Goal: Find specific page/section: Find specific page/section

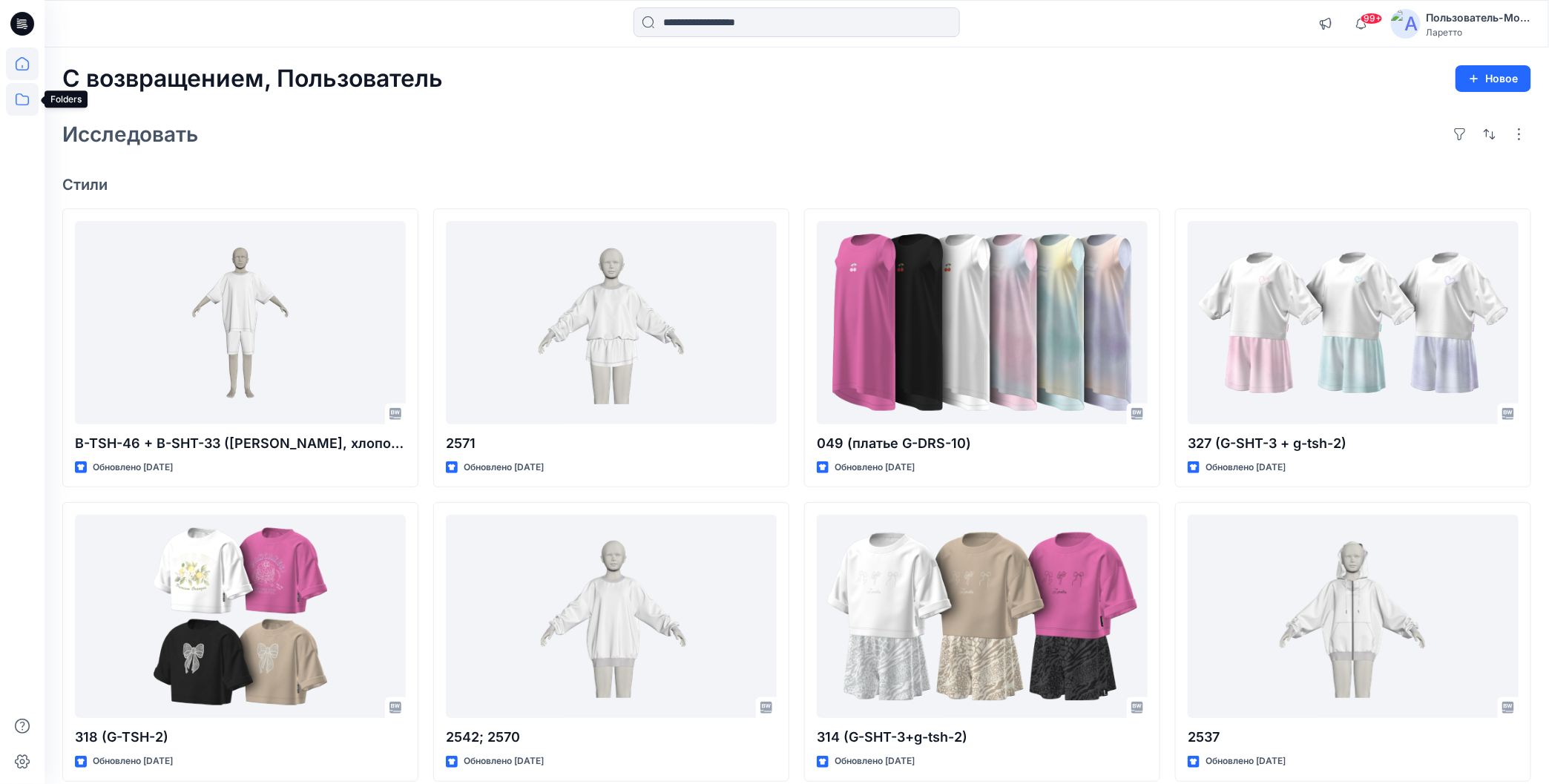
click at [18, 101] on icon at bounding box center [22, 99] width 32 height 32
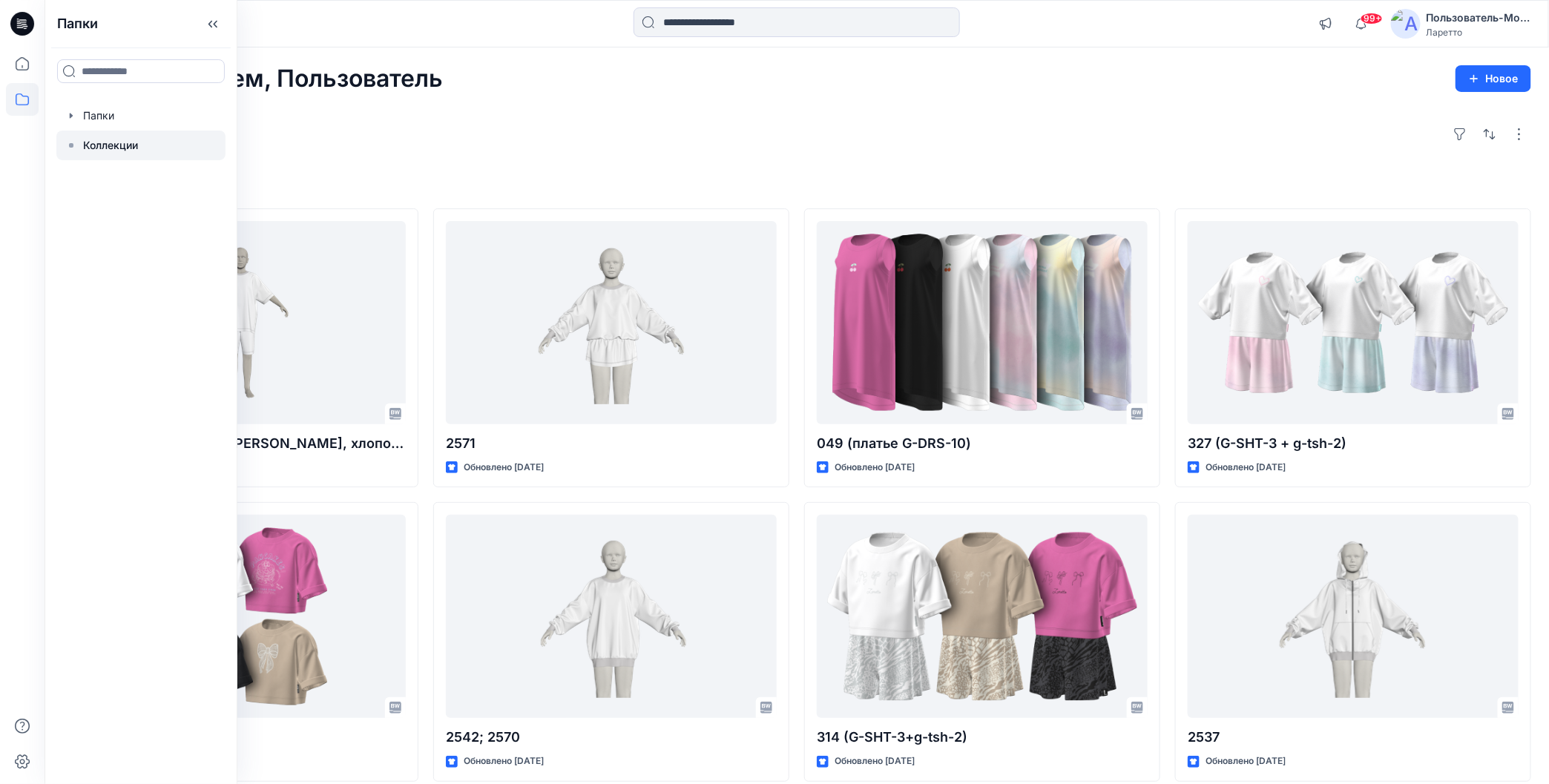
click at [120, 146] on ya-tr-span "Коллекции" at bounding box center [110, 144] width 54 height 12
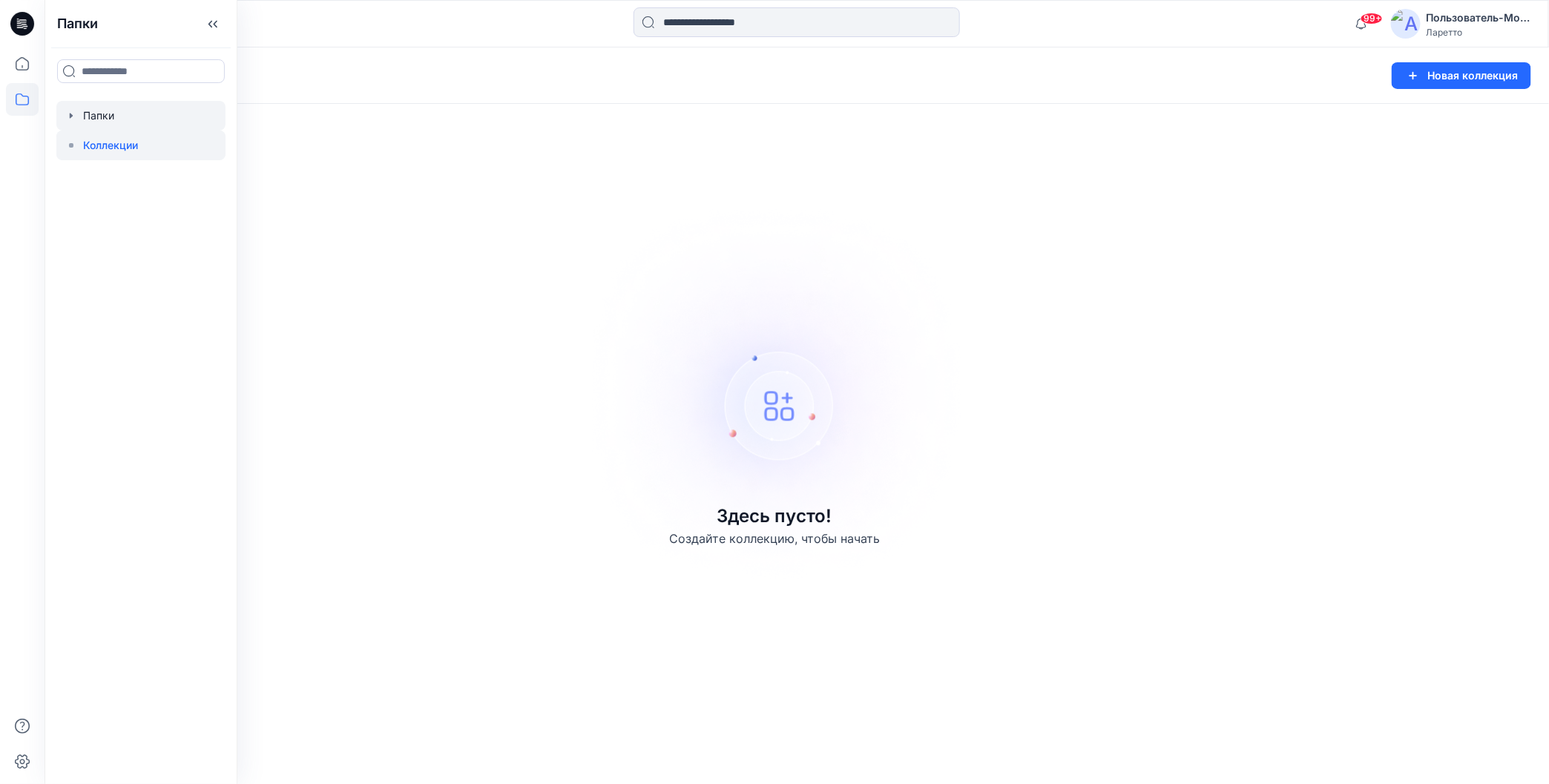
click at [93, 117] on div at bounding box center [140, 116] width 169 height 30
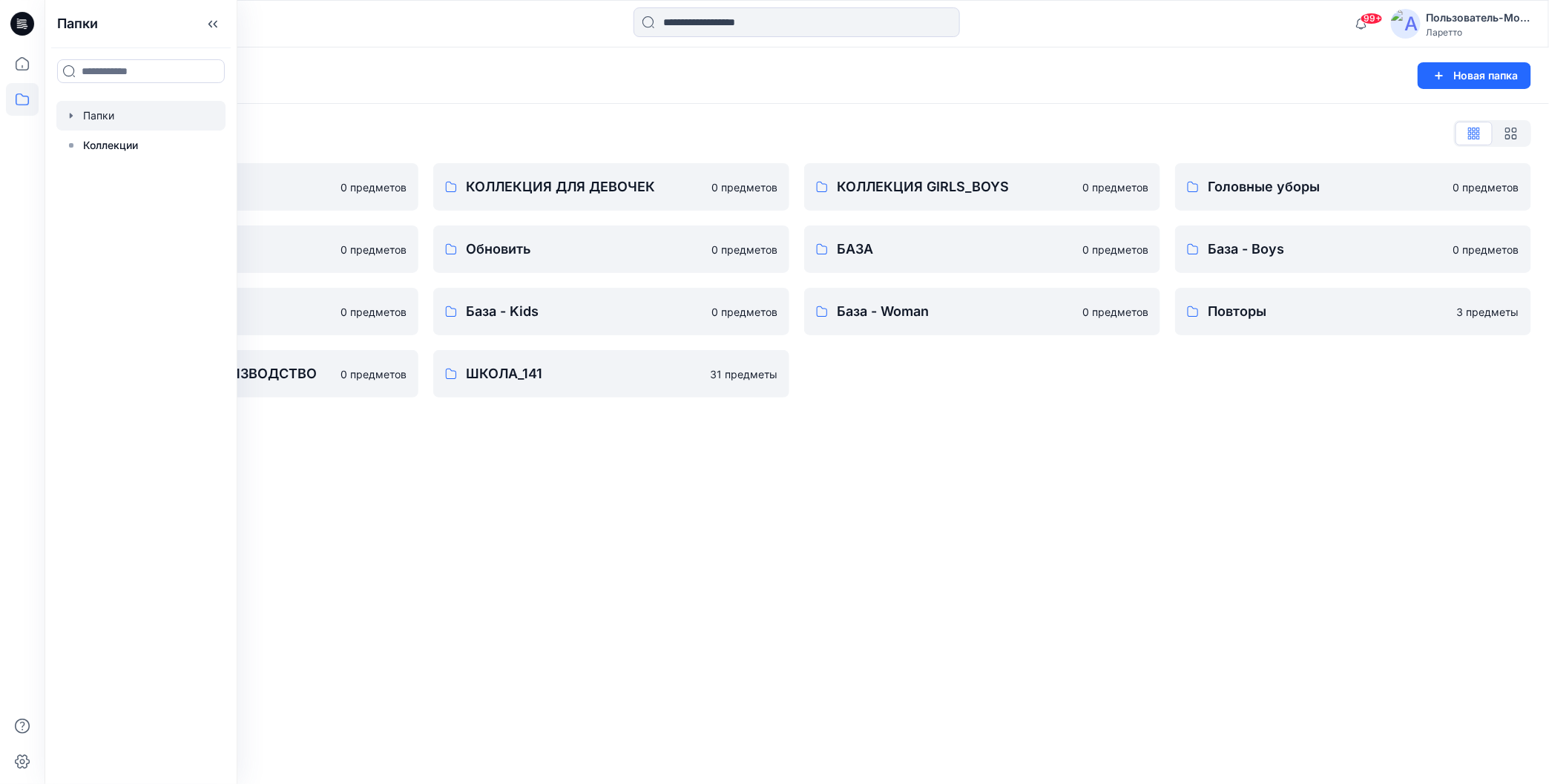
click at [557, 492] on div "Папки Новая папка Список папок КОЛЛЕКЦИЯ BOY'S 0 предметов Разное 0 предметов Б…" at bounding box center [797, 415] width 1505 height 736
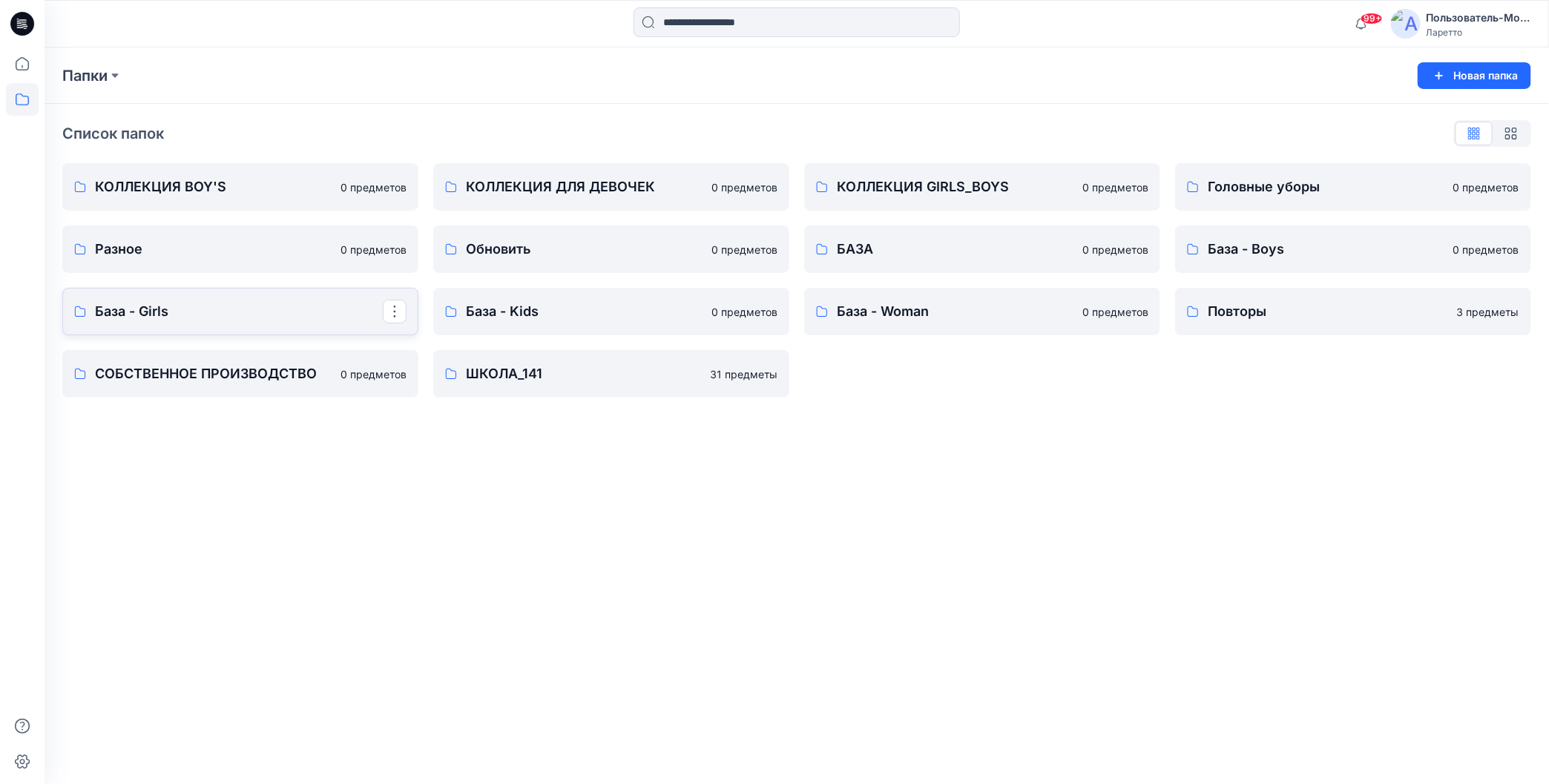
click at [225, 318] on p "База - Girls" at bounding box center [238, 311] width 287 height 21
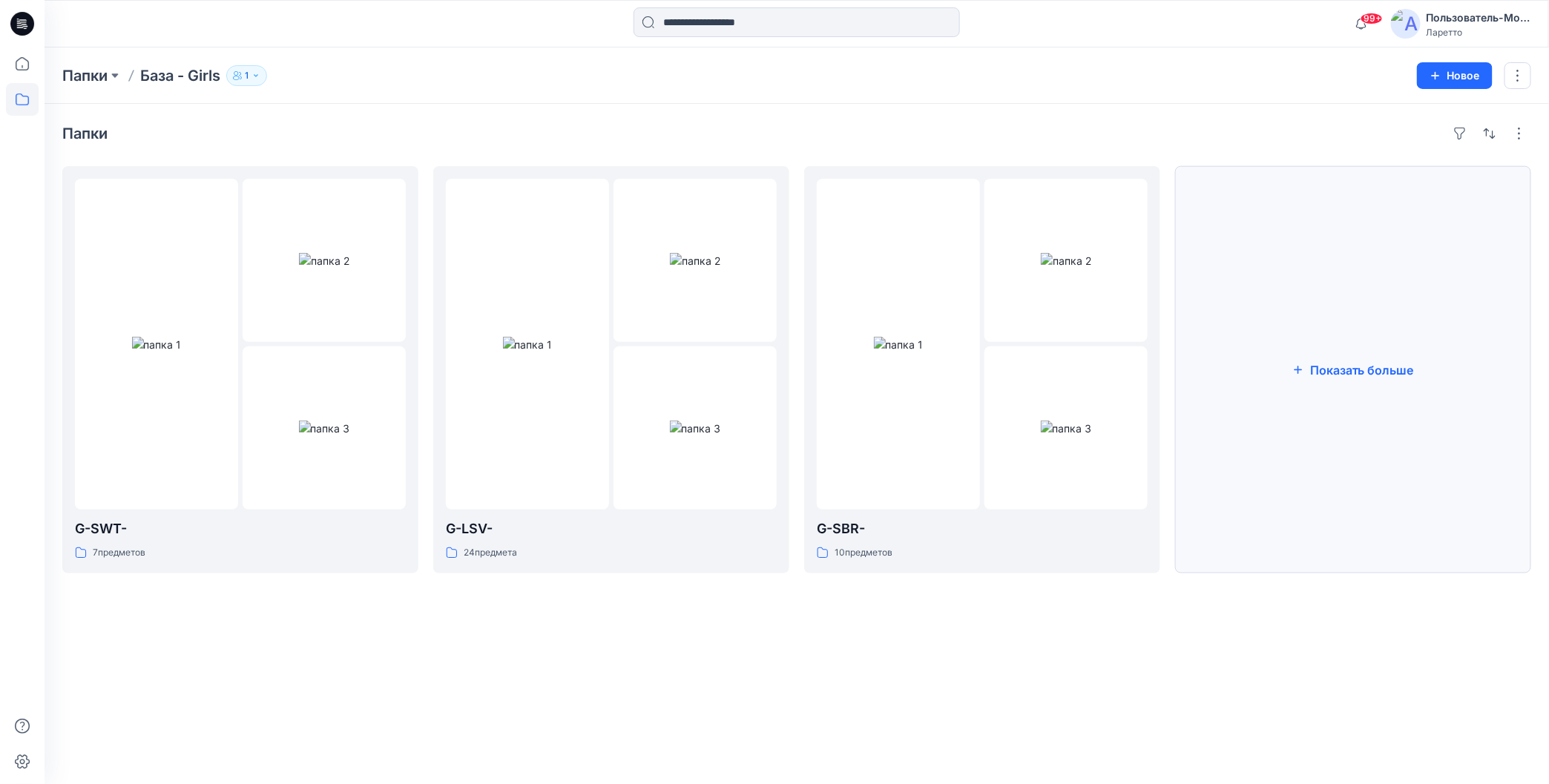
click at [1295, 371] on icon "button" at bounding box center [1298, 370] width 11 height 11
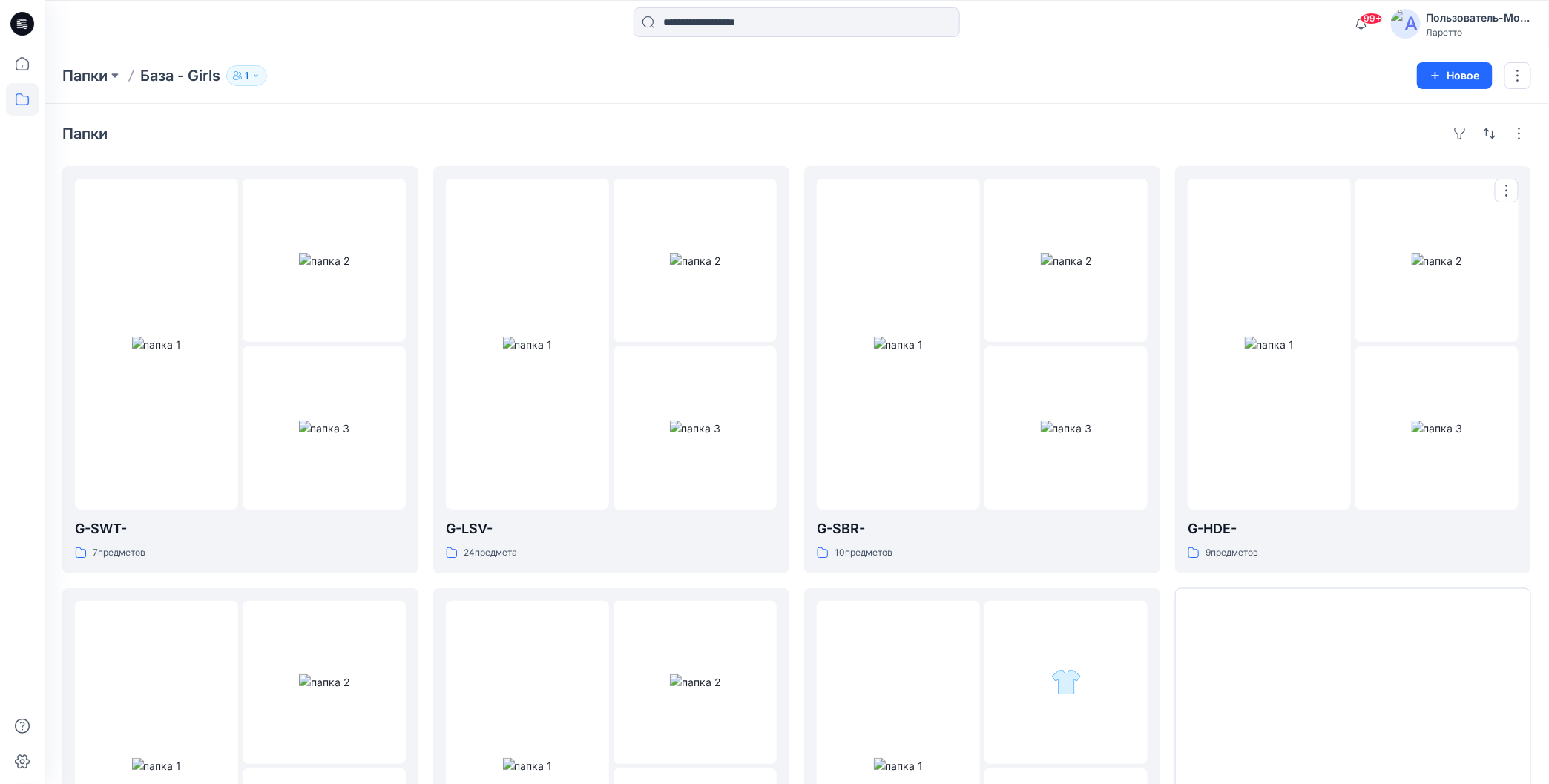
click at [1295, 352] on img at bounding box center [1270, 345] width 50 height 15
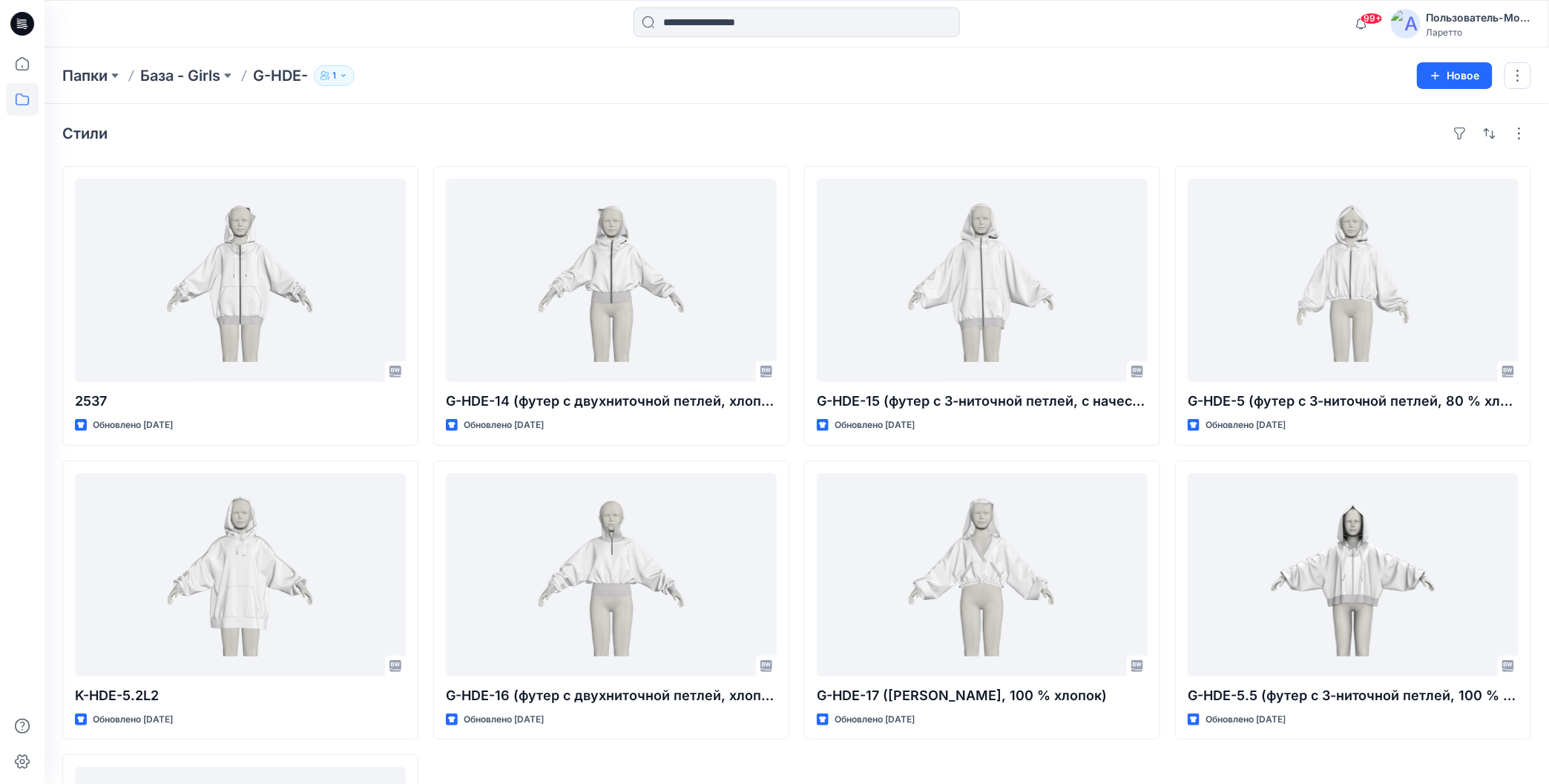
click at [624, 88] on div "Папки База - Girls G-HDE- 1 Новое" at bounding box center [797, 75] width 1505 height 56
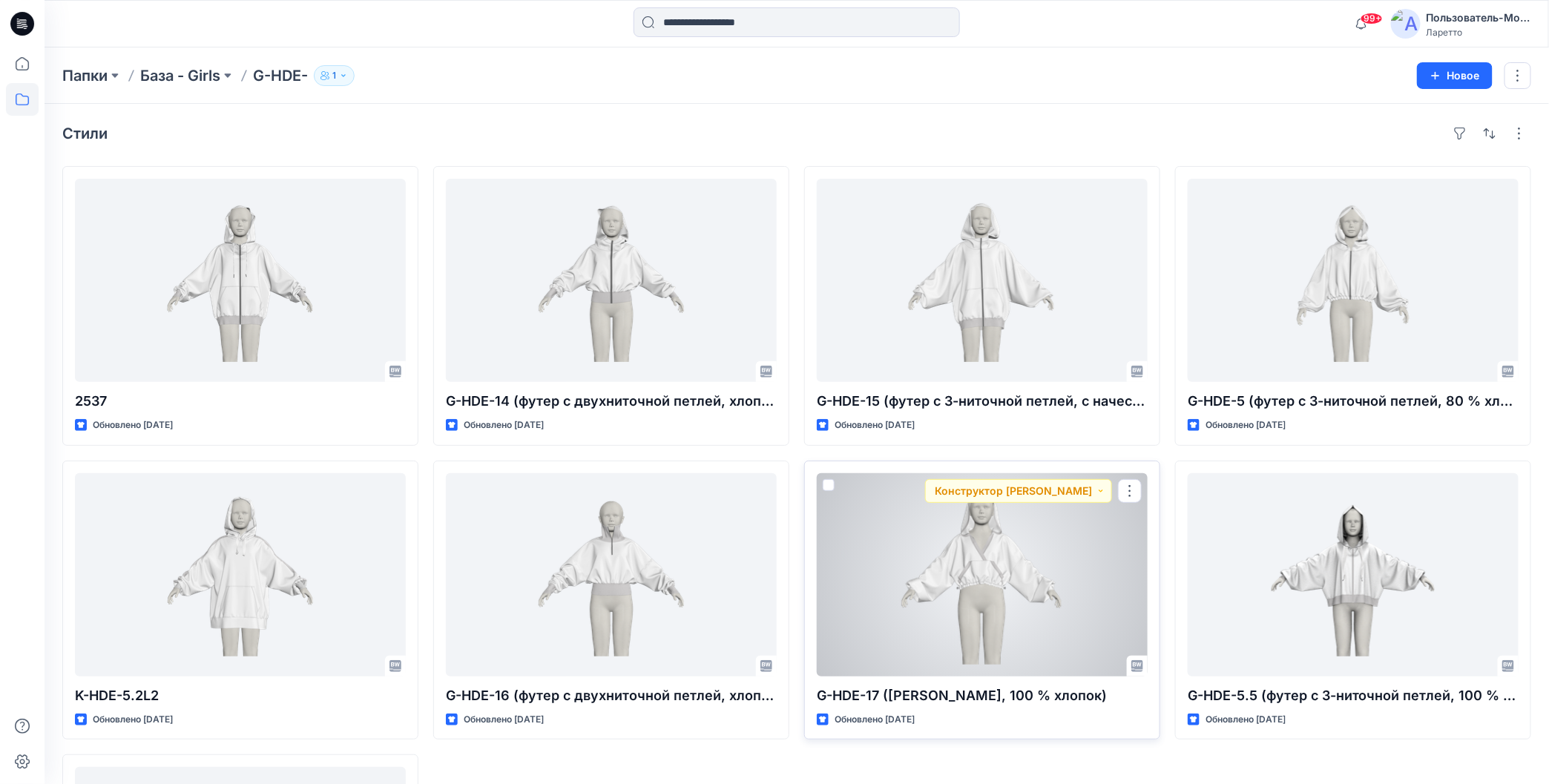
scroll to position [74, 0]
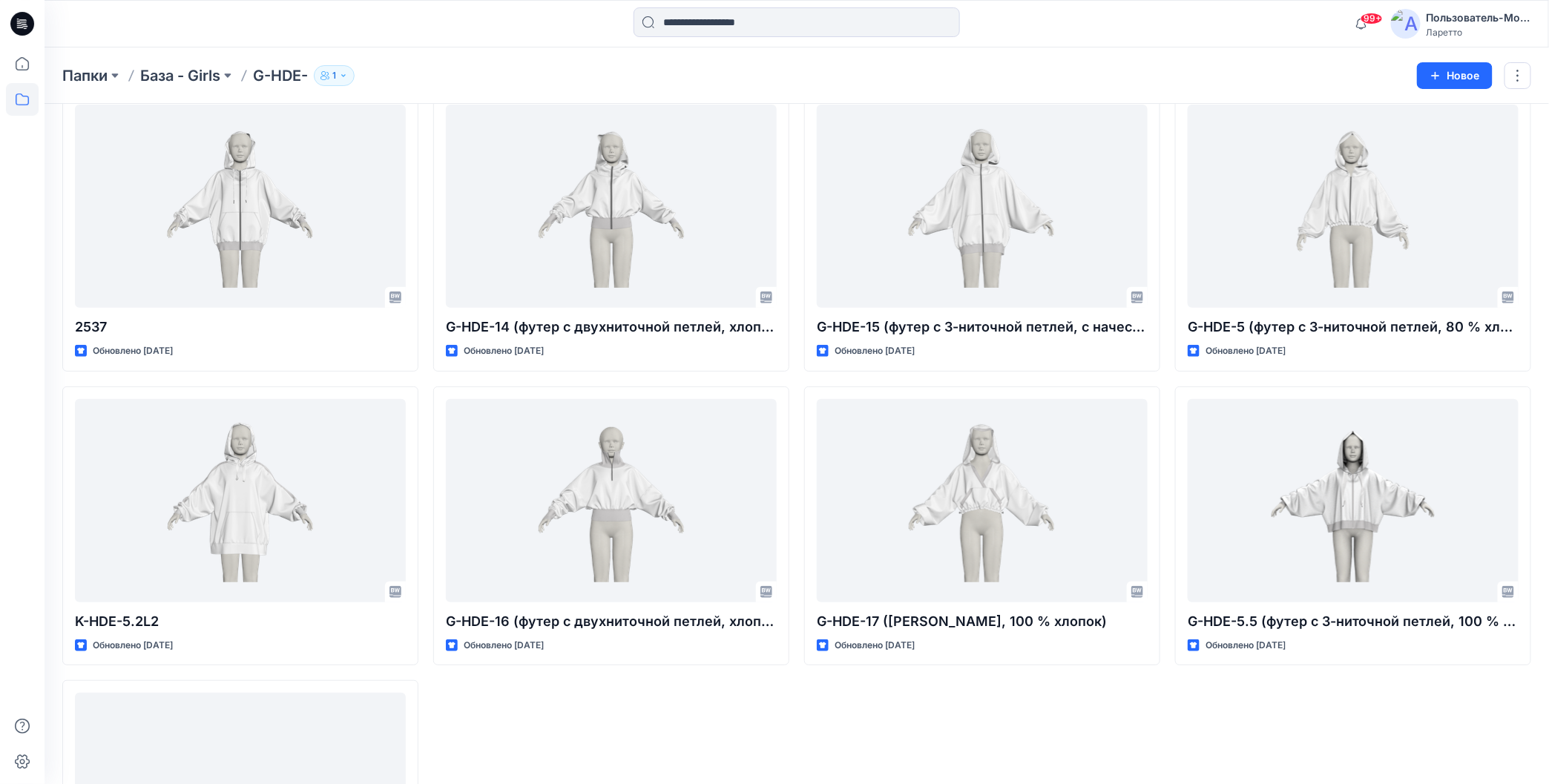
click at [17, 25] on icon at bounding box center [19, 25] width 5 height 1
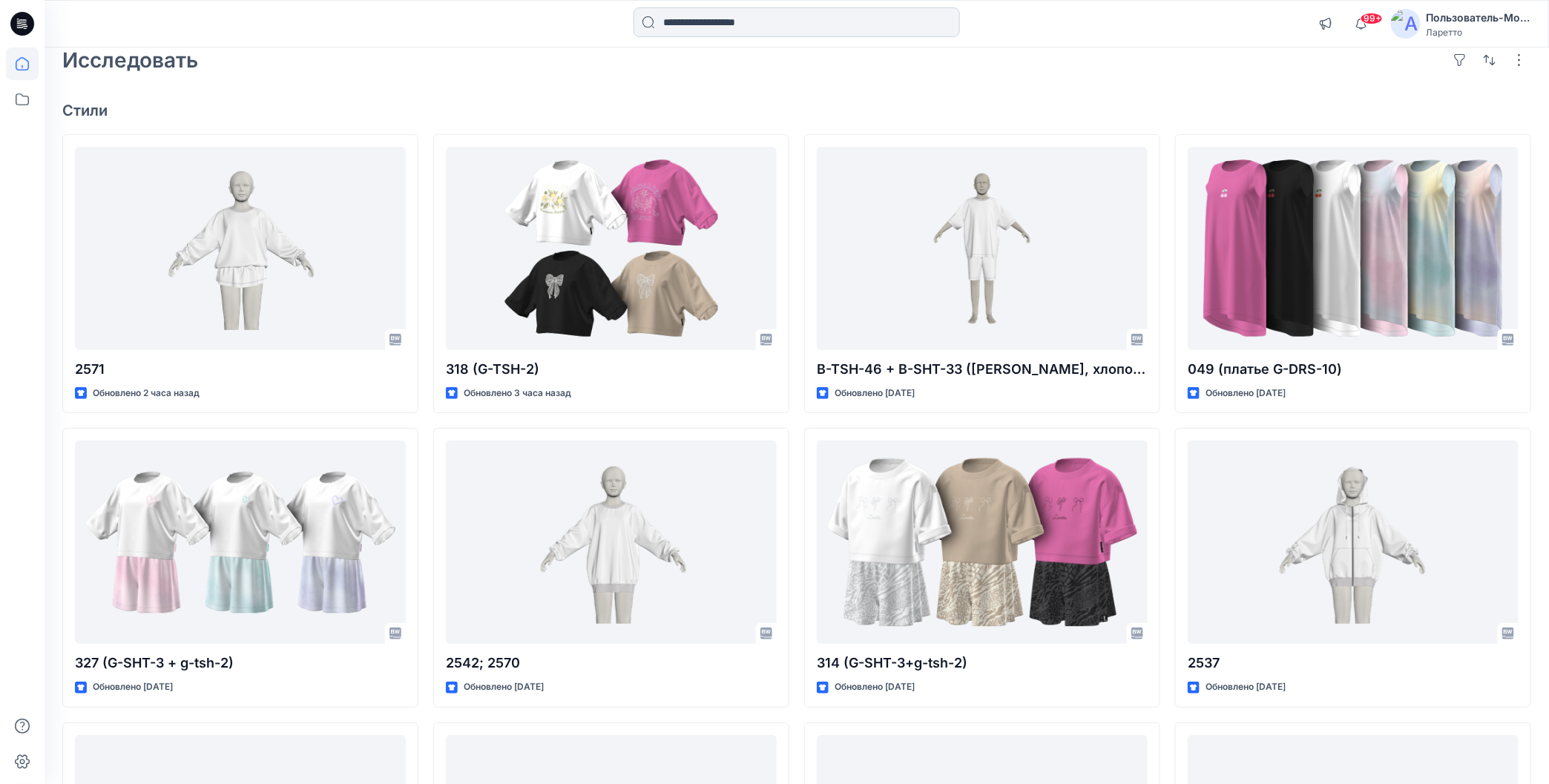
click at [751, 29] on input at bounding box center [796, 22] width 327 height 30
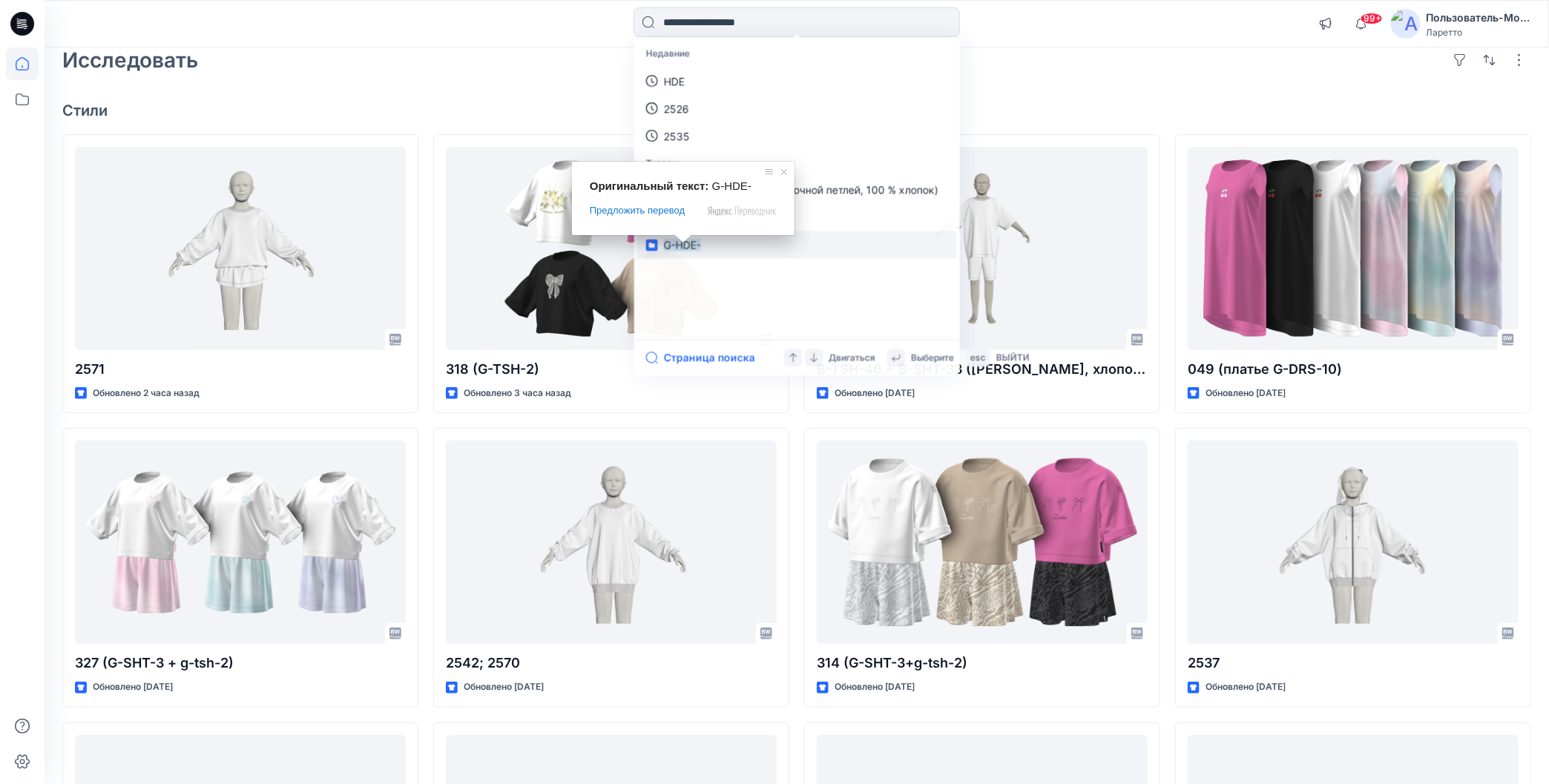
click at [684, 241] on span at bounding box center [683, 238] width 19 height 9
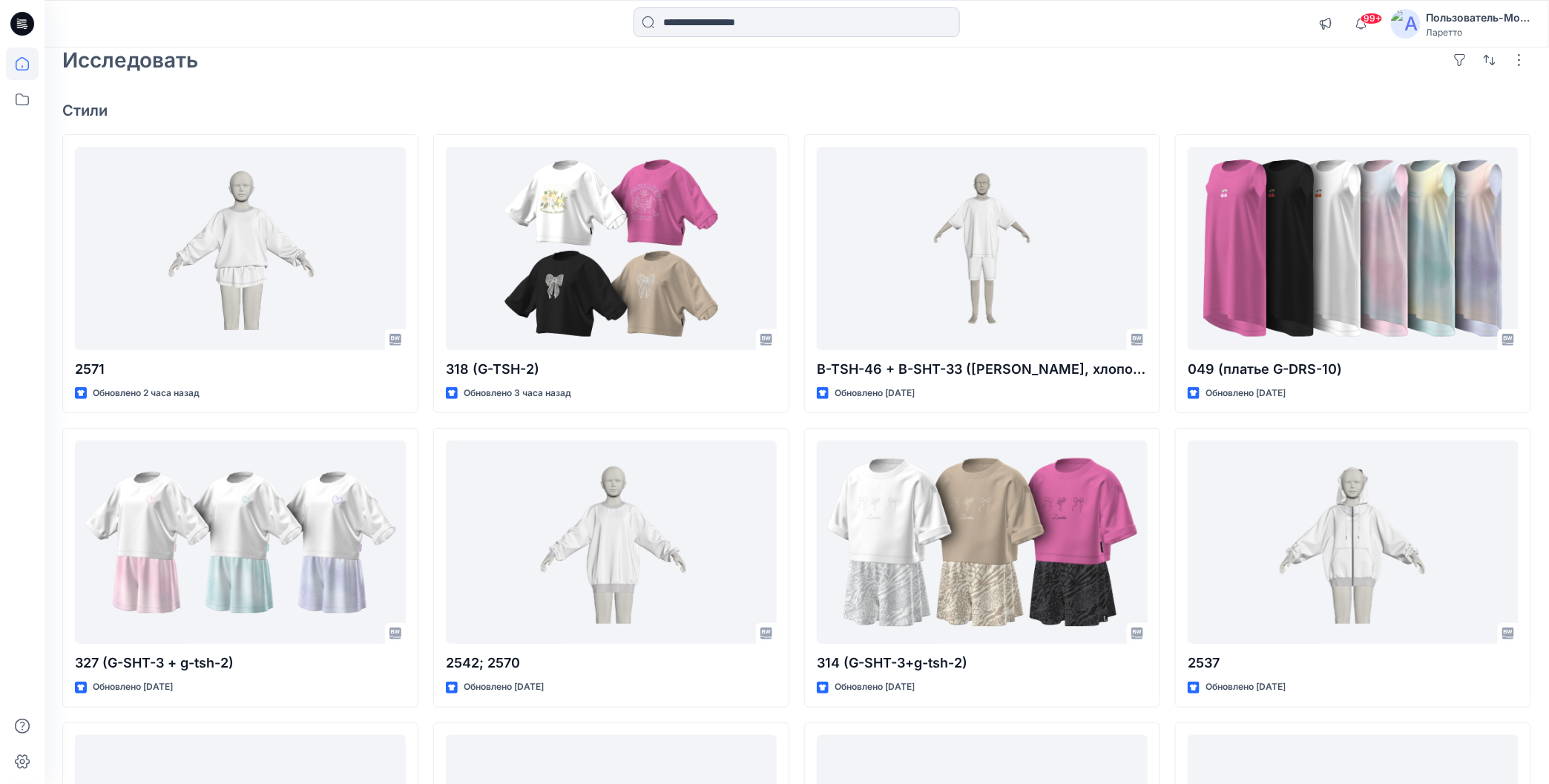
click at [722, 30] on input at bounding box center [796, 22] width 327 height 30
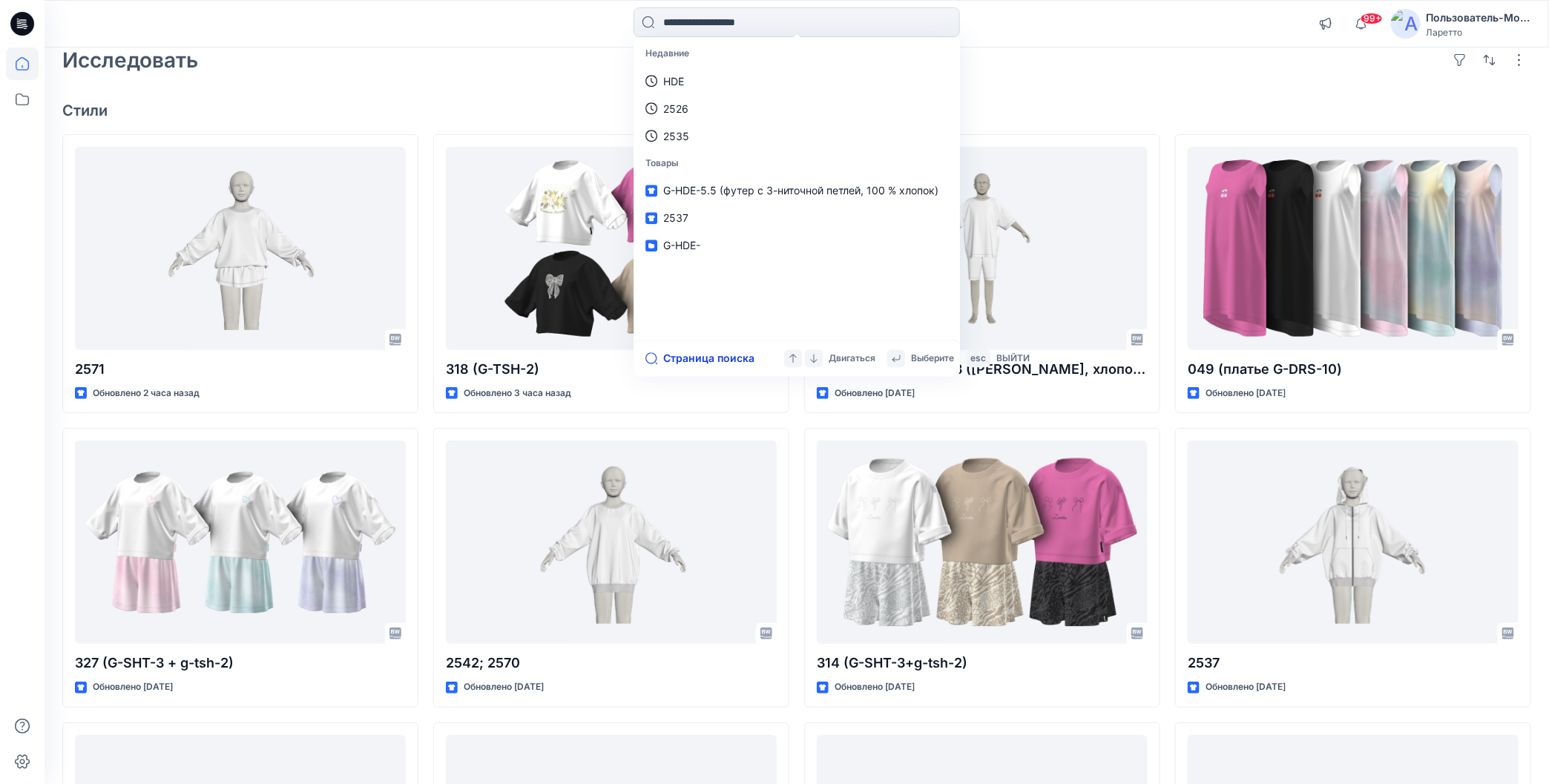
click at [680, 244] on span at bounding box center [683, 238] width 19 height 9
click at [727, 26] on input at bounding box center [796, 22] width 327 height 30
click at [660, 357] on button "Страница поиска" at bounding box center [700, 358] width 109 height 18
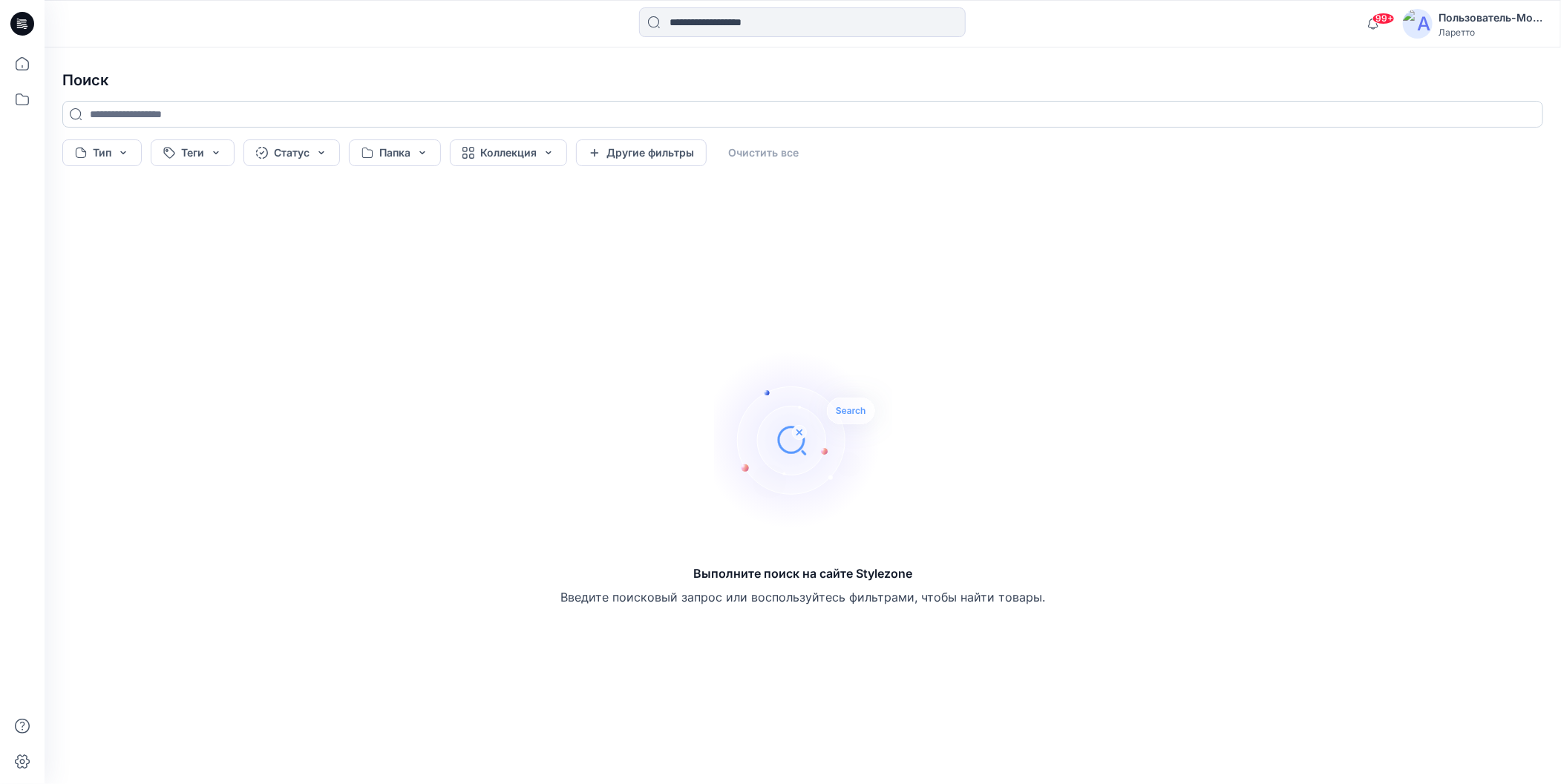
click at [211, 109] on input at bounding box center [802, 115] width 1481 height 27
type input "*"
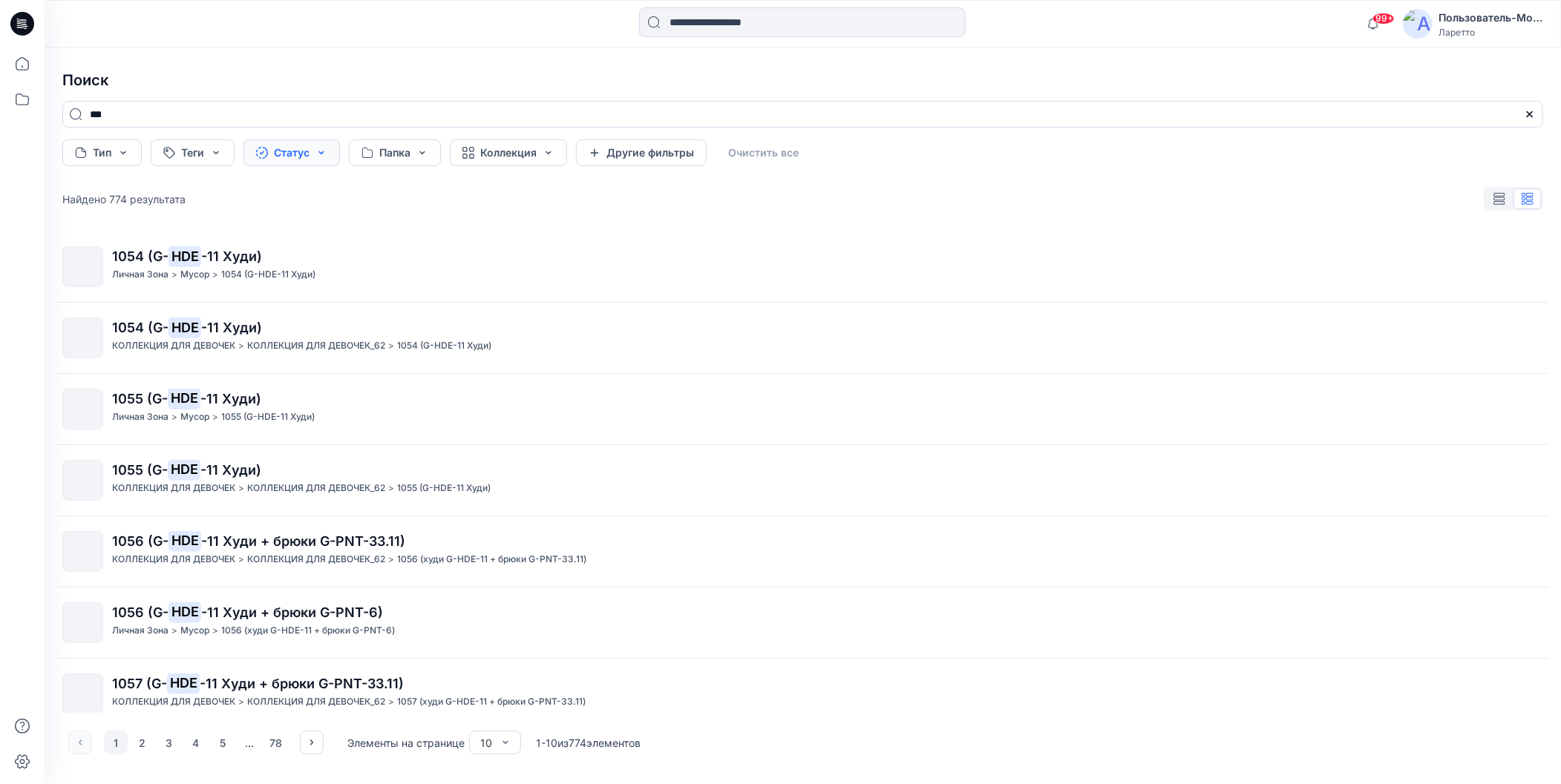
click at [289, 158] on button "Статус" at bounding box center [291, 153] width 96 height 27
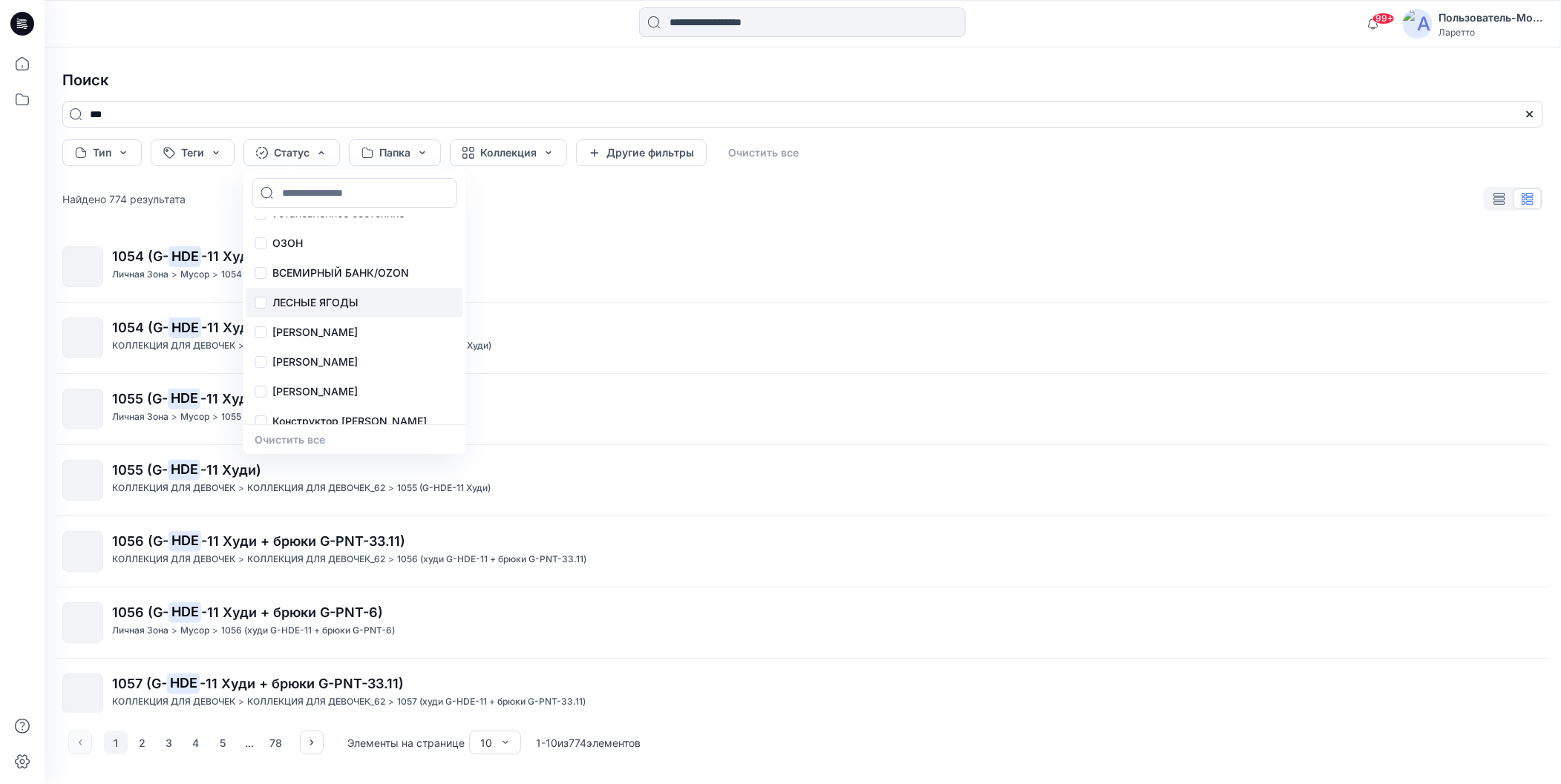
scroll to position [32, 0]
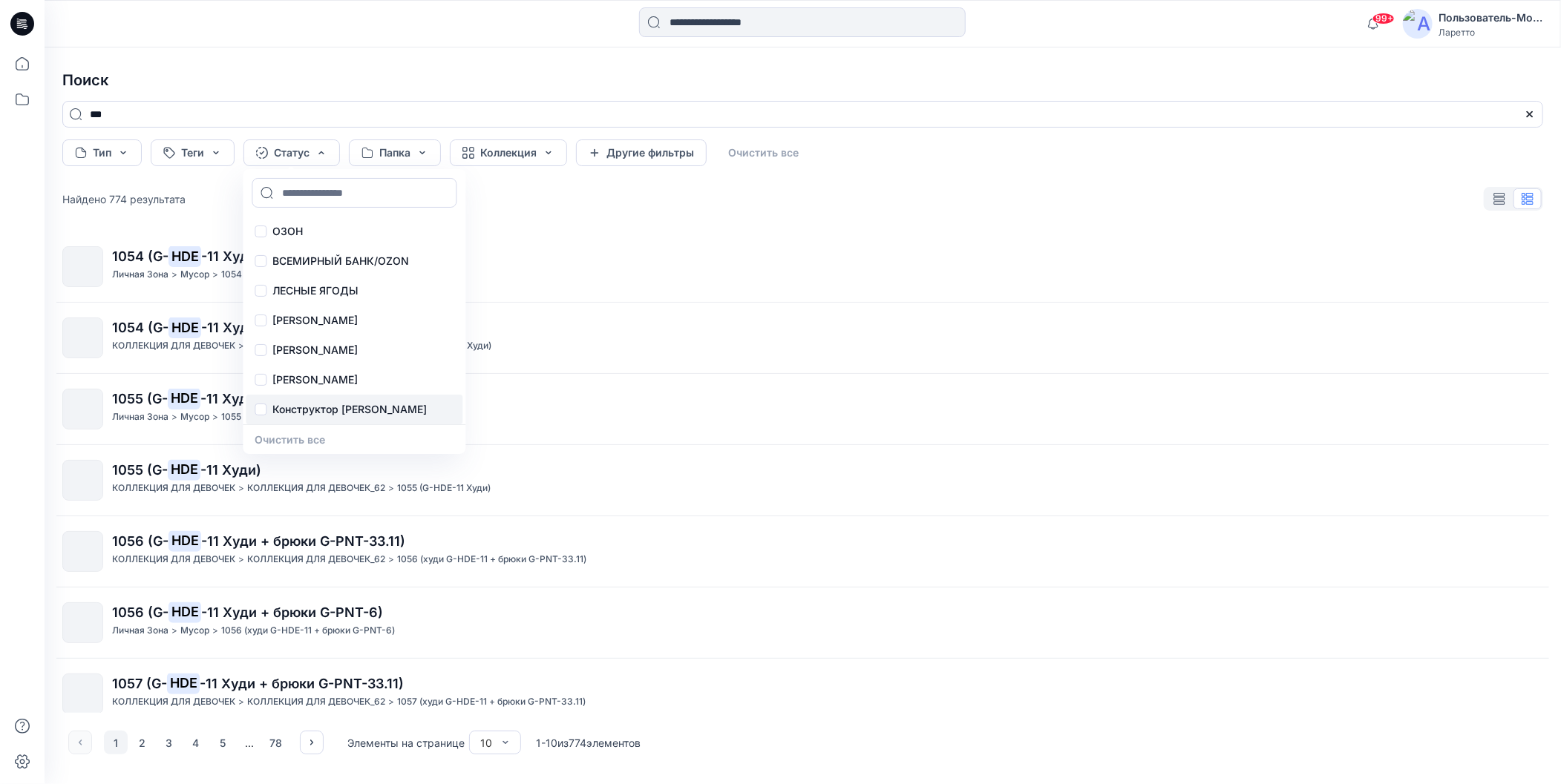
click at [331, 401] on p "Конструктор [PERSON_NAME]" at bounding box center [350, 410] width 155 height 18
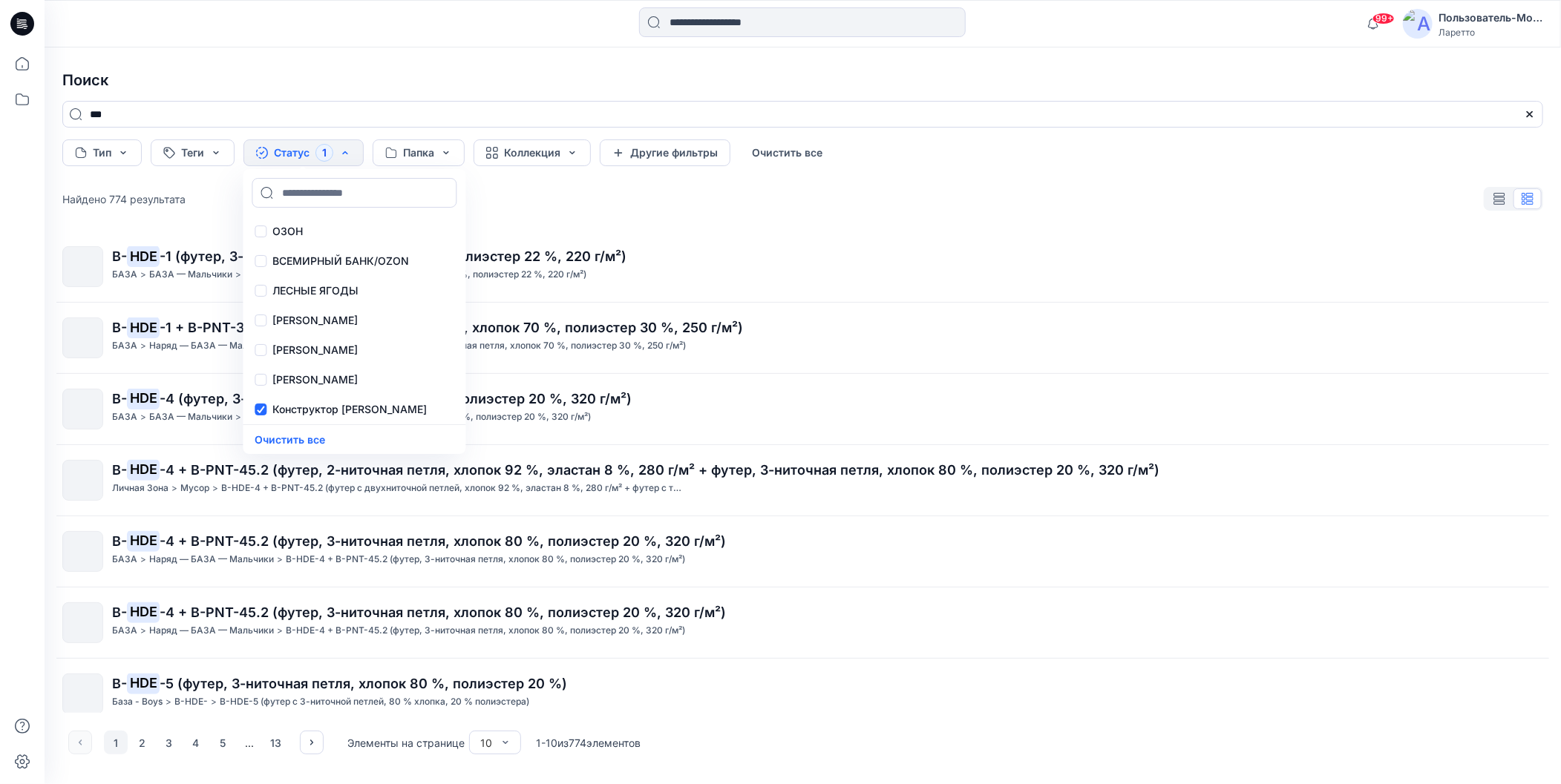
click at [27, 330] on div at bounding box center [22, 415] width 32 height 736
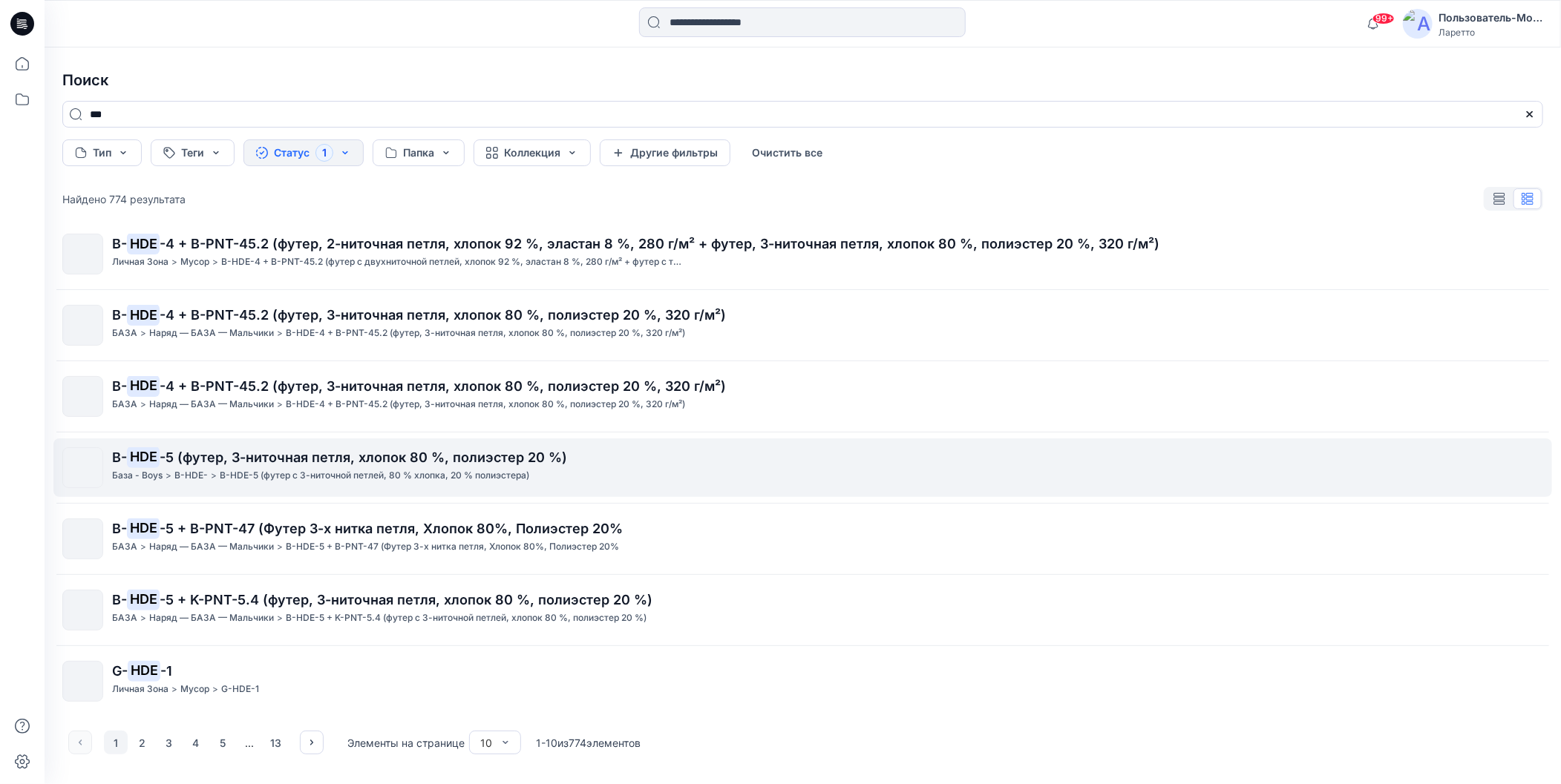
scroll to position [227, 0]
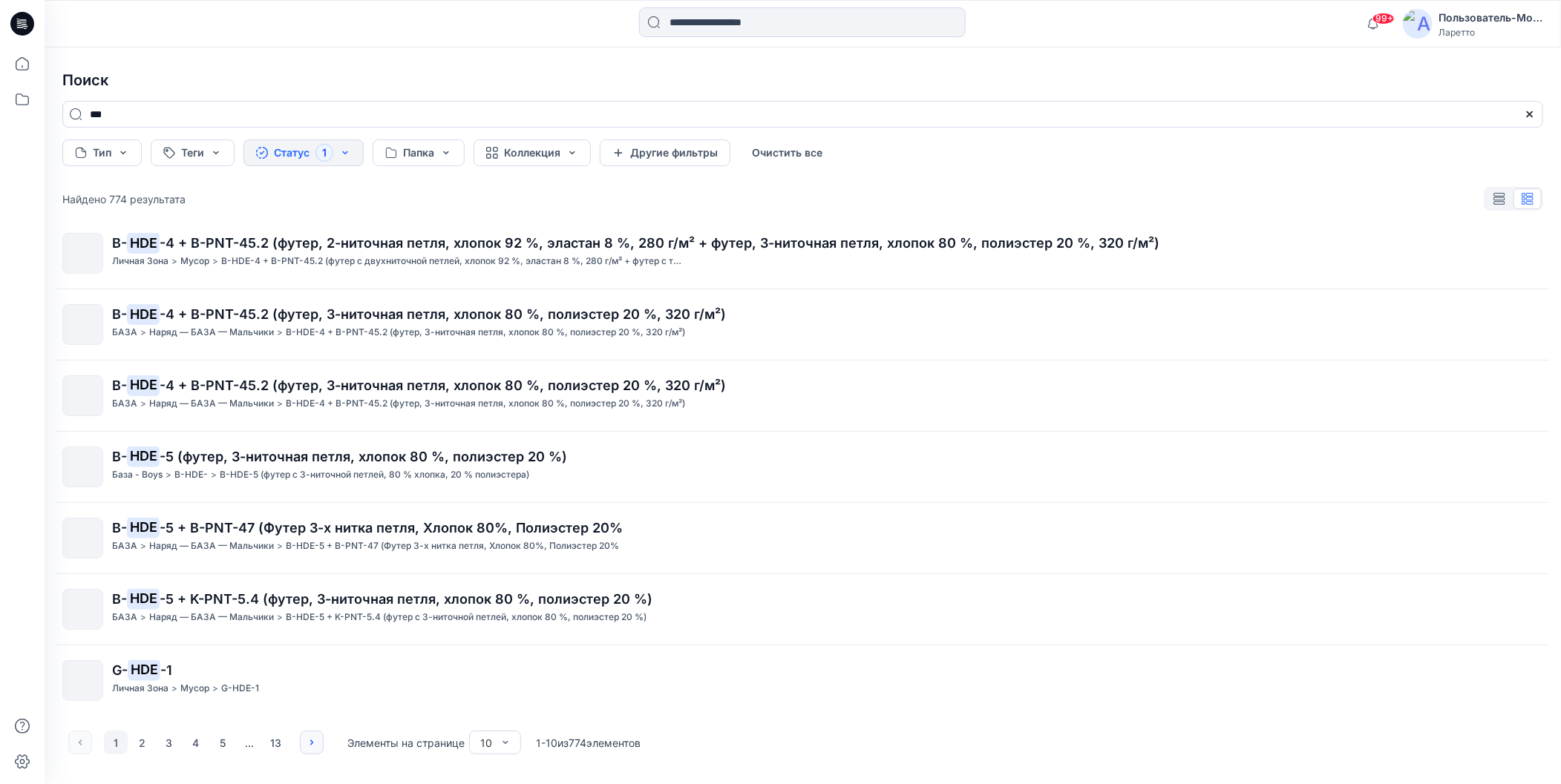
click at [310, 741] on icon "button" at bounding box center [311, 742] width 3 height 5
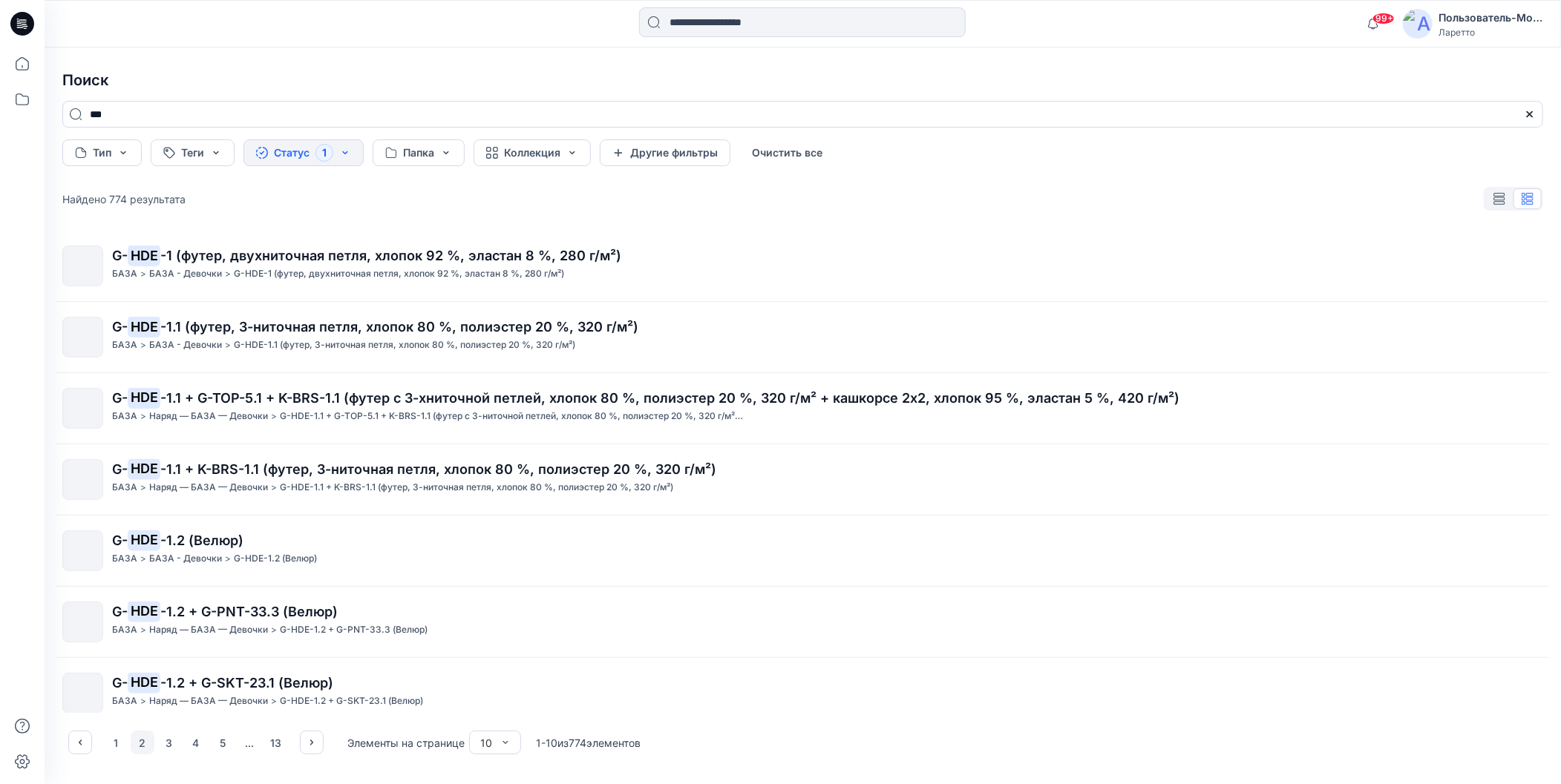
scroll to position [0, 0]
click at [314, 747] on icon "button" at bounding box center [311, 742] width 11 height 11
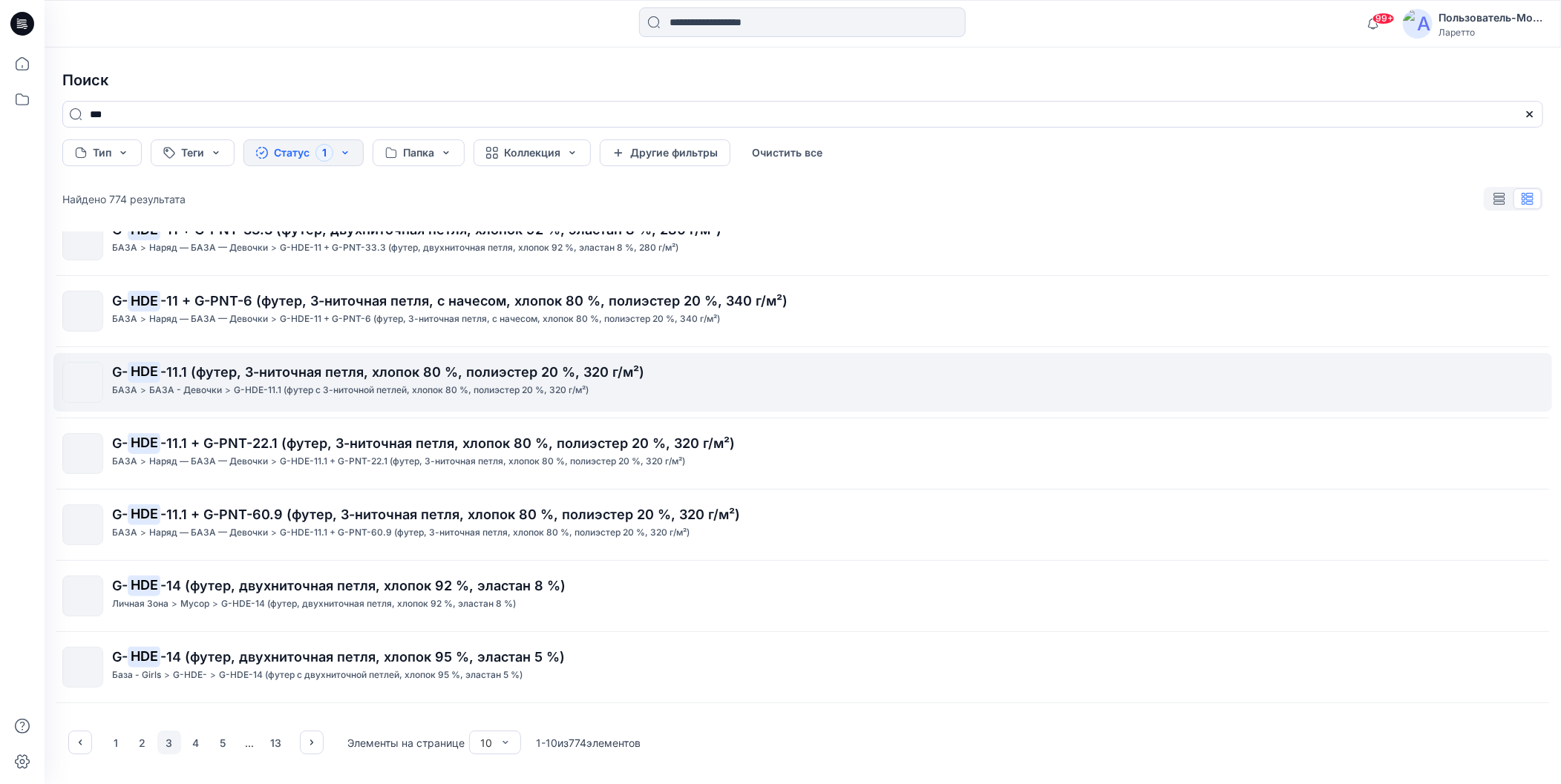
scroll to position [227, 0]
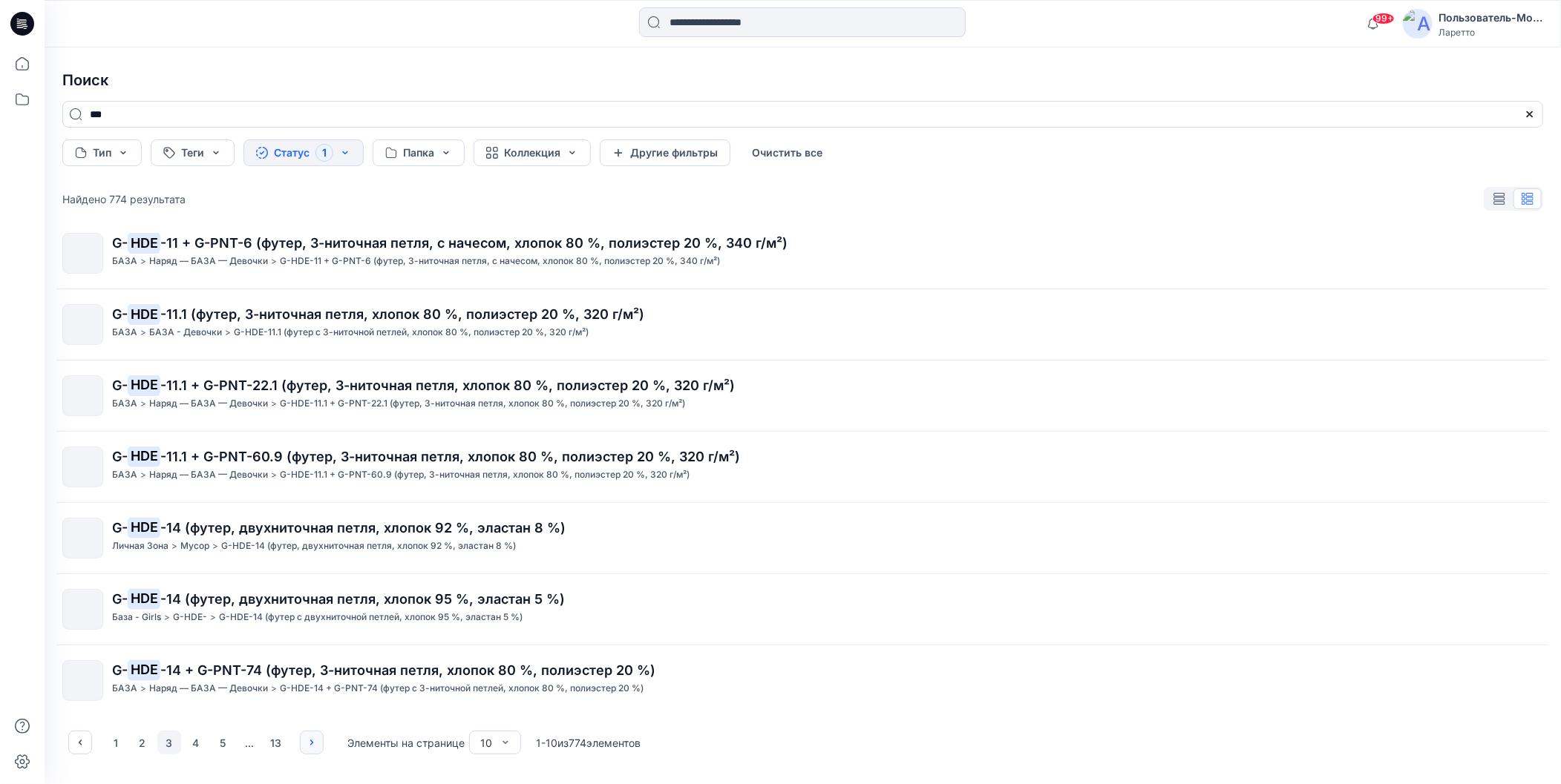
click at [310, 752] on button "button" at bounding box center [311, 742] width 24 height 24
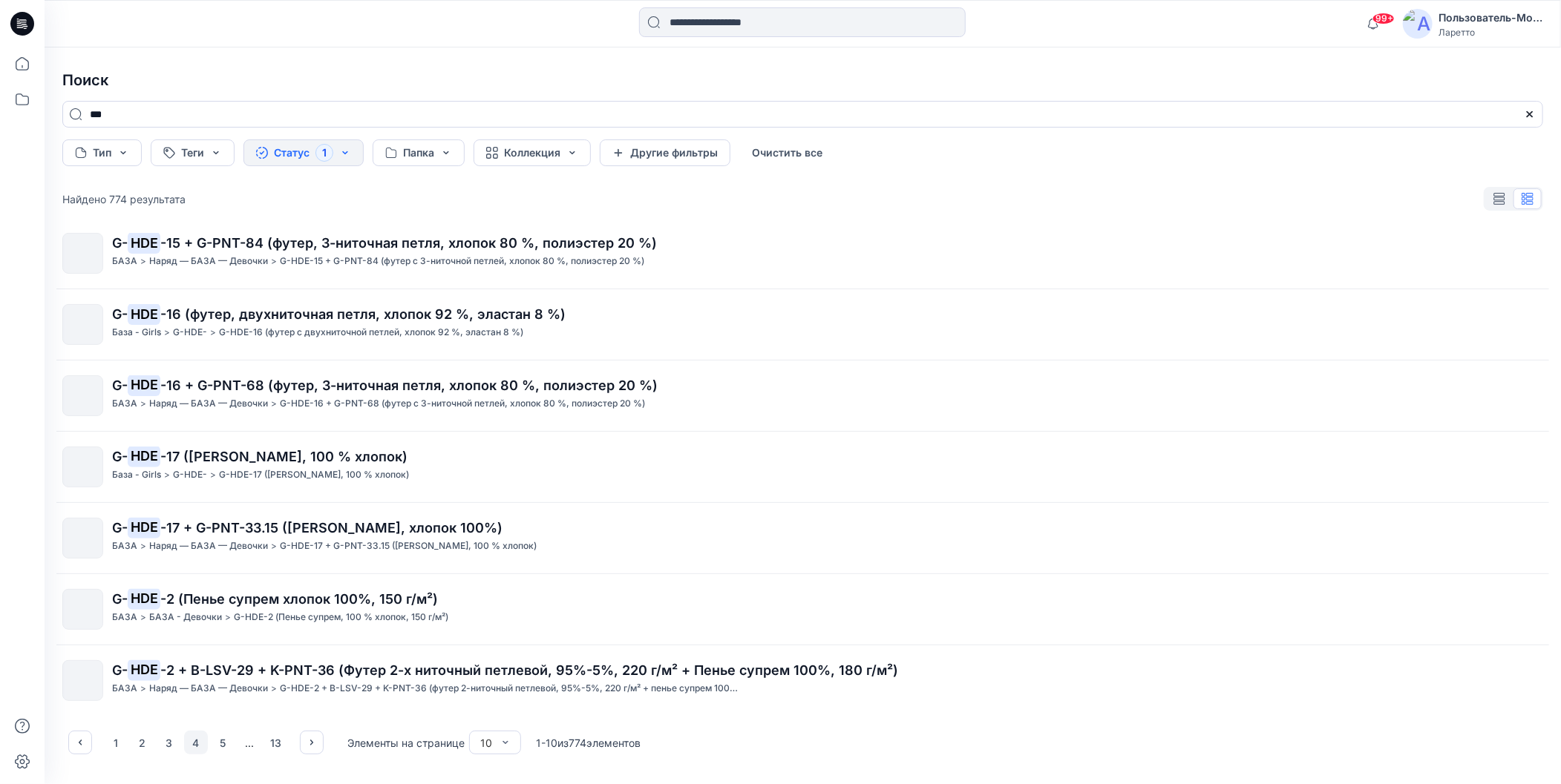
click at [803, 92] on h4 "Поиск" at bounding box center [802, 80] width 1505 height 42
click at [311, 742] on icon "button" at bounding box center [311, 742] width 11 height 11
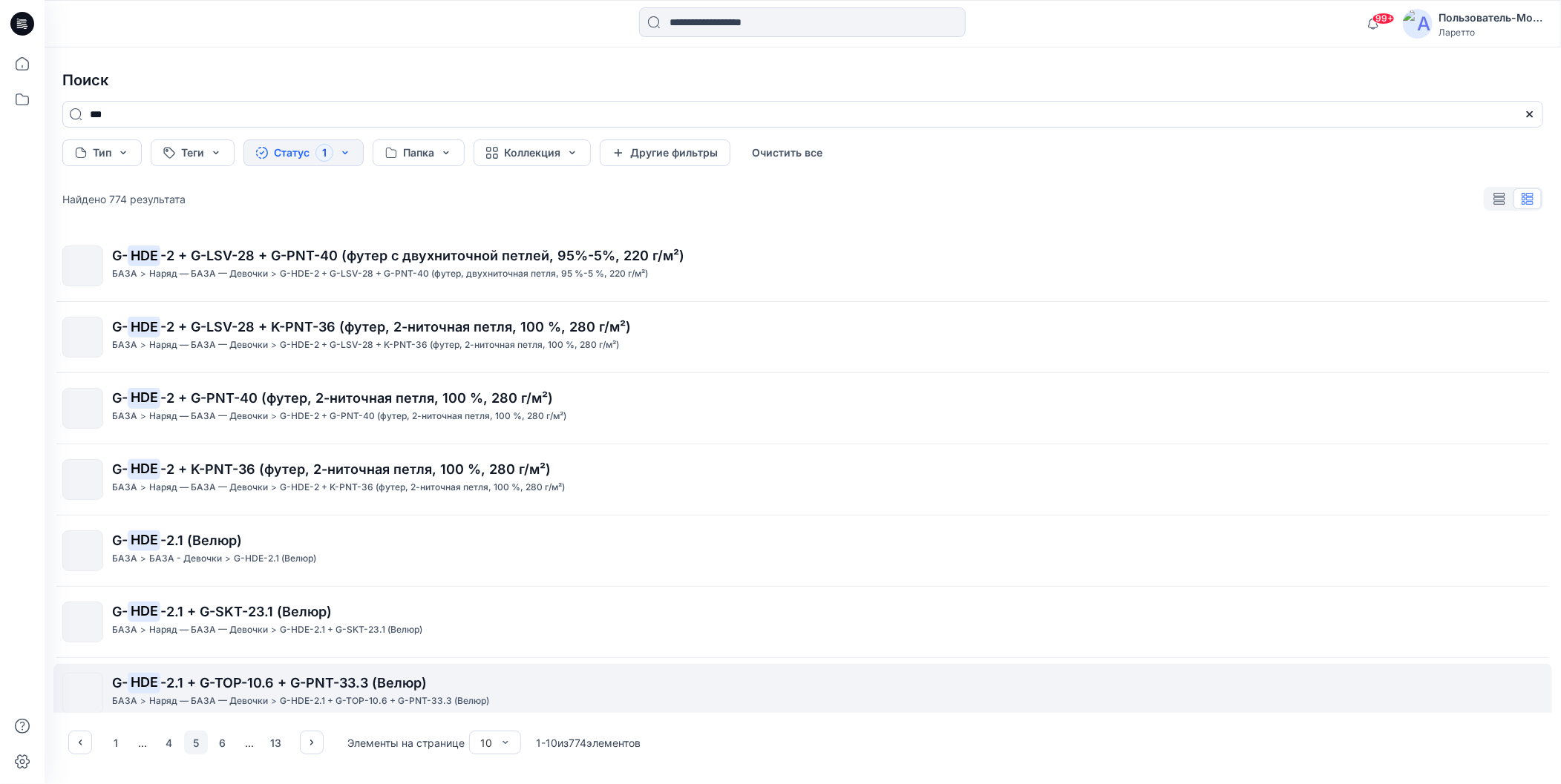
scroll to position [0, 0]
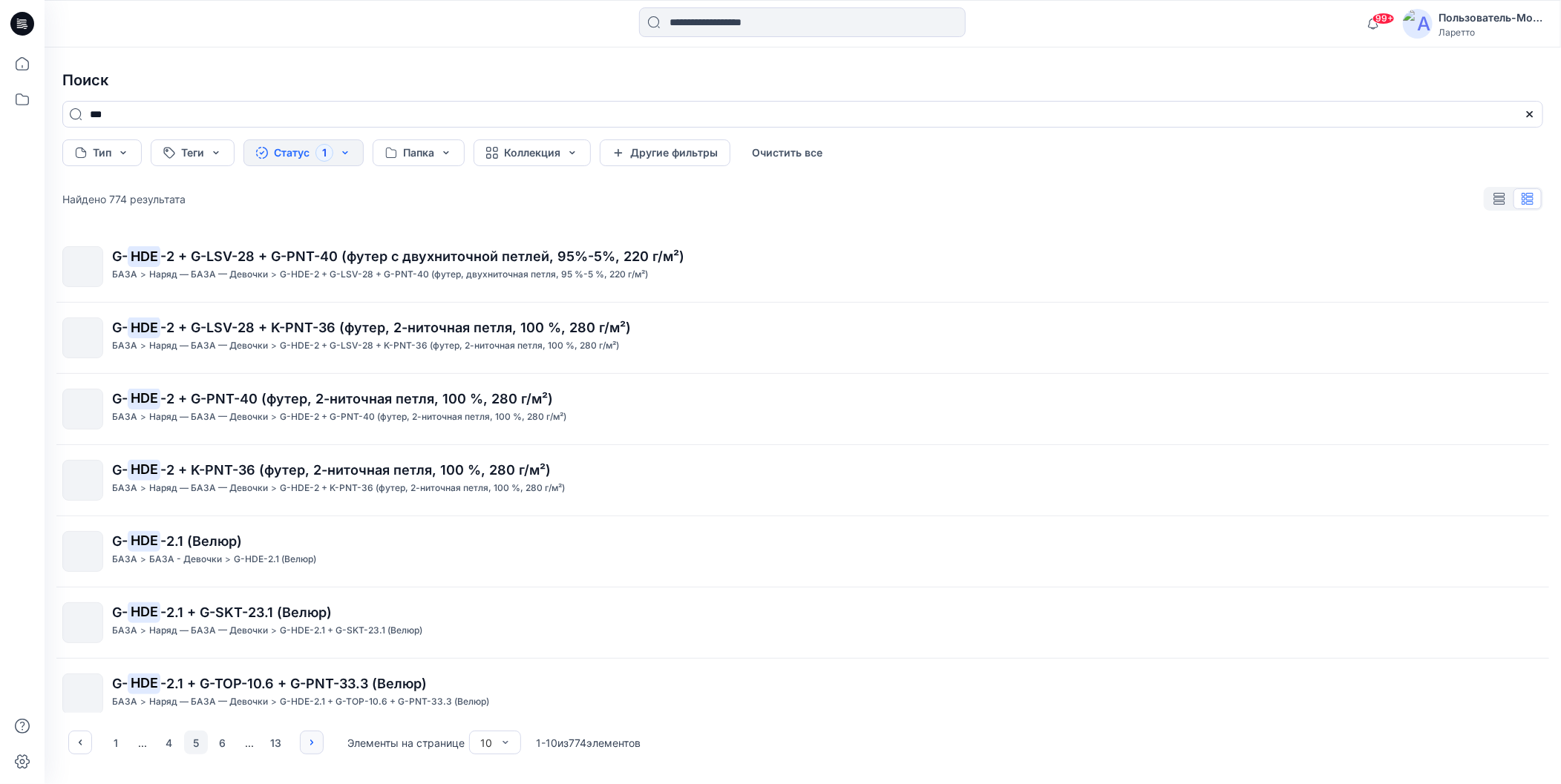
click at [309, 748] on icon "button" at bounding box center [311, 742] width 11 height 11
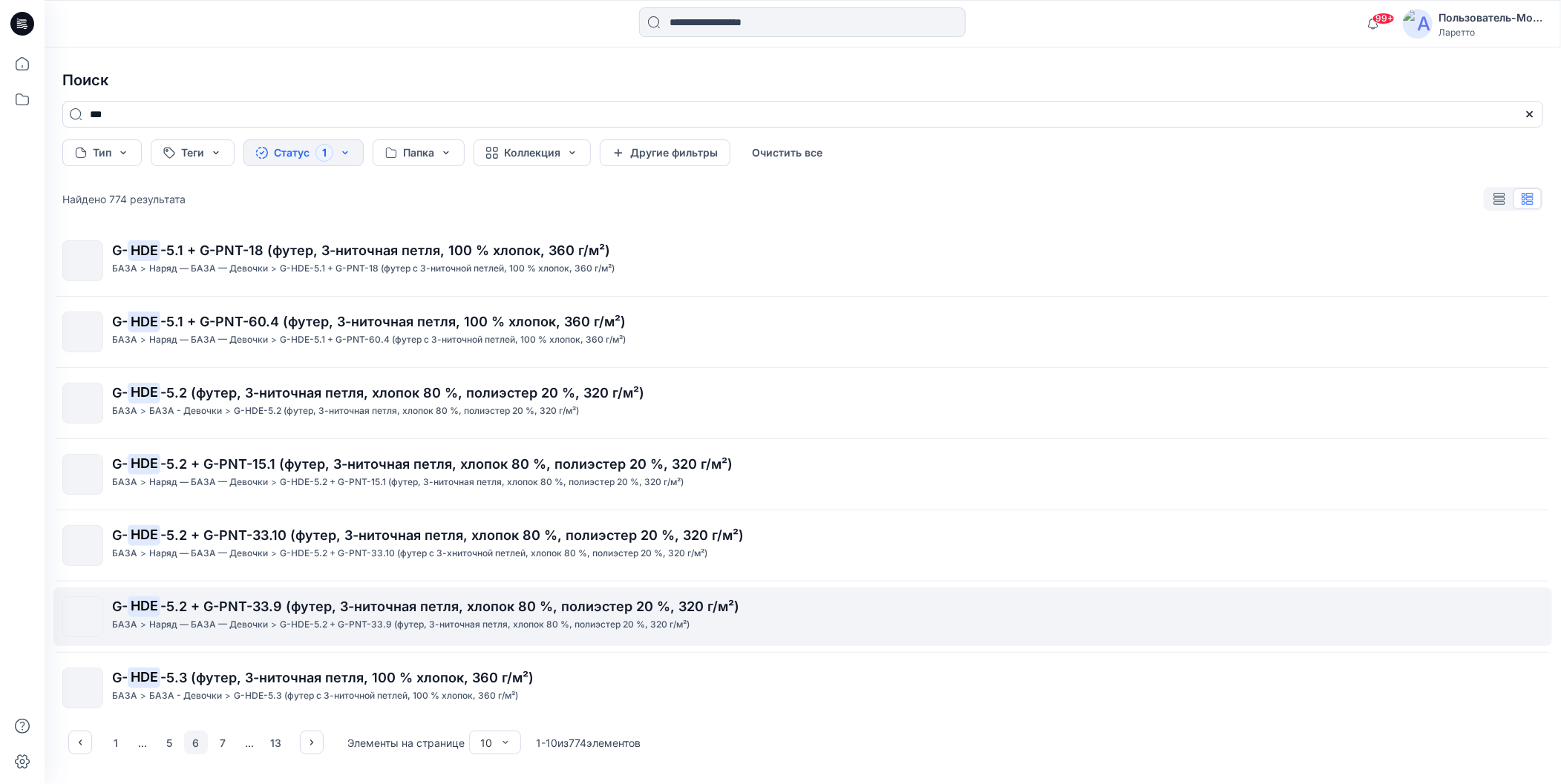
scroll to position [227, 0]
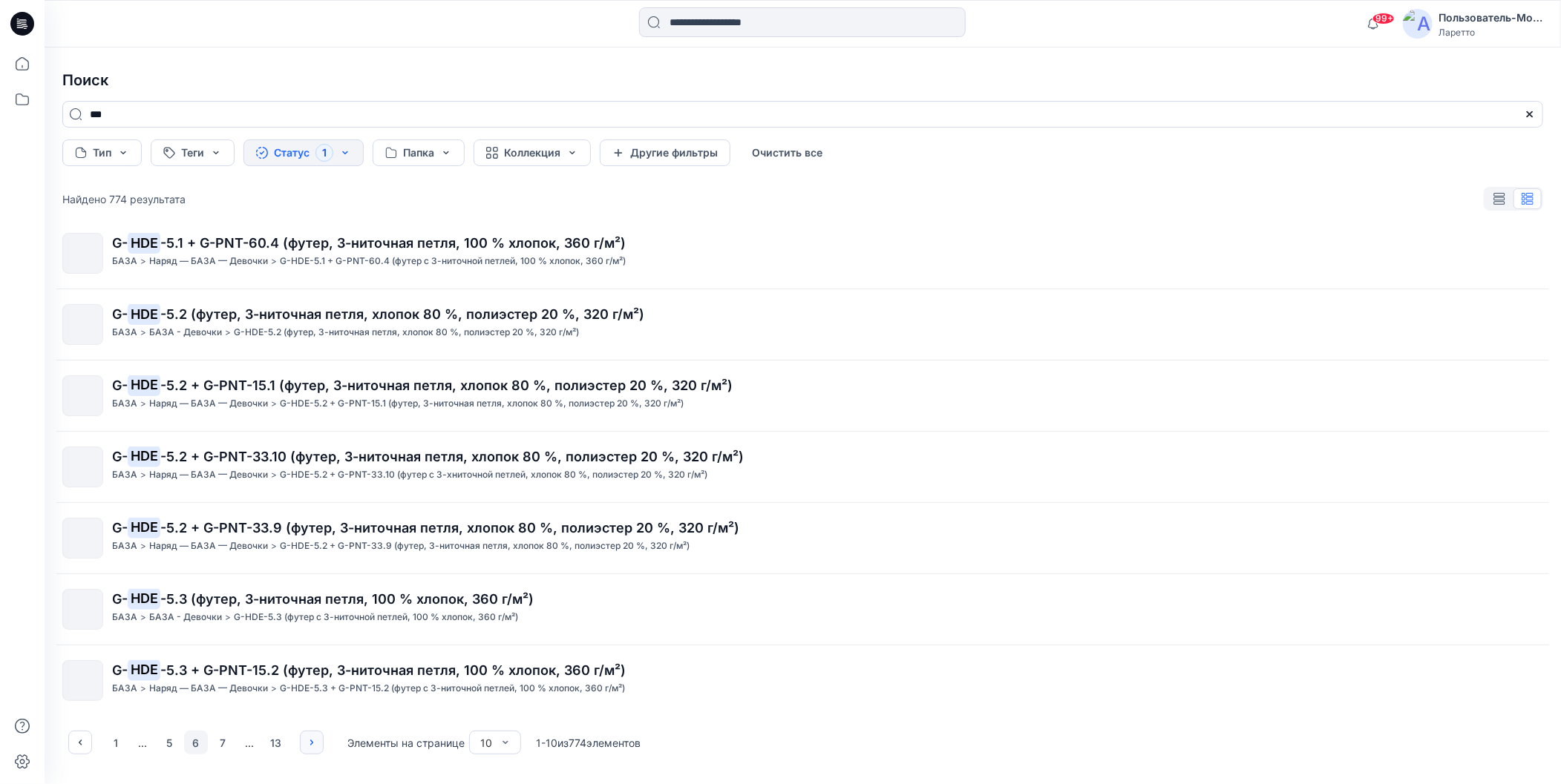
click at [317, 745] on button "button" at bounding box center [311, 742] width 24 height 24
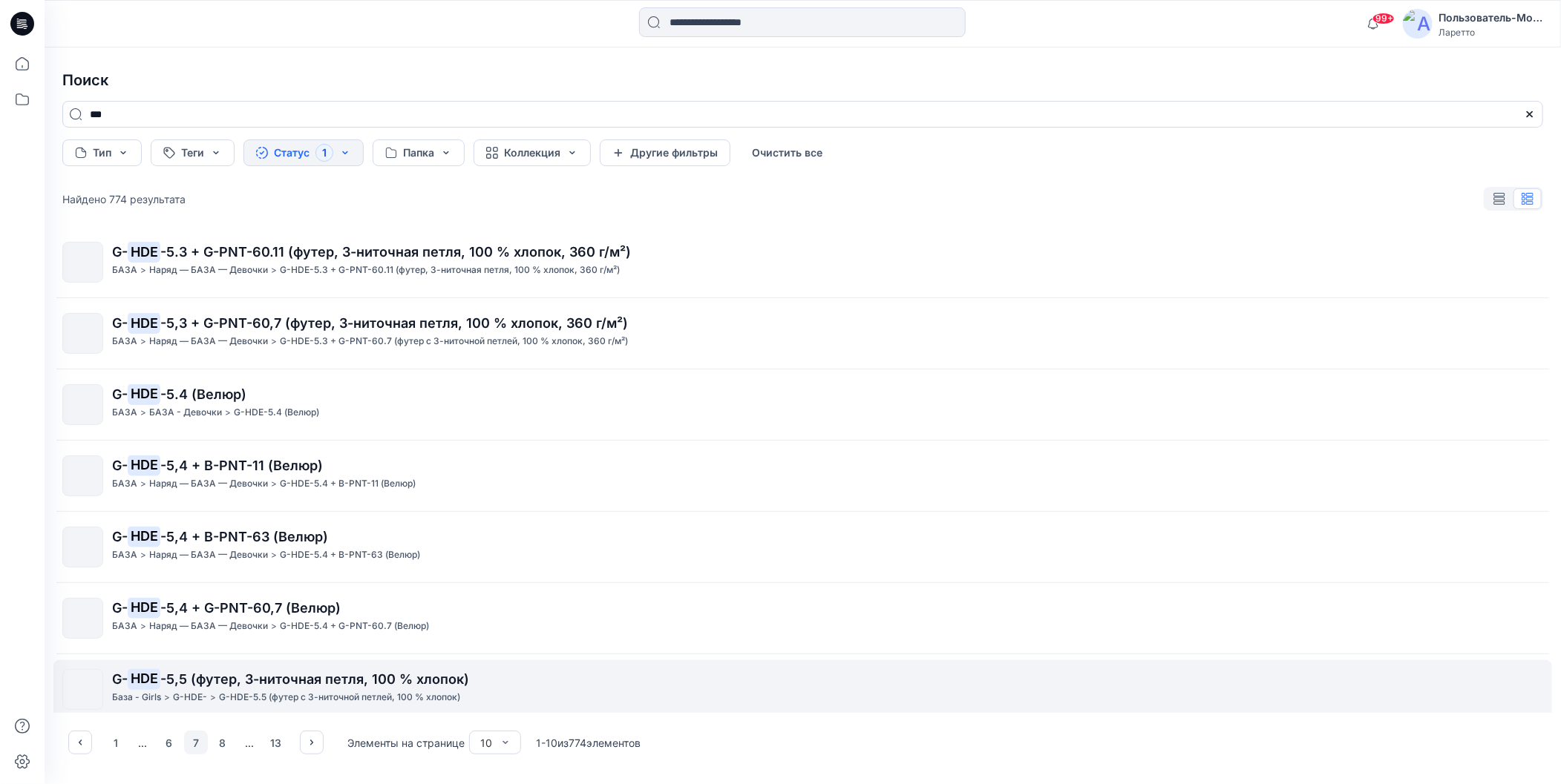
scroll to position [0, 0]
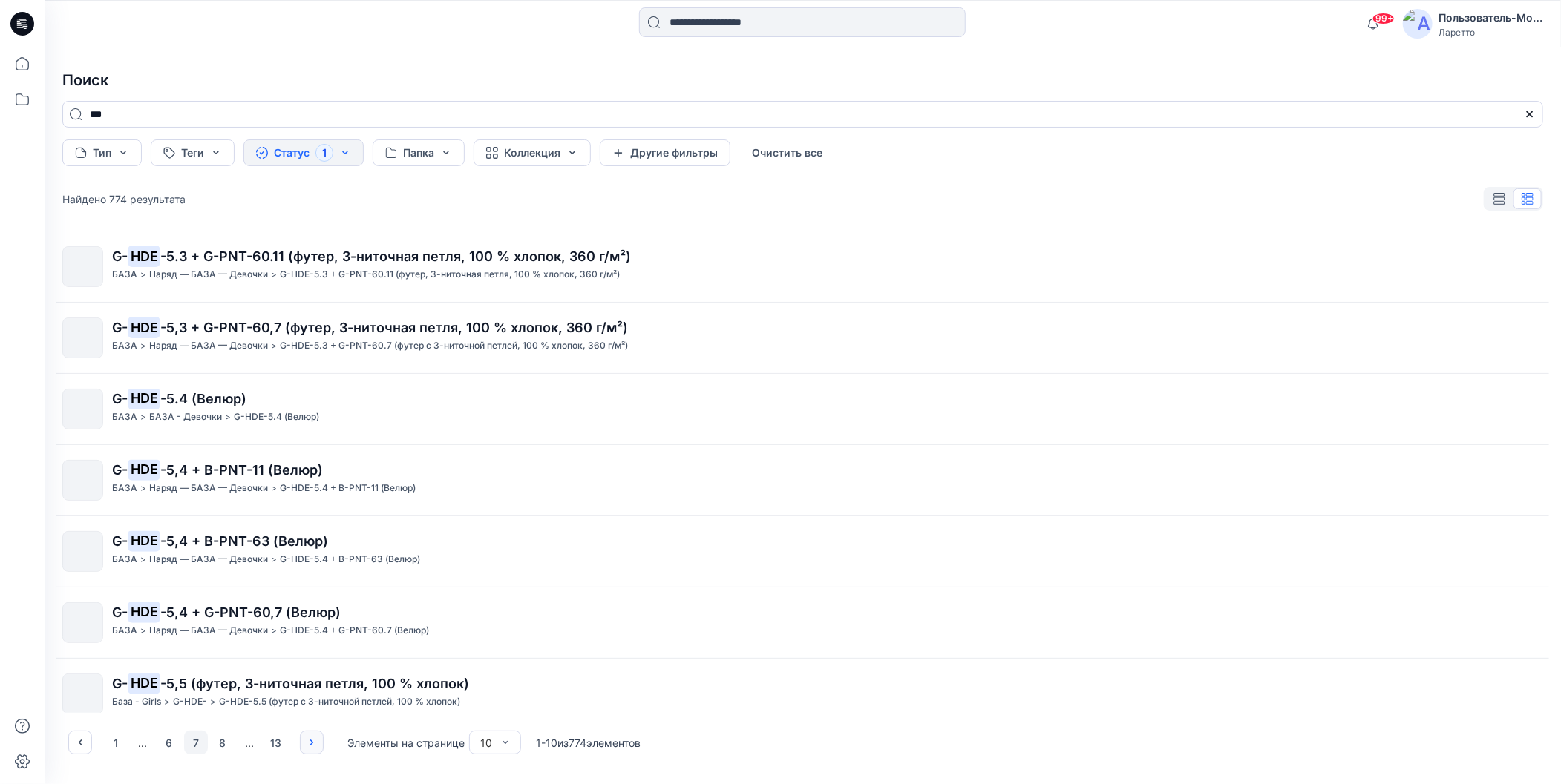
click at [310, 742] on icon "button" at bounding box center [311, 742] width 11 height 11
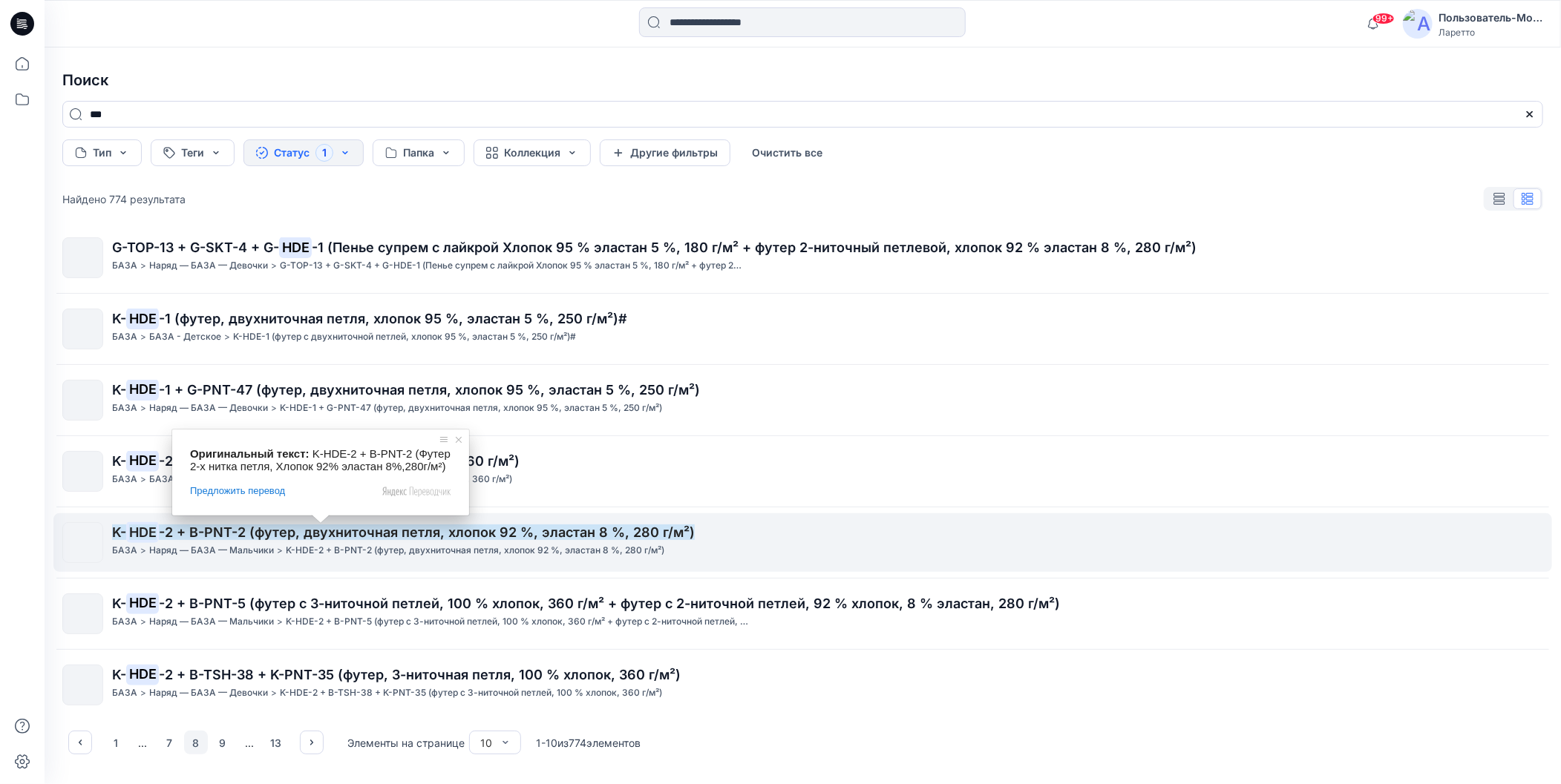
scroll to position [227, 0]
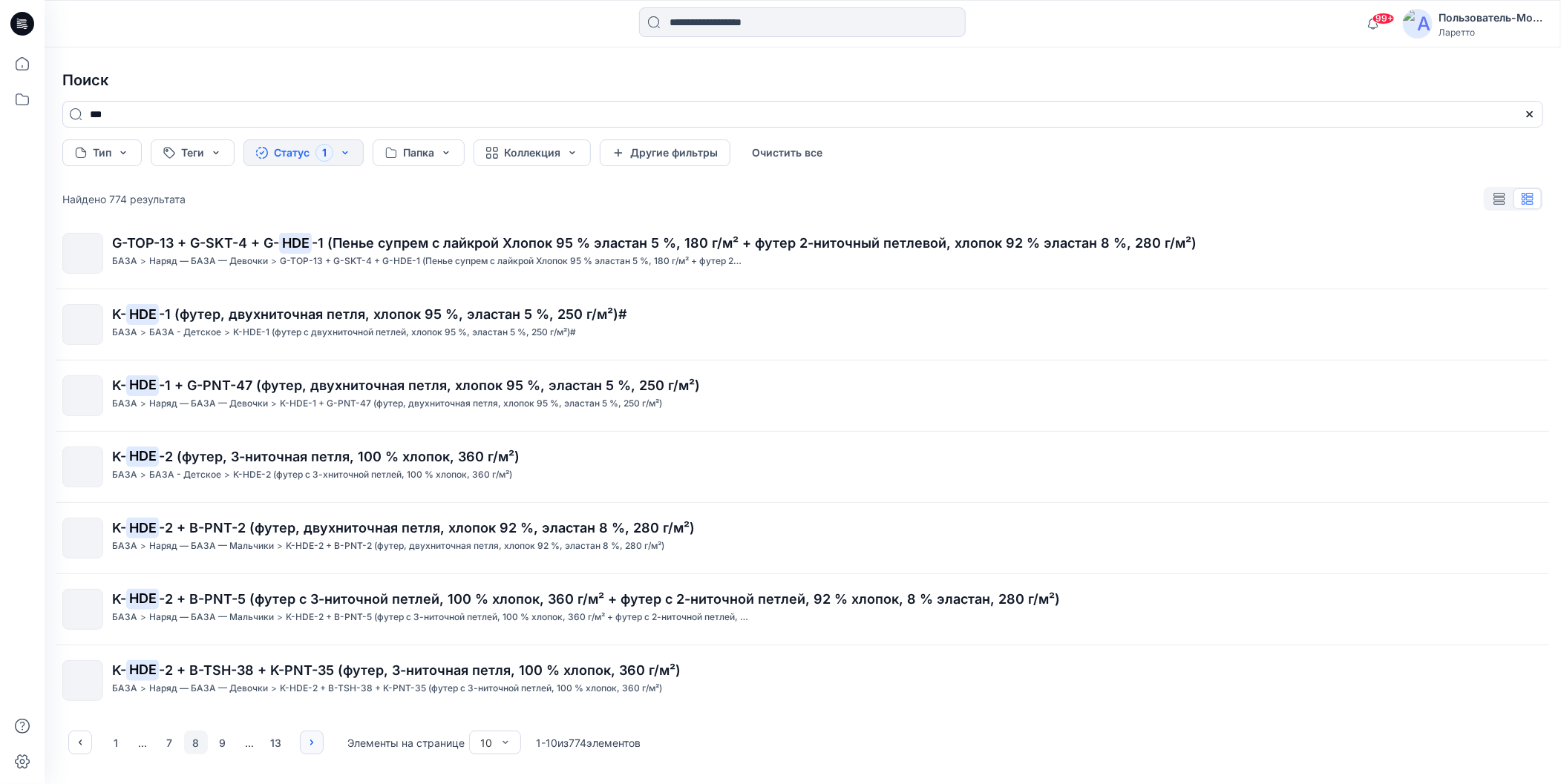
click at [312, 736] on icon "button" at bounding box center [311, 742] width 11 height 11
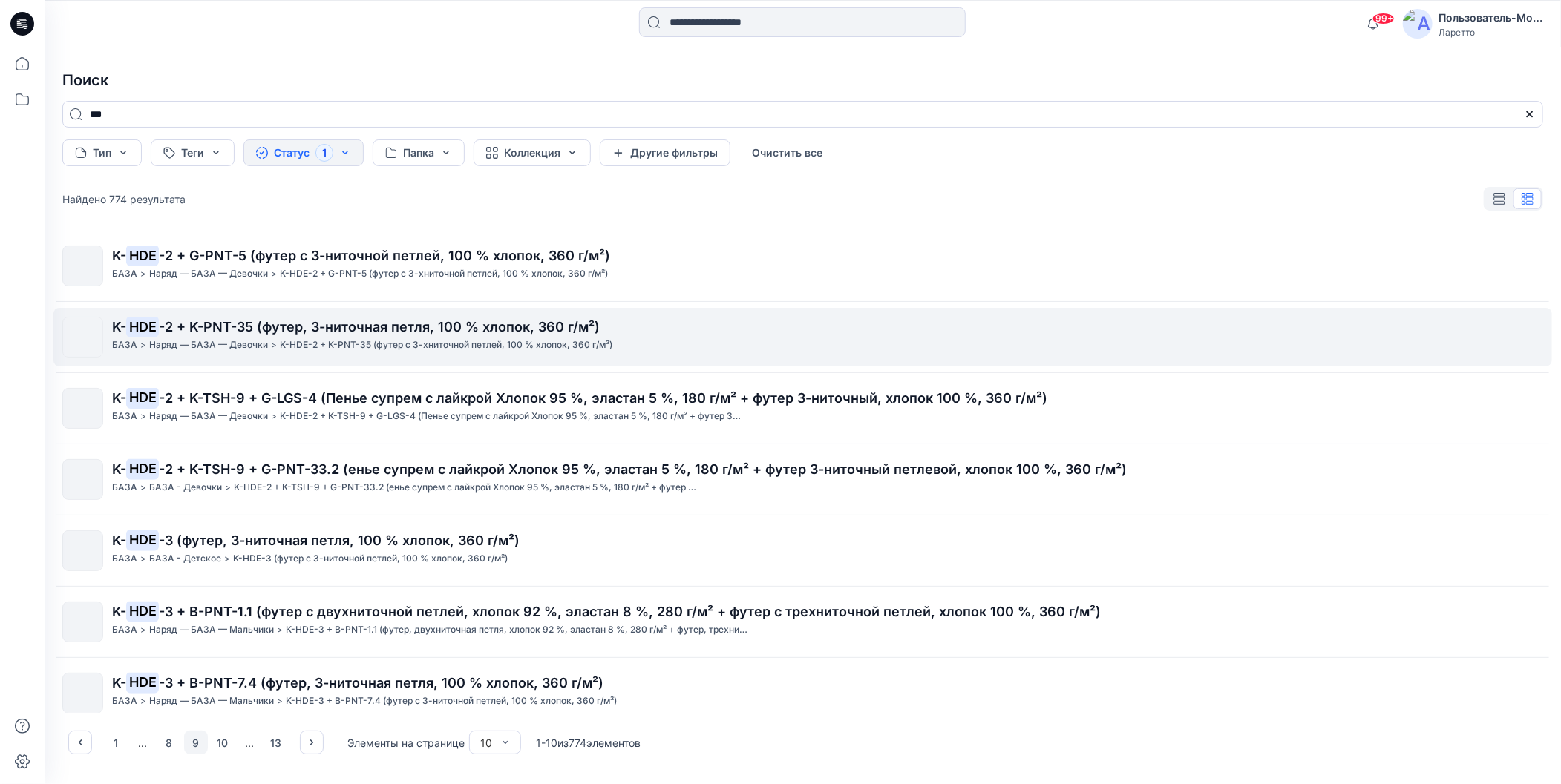
scroll to position [0, 0]
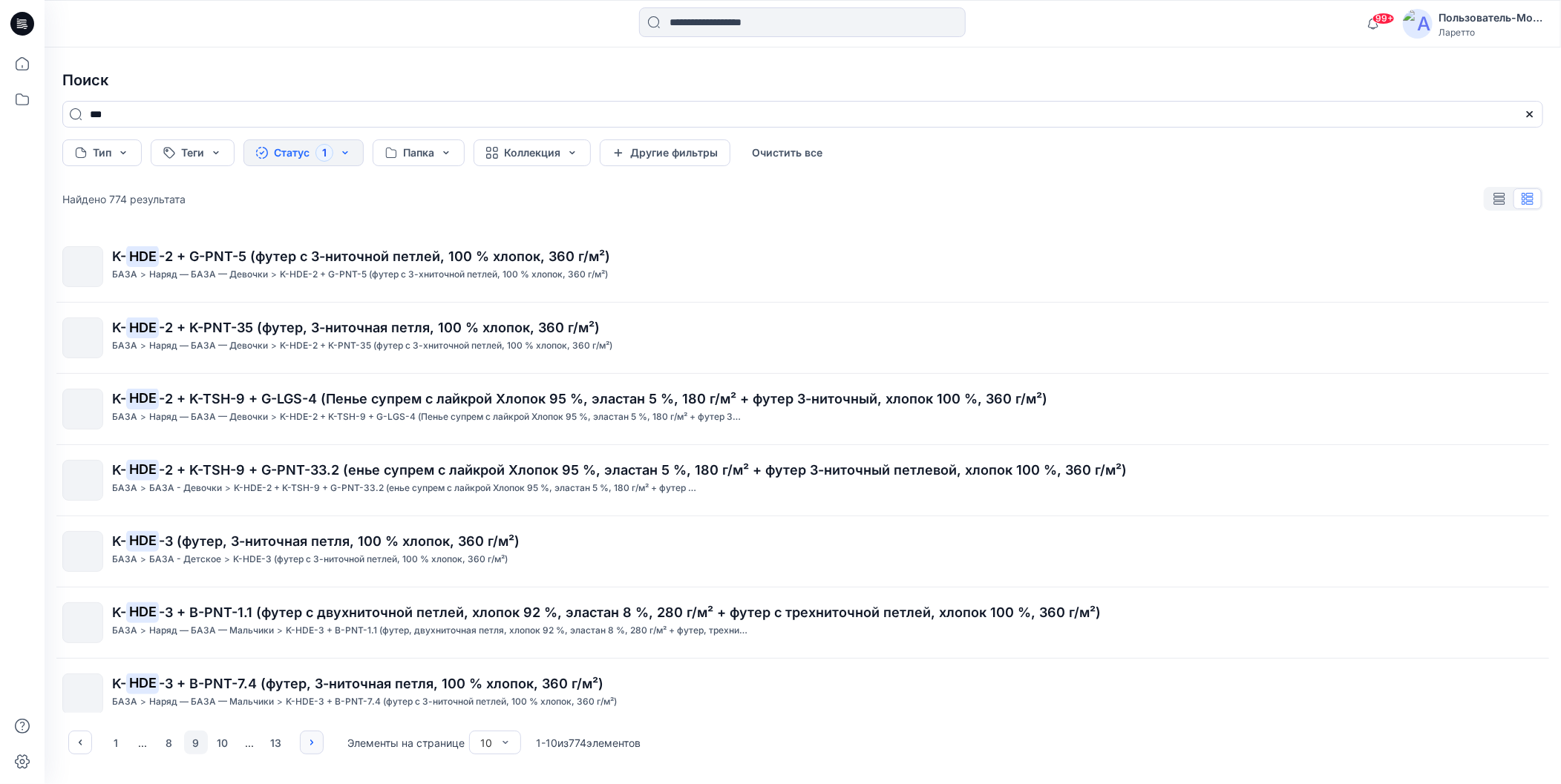
click at [311, 738] on icon "button" at bounding box center [311, 742] width 11 height 11
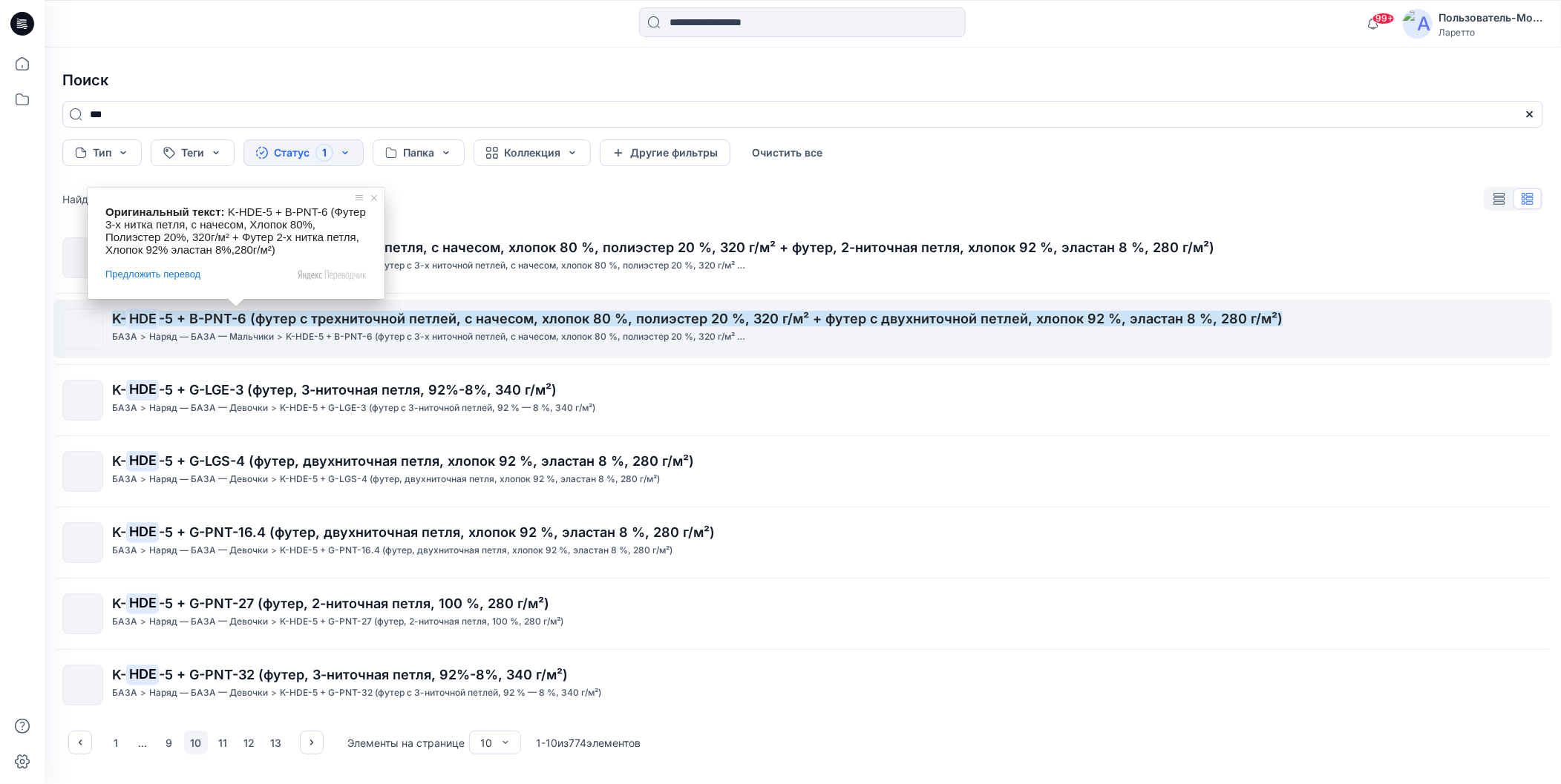
scroll to position [227, 0]
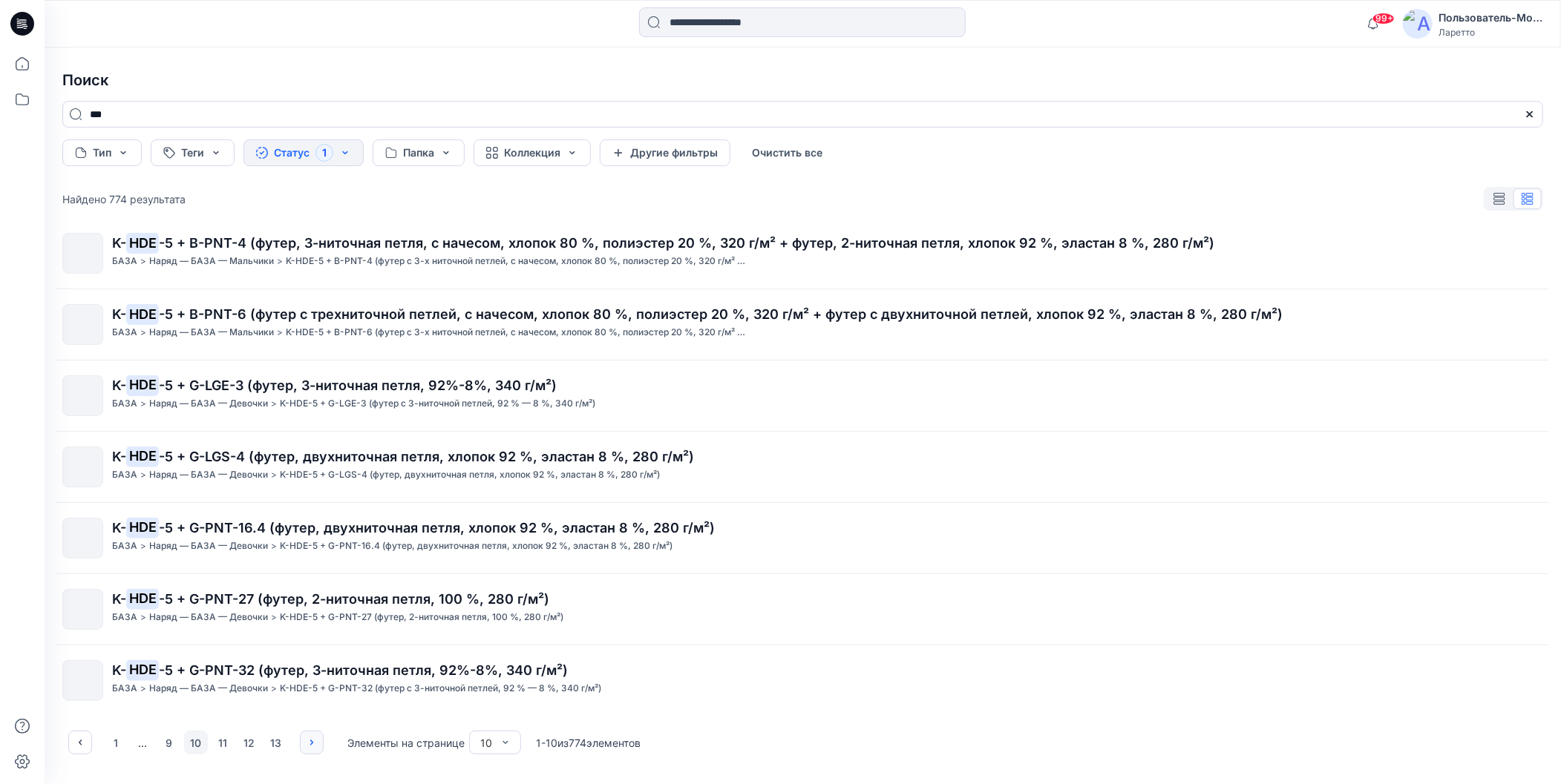
click at [314, 749] on button "button" at bounding box center [311, 742] width 24 height 24
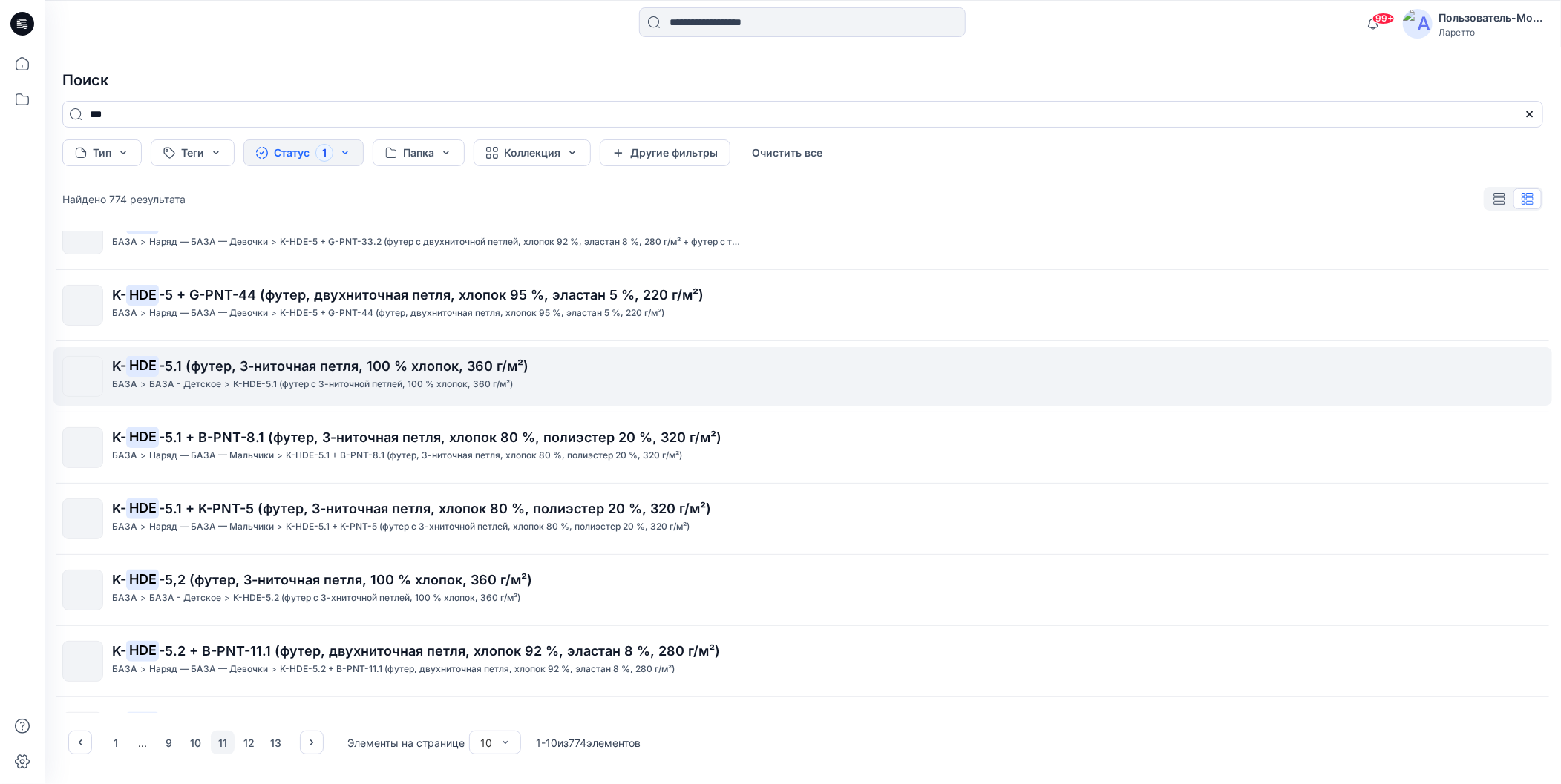
scroll to position [0, 0]
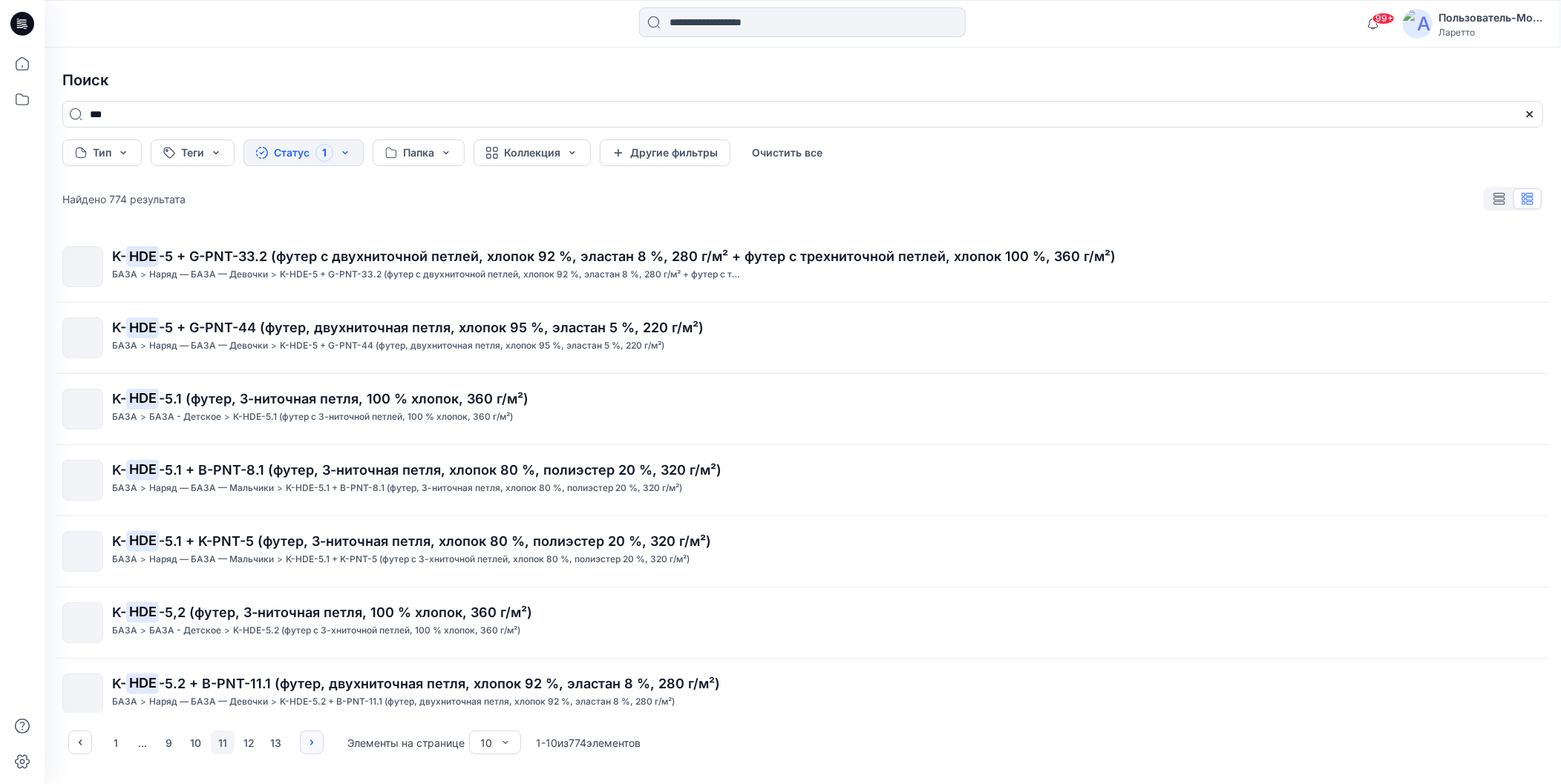
click at [313, 749] on button "button" at bounding box center [311, 742] width 24 height 24
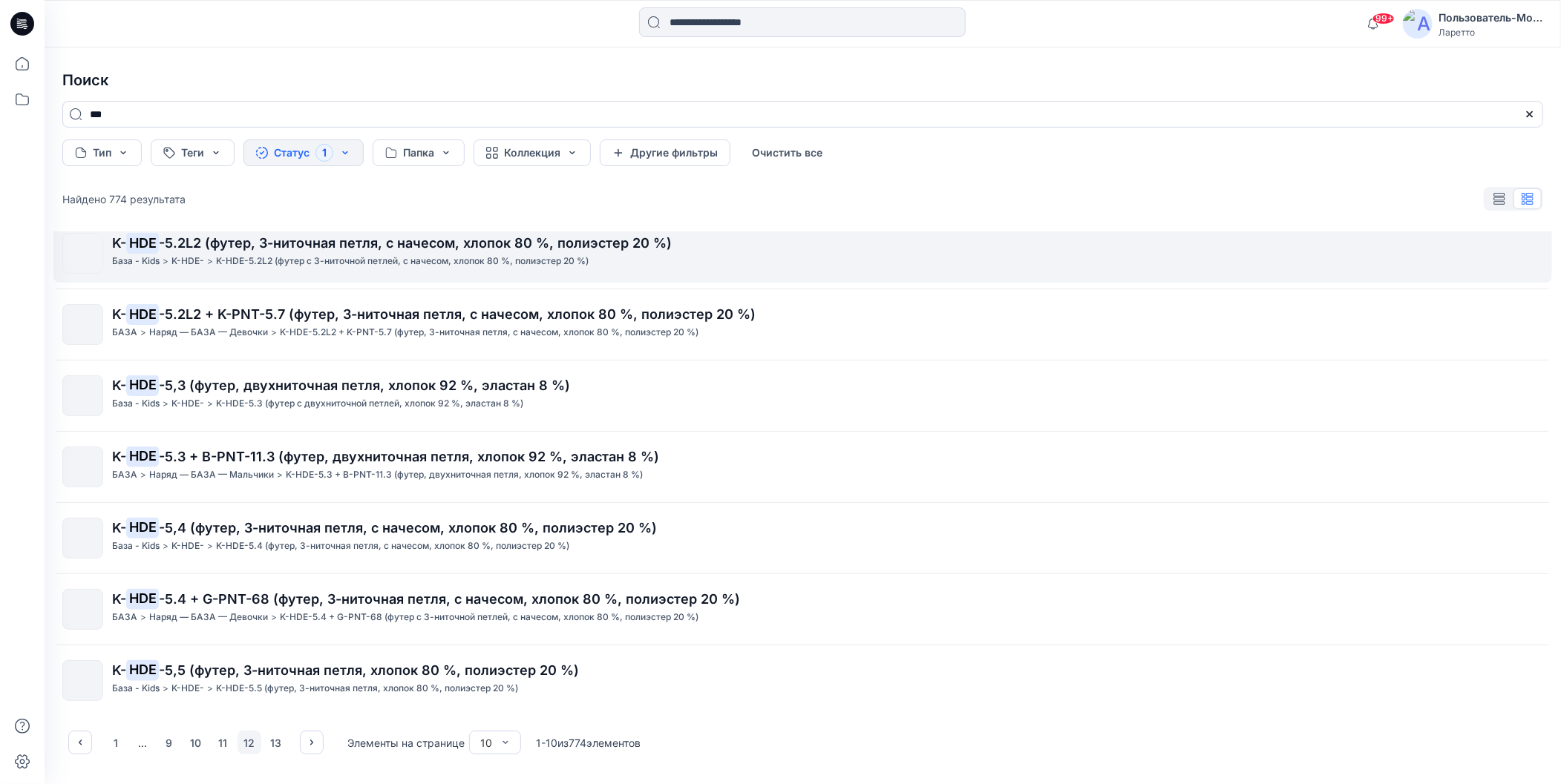
scroll to position [222, 0]
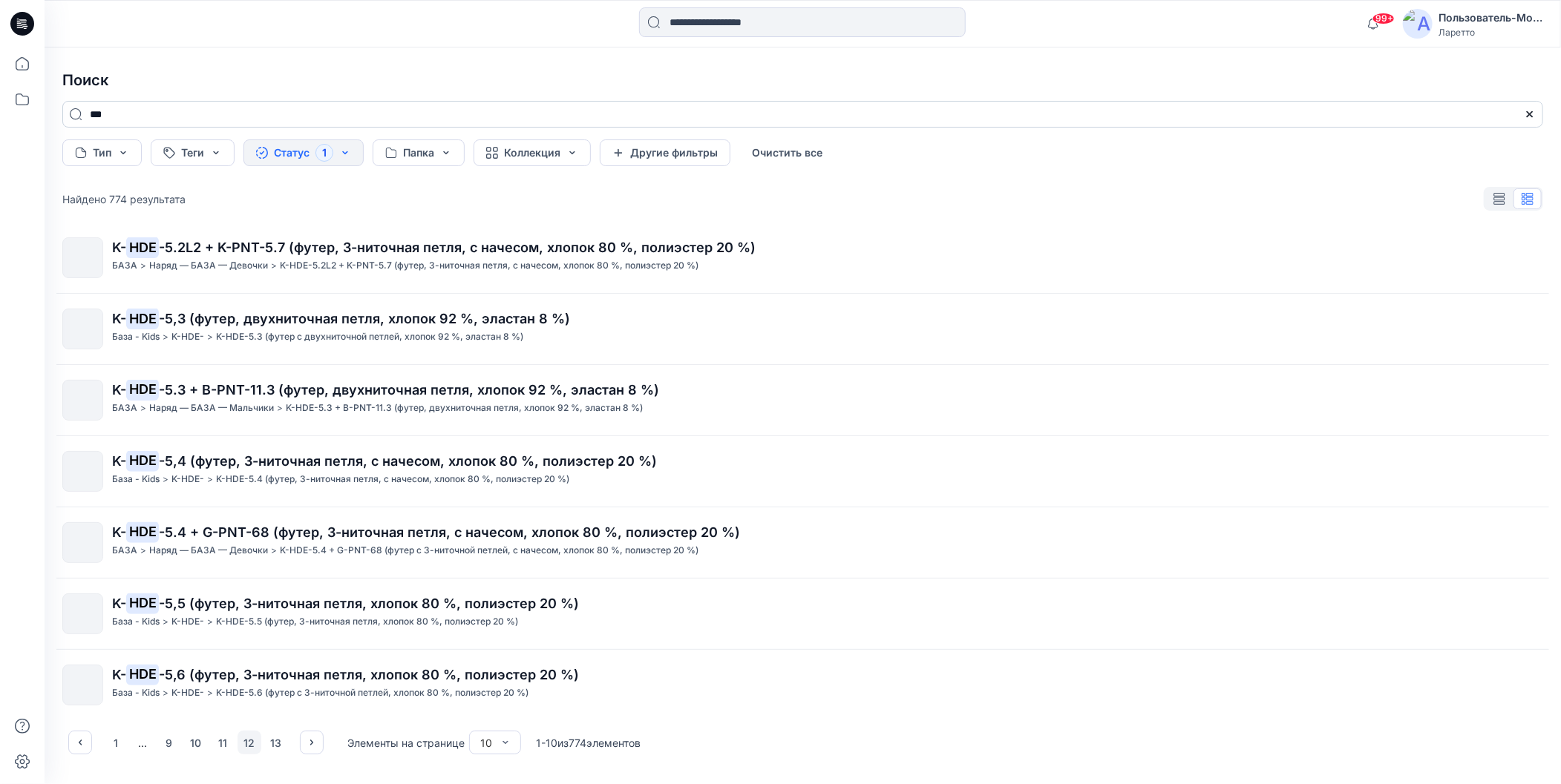
click at [301, 117] on input "***" at bounding box center [802, 115] width 1481 height 27
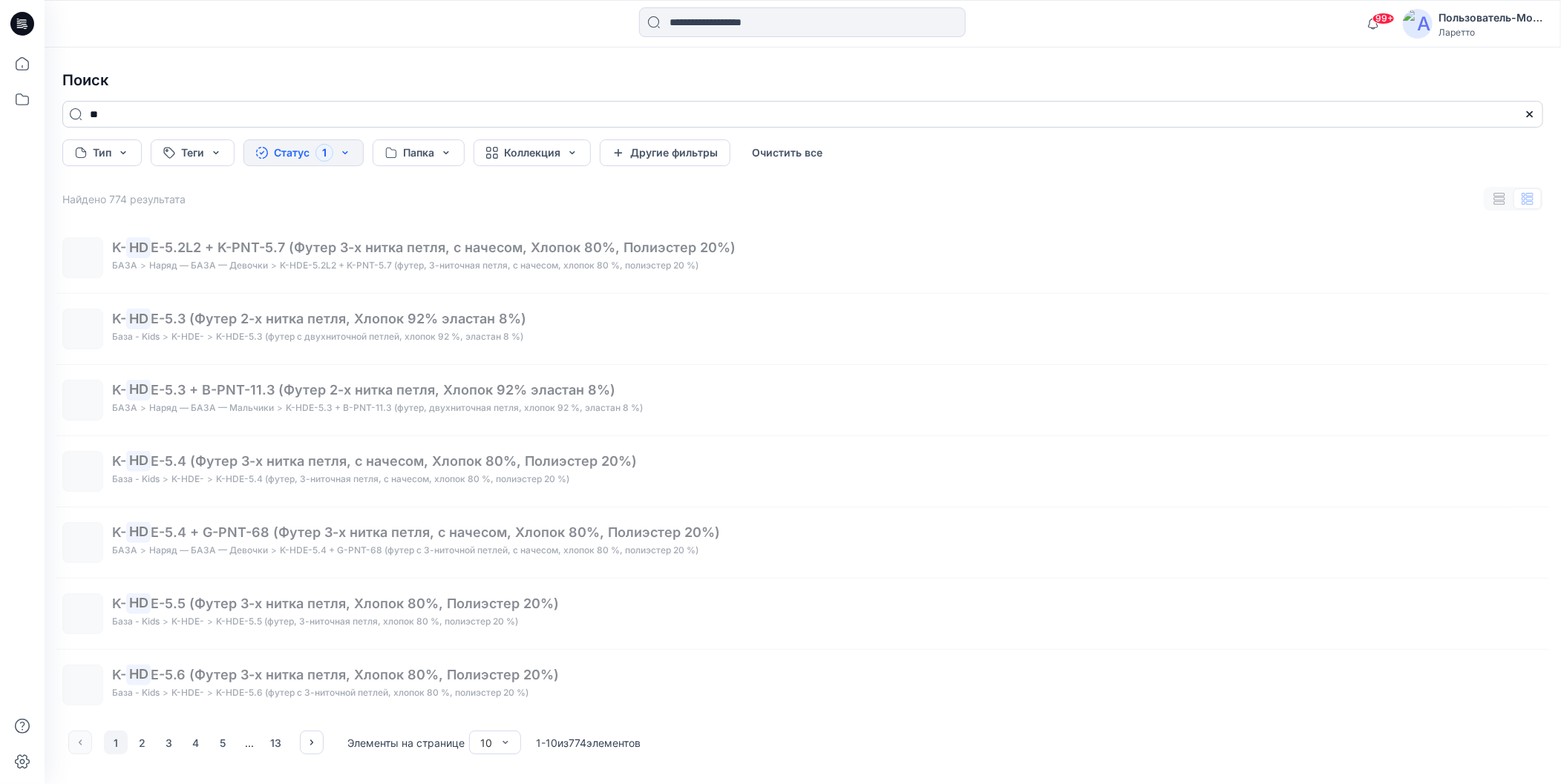
type input "*"
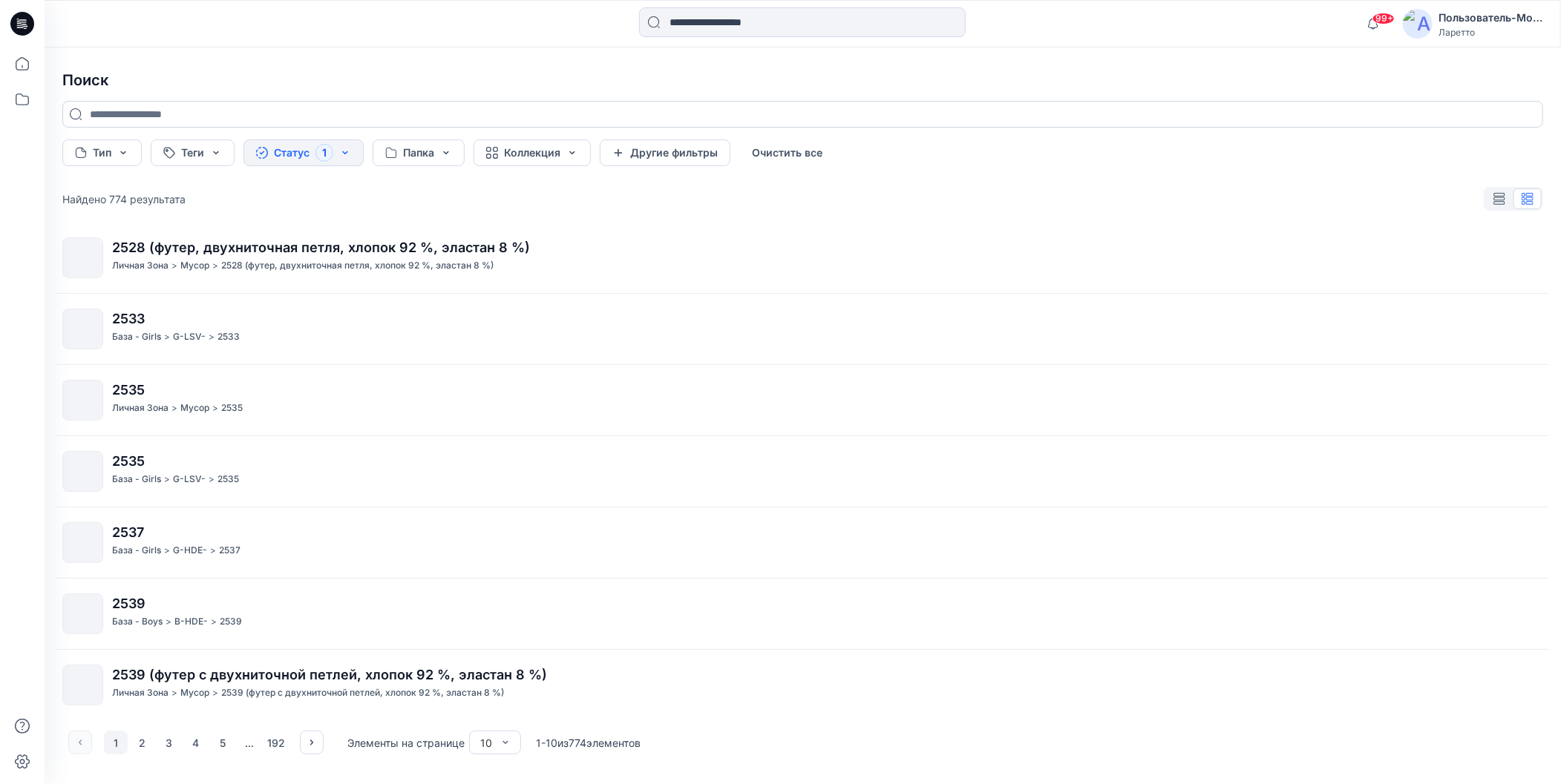
paste input "********"
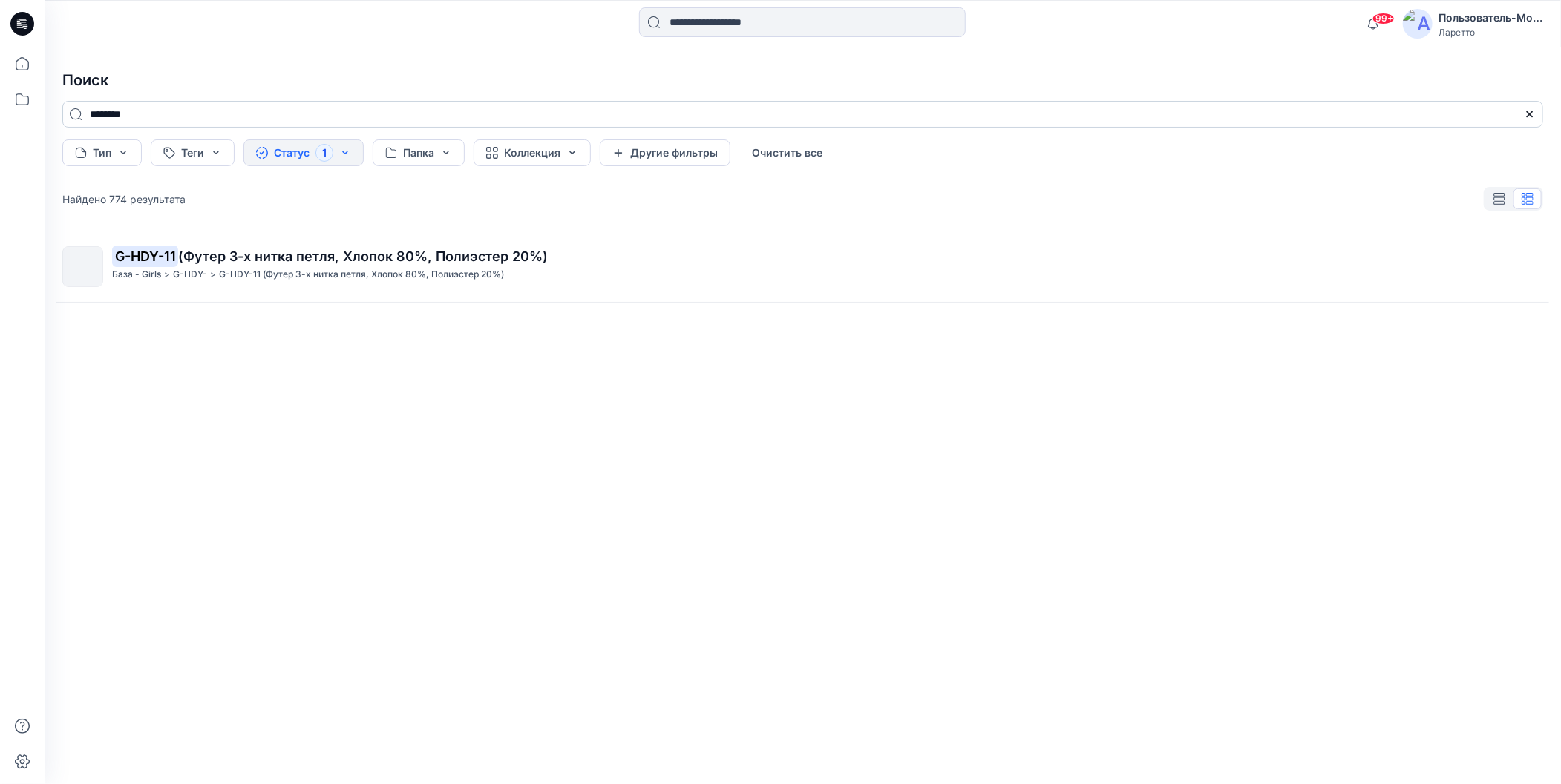
scroll to position [0, 0]
click at [156, 119] on input "********" at bounding box center [802, 115] width 1481 height 27
type input "********"
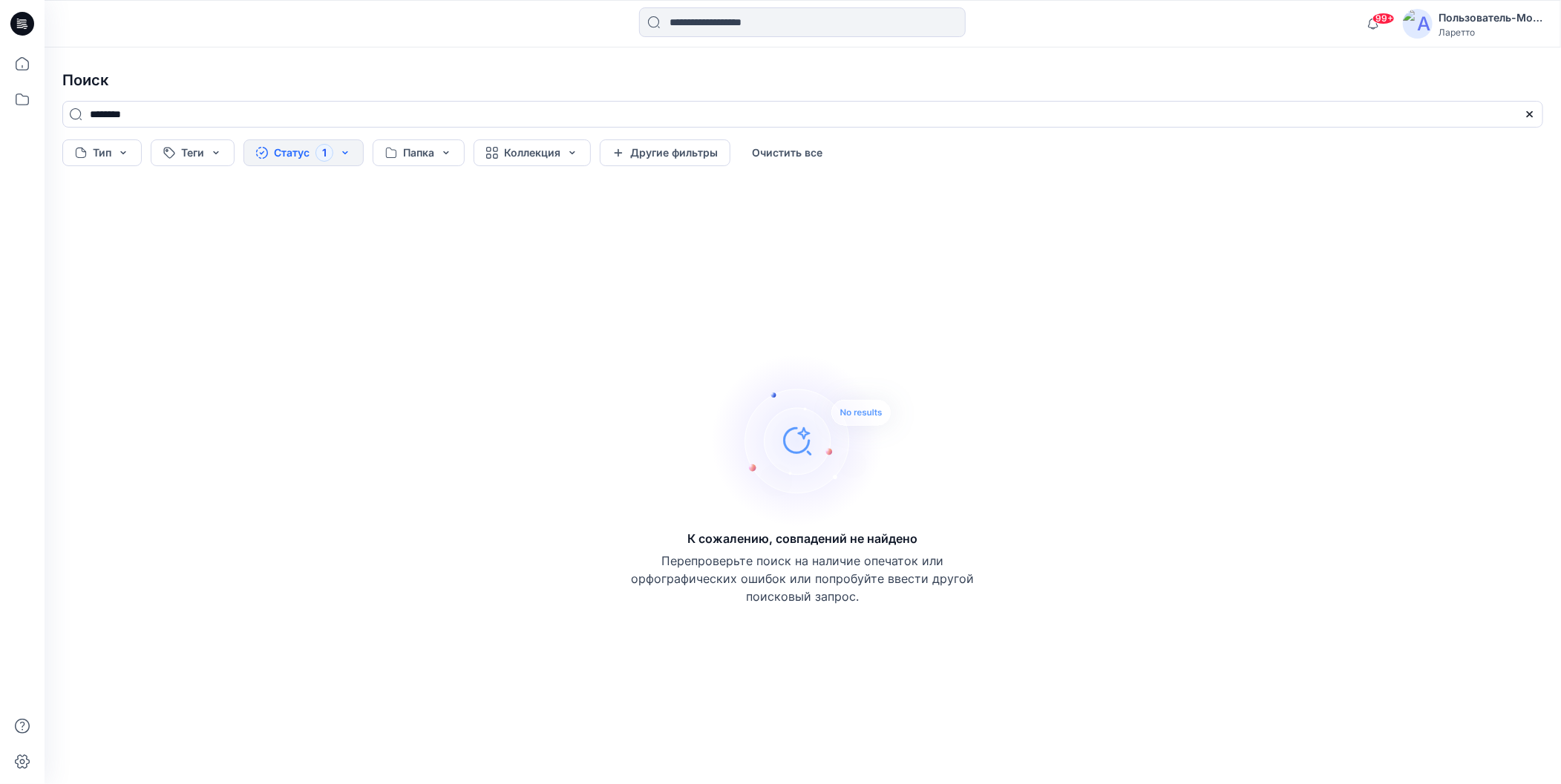
click at [265, 53] on div "Поиск ******** Тип Теги Статус 1 Папка Коллекция Другие фильтры Очистить все К …" at bounding box center [802, 415] width 1516 height 736
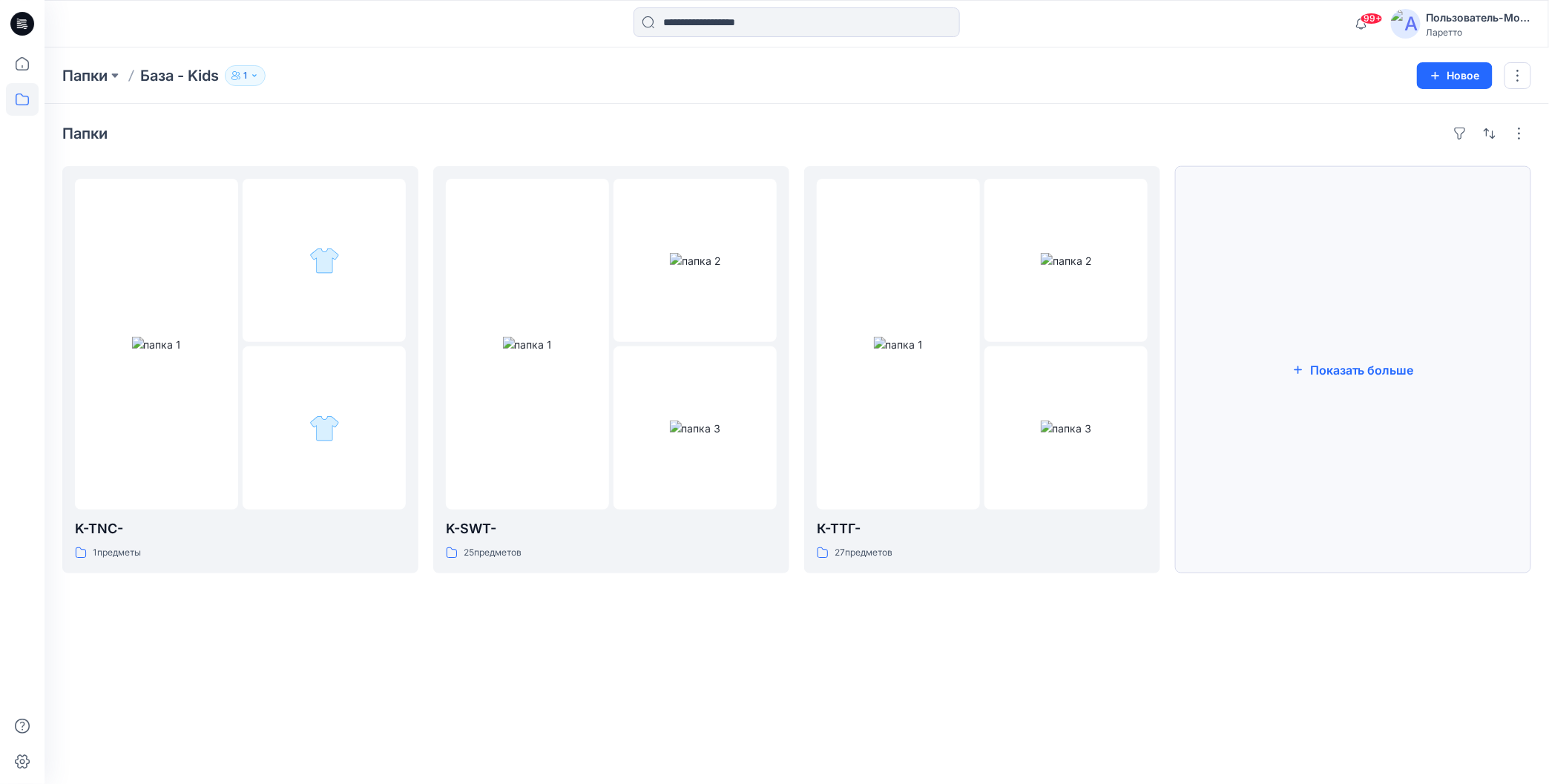
click at [1319, 376] on ya-tr-span "Показать больше" at bounding box center [1362, 369] width 104 height 16
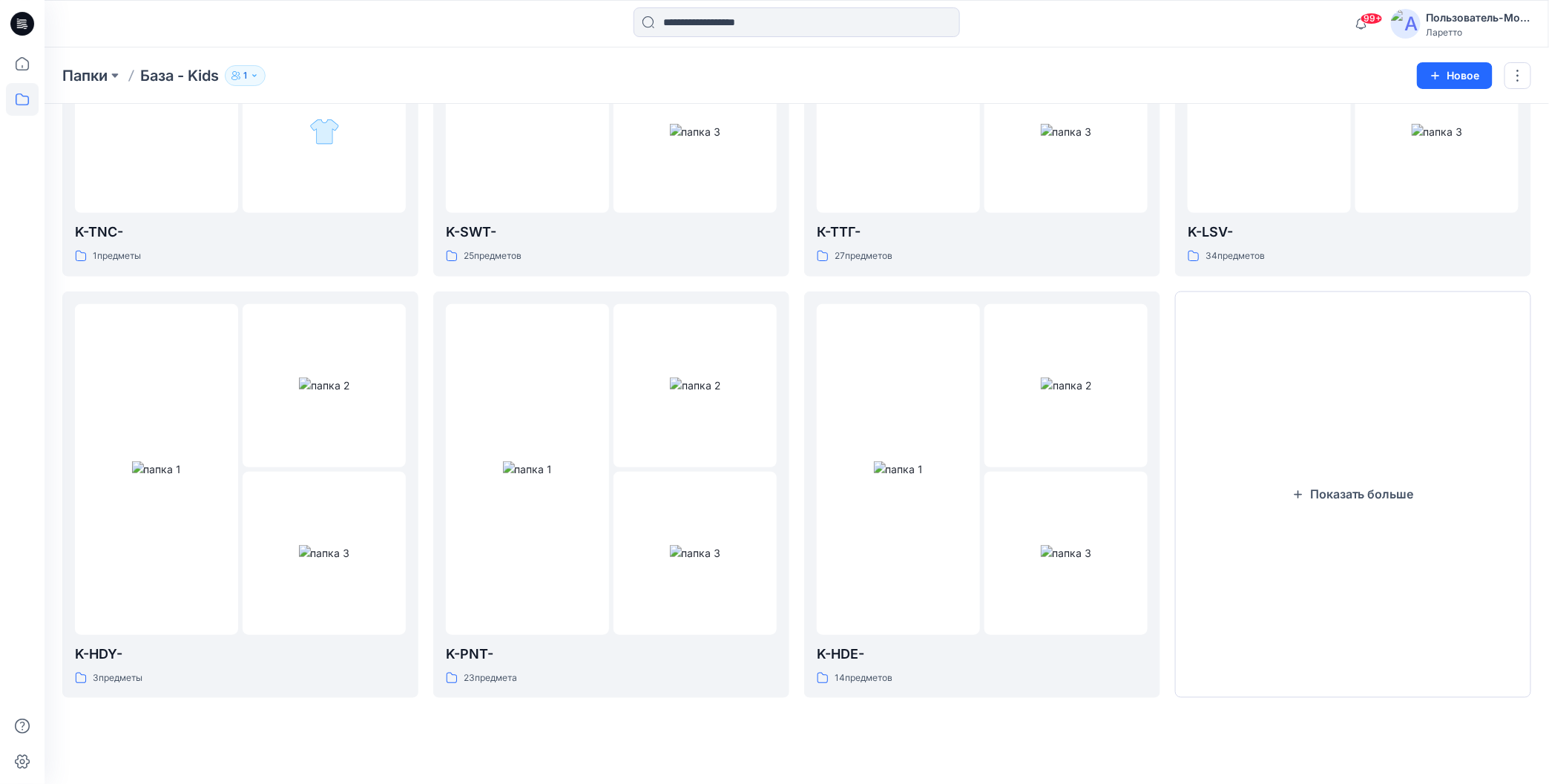
scroll to position [337, 0]
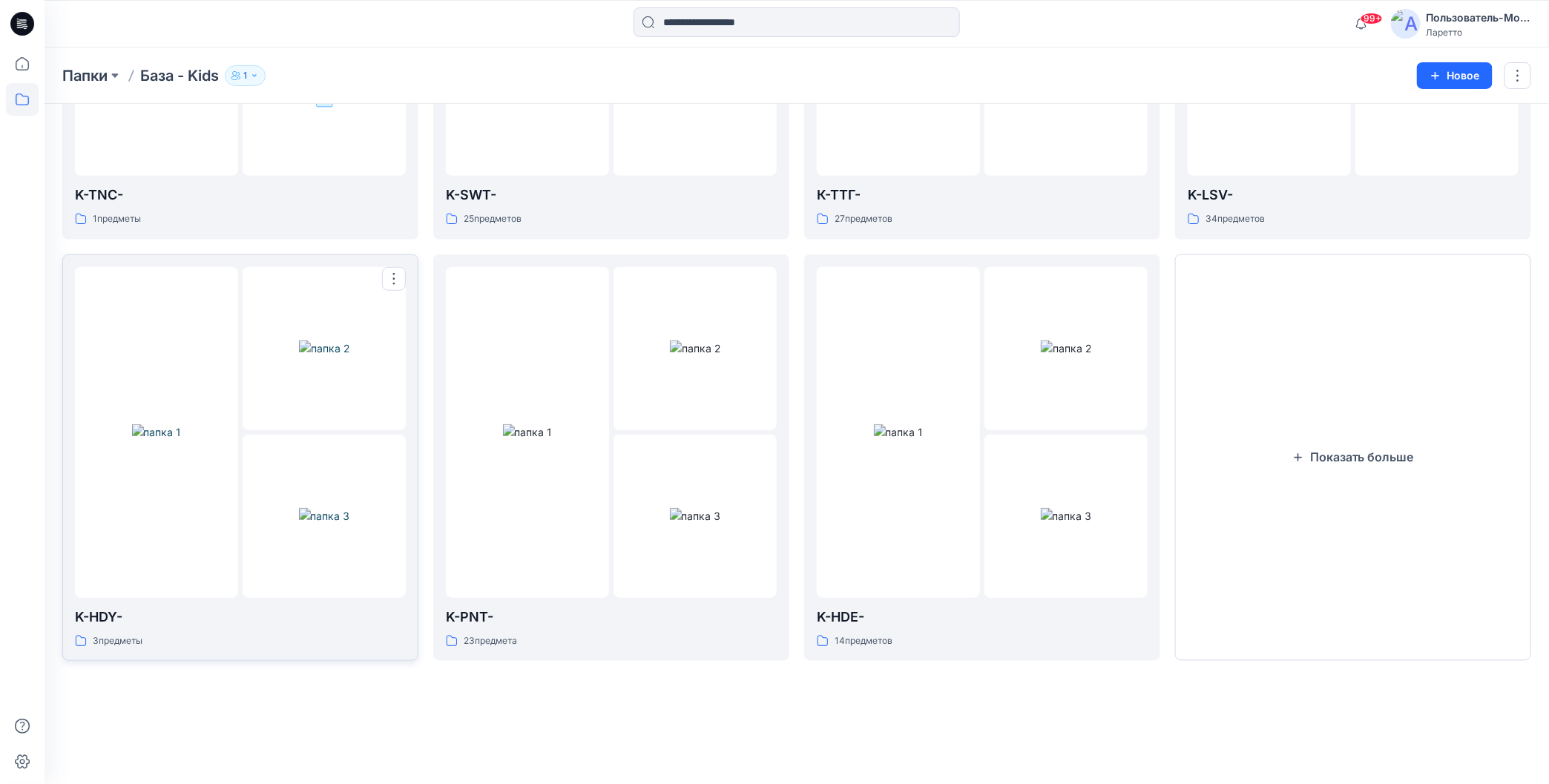
click at [181, 440] on img at bounding box center [157, 432] width 50 height 15
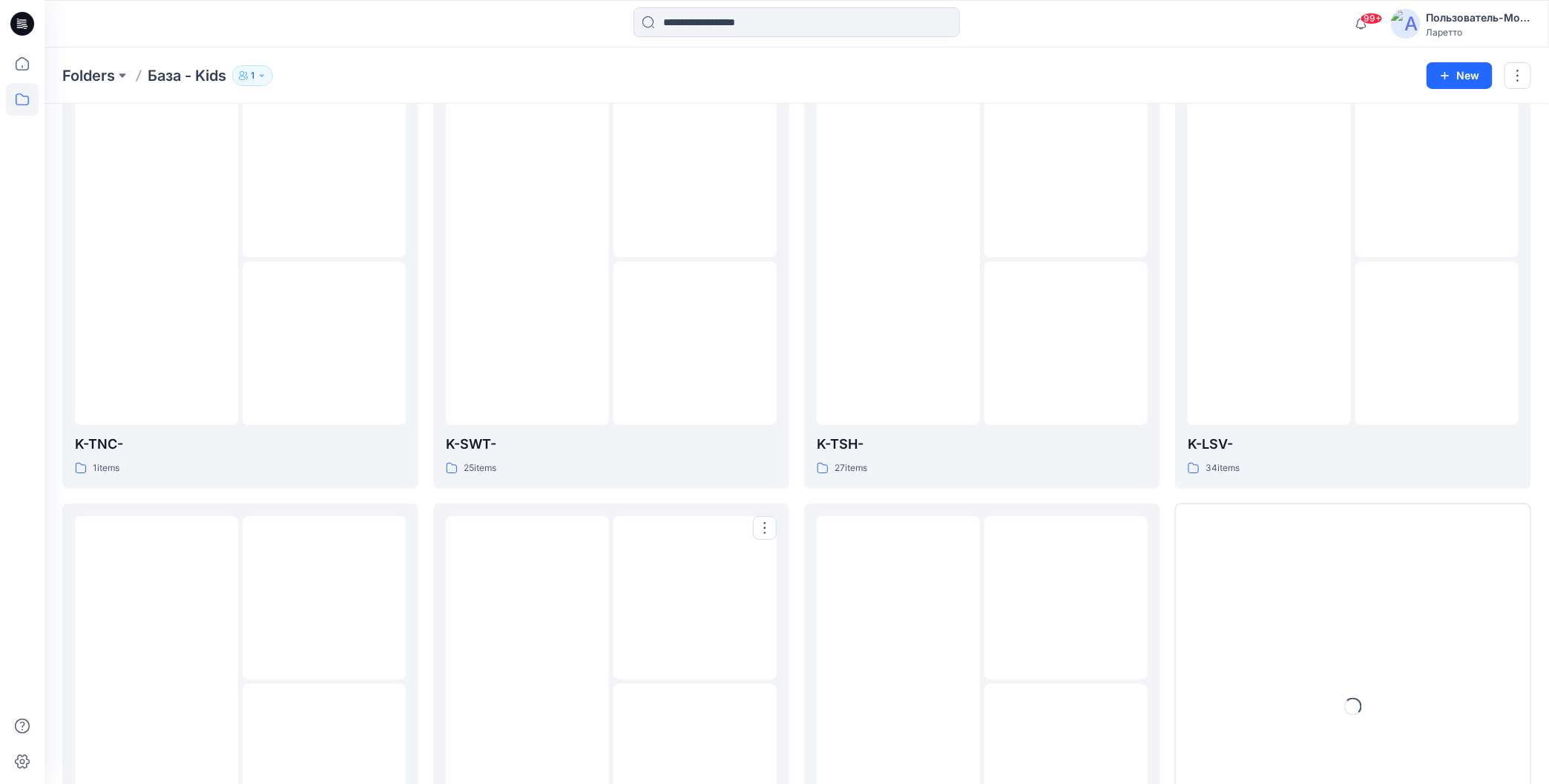
scroll to position [337, 0]
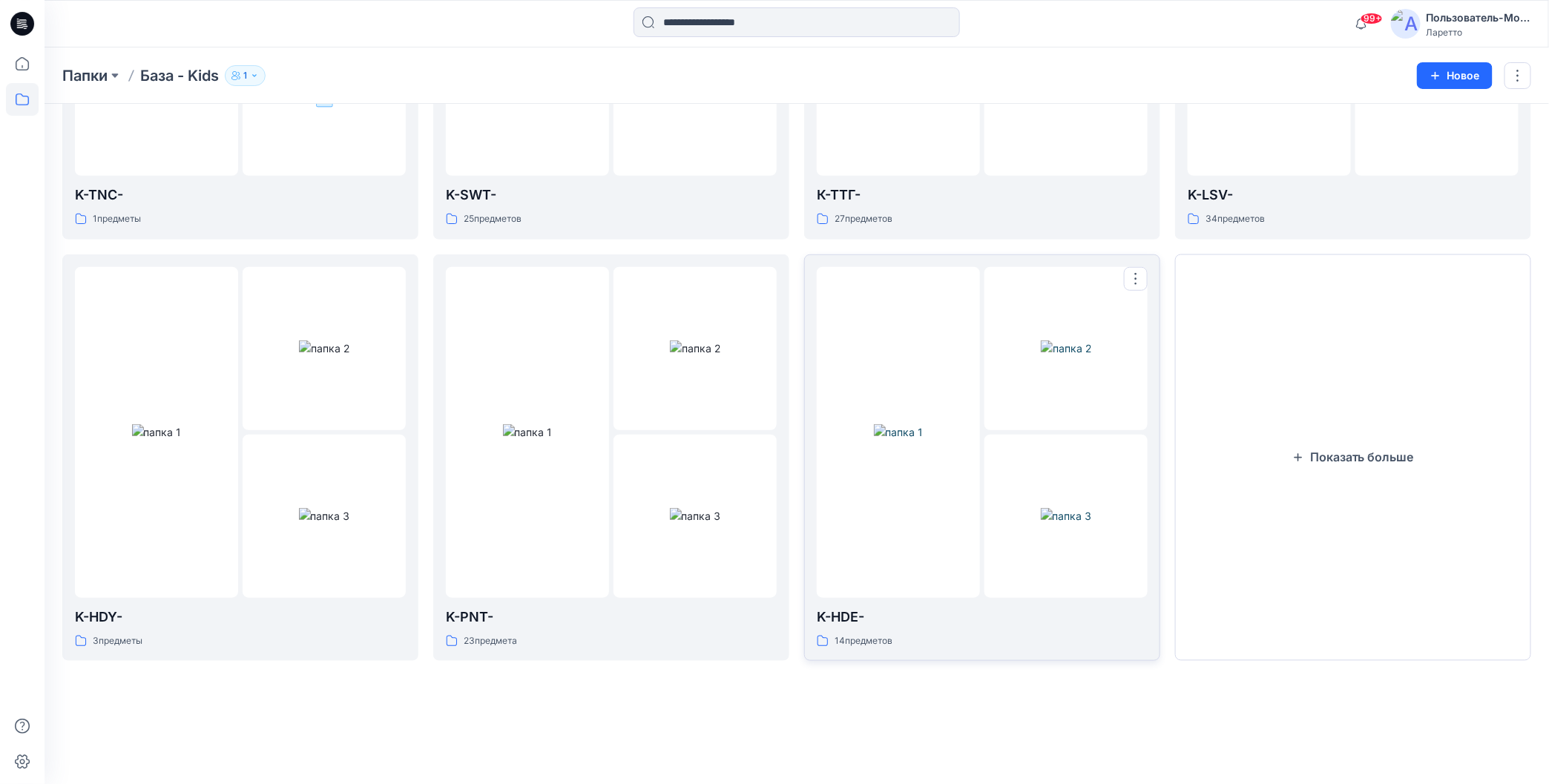
click at [912, 424] on img at bounding box center [899, 432] width 50 height 15
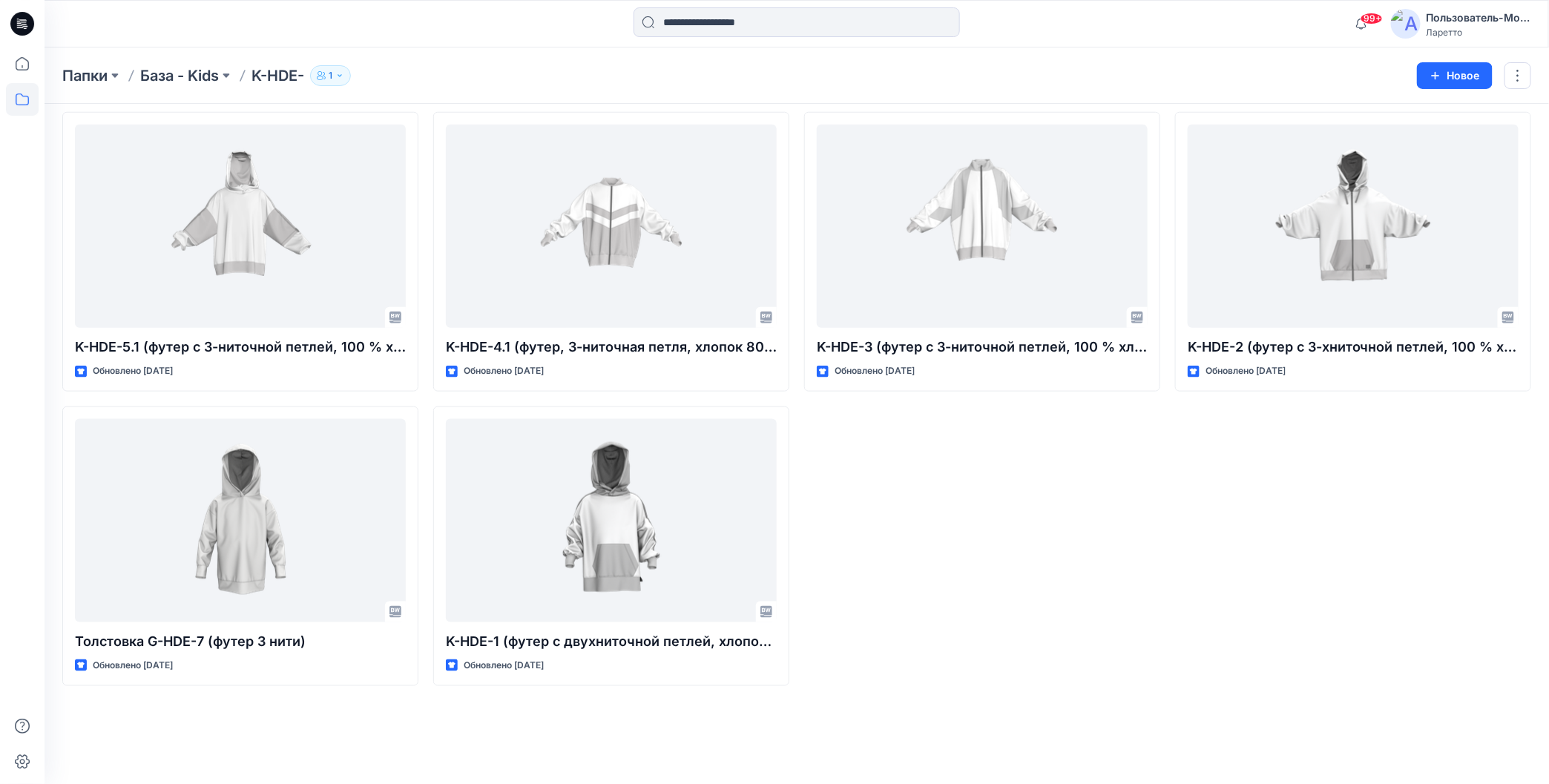
scroll to position [646, 0]
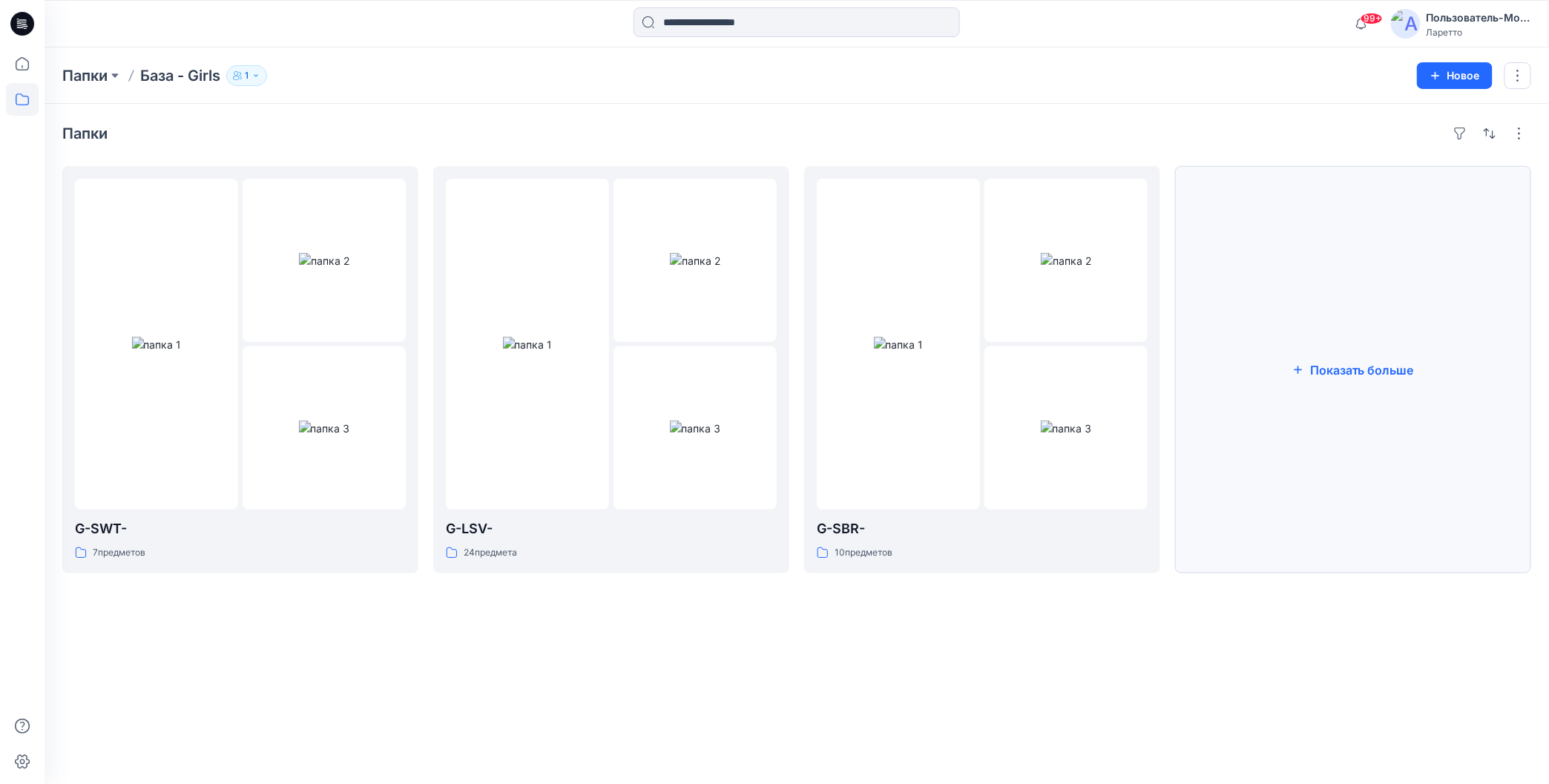
click at [1380, 384] on button "Показать больше" at bounding box center [1353, 370] width 356 height 408
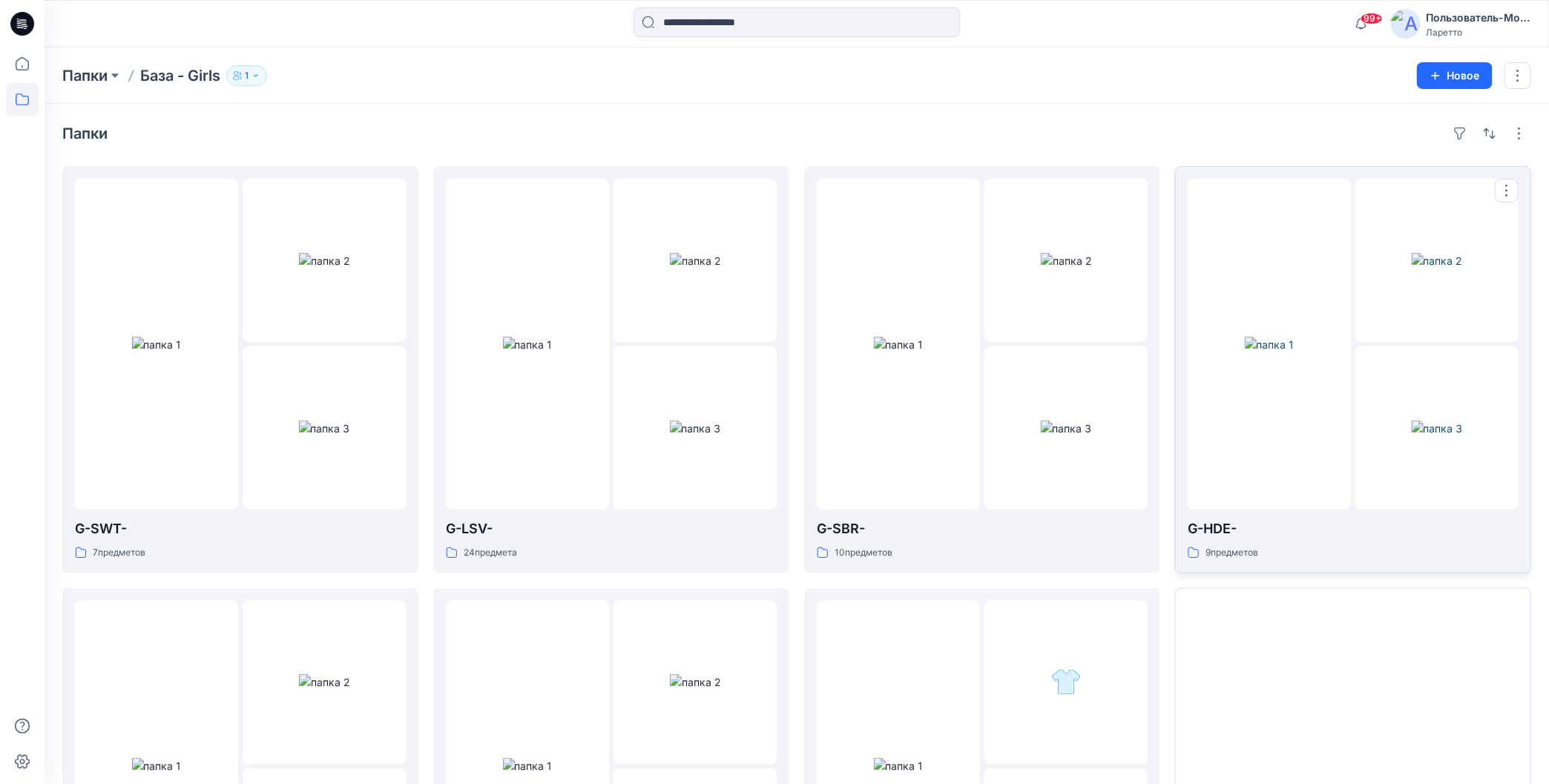
click at [1411, 420] on img at bounding box center [1437, 428] width 52 height 15
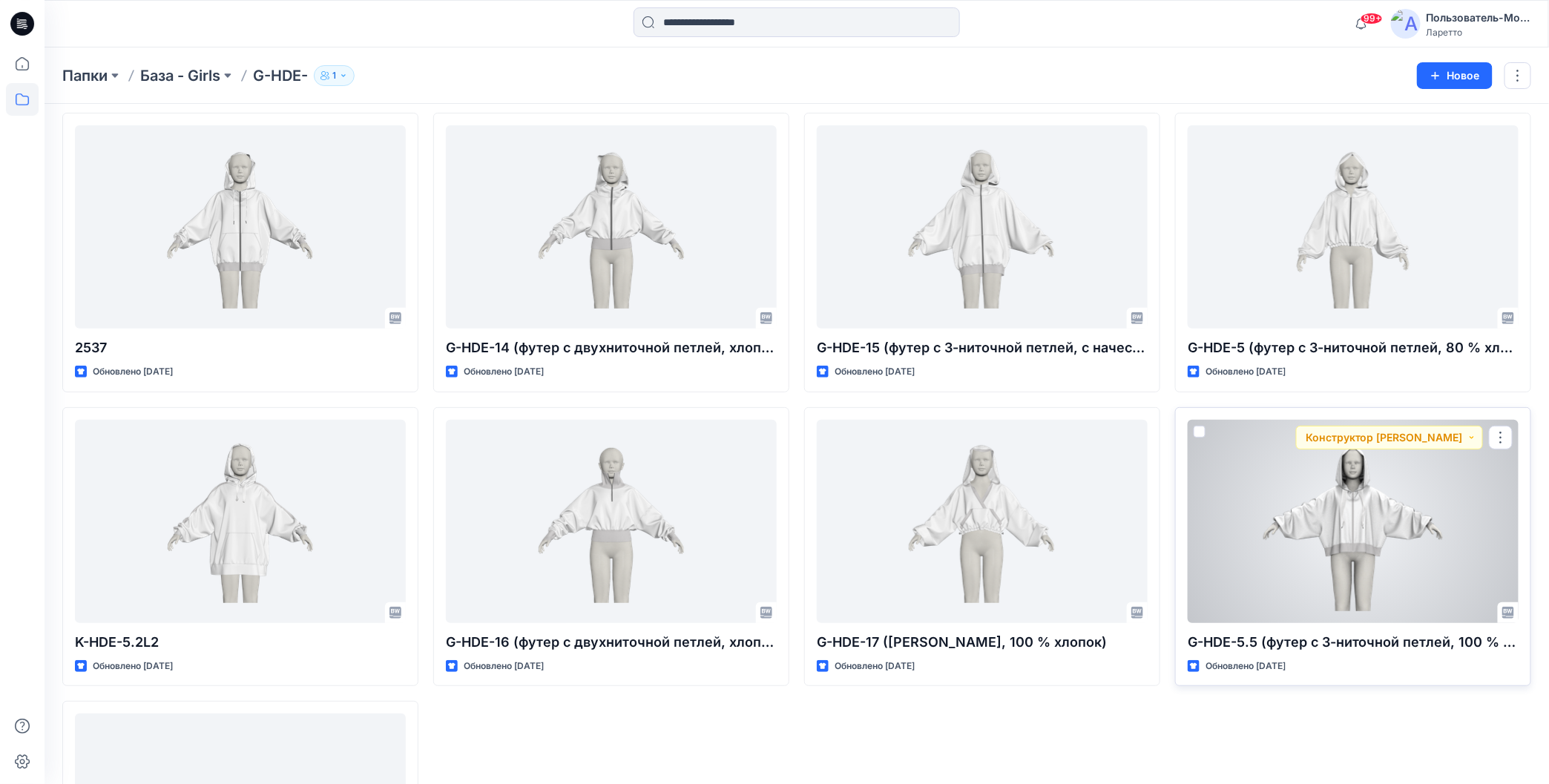
scroll to position [74, 0]
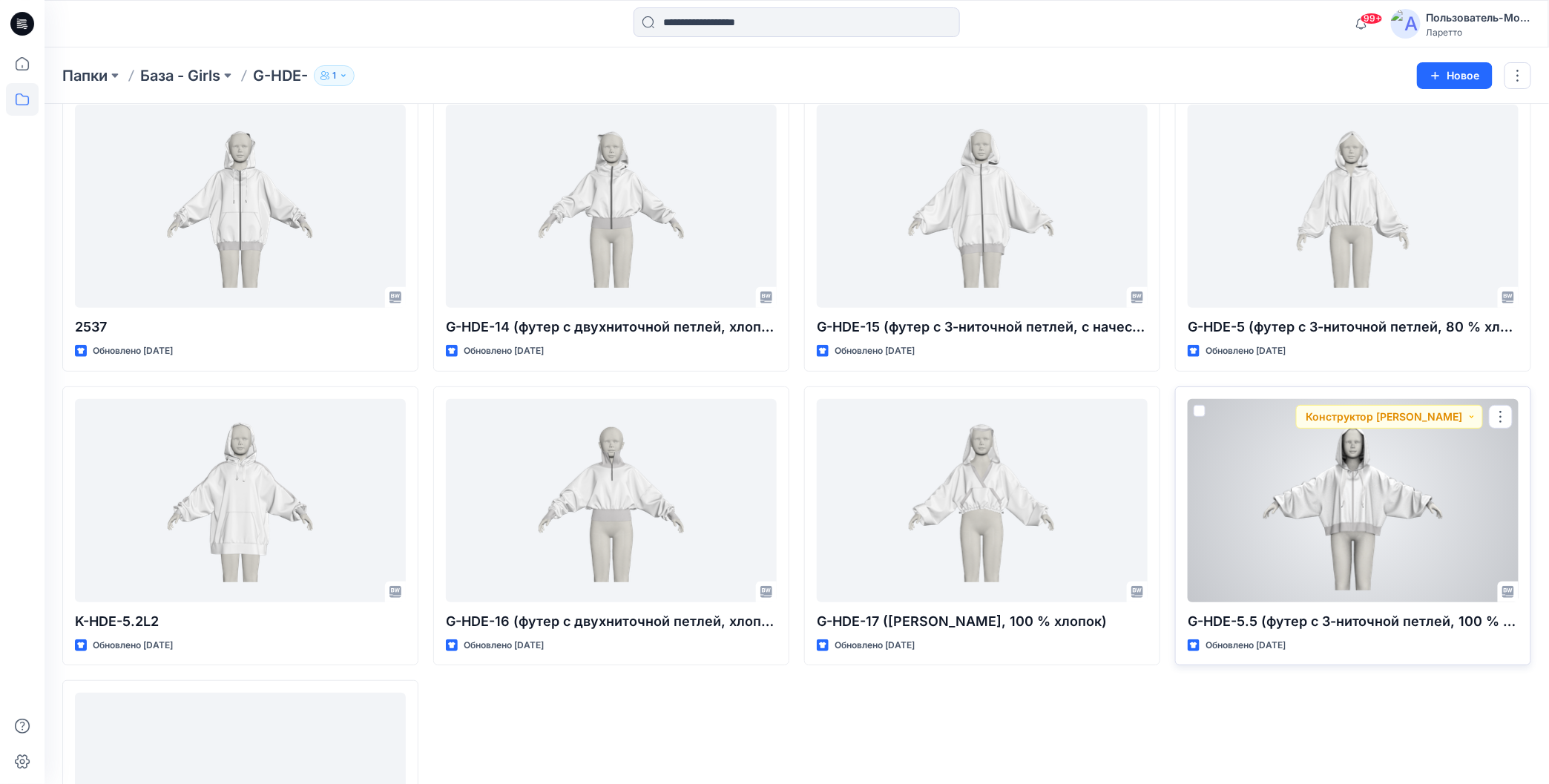
click at [1295, 498] on div at bounding box center [1353, 500] width 330 height 203
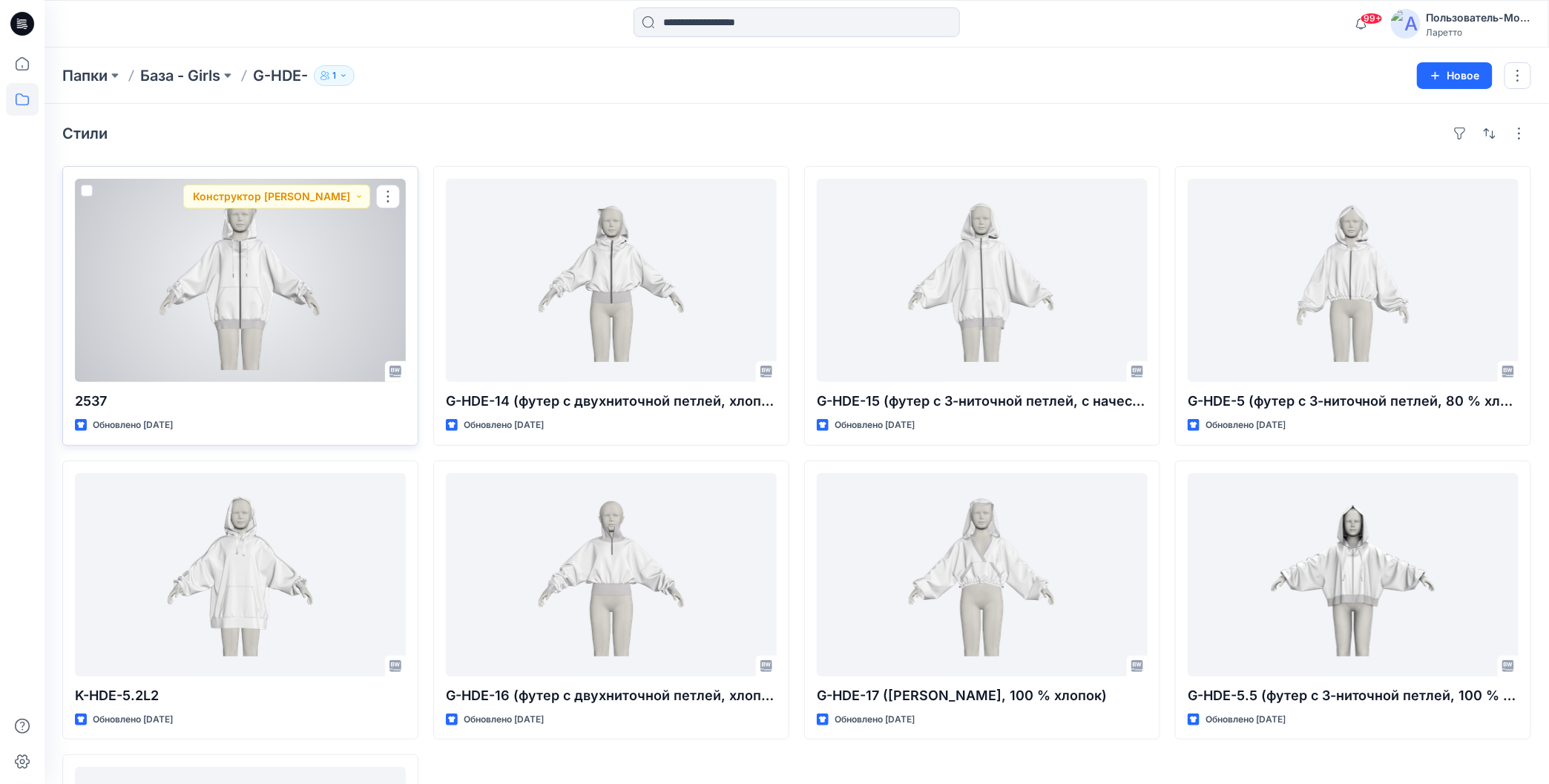
click at [244, 285] on div at bounding box center [240, 280] width 330 height 203
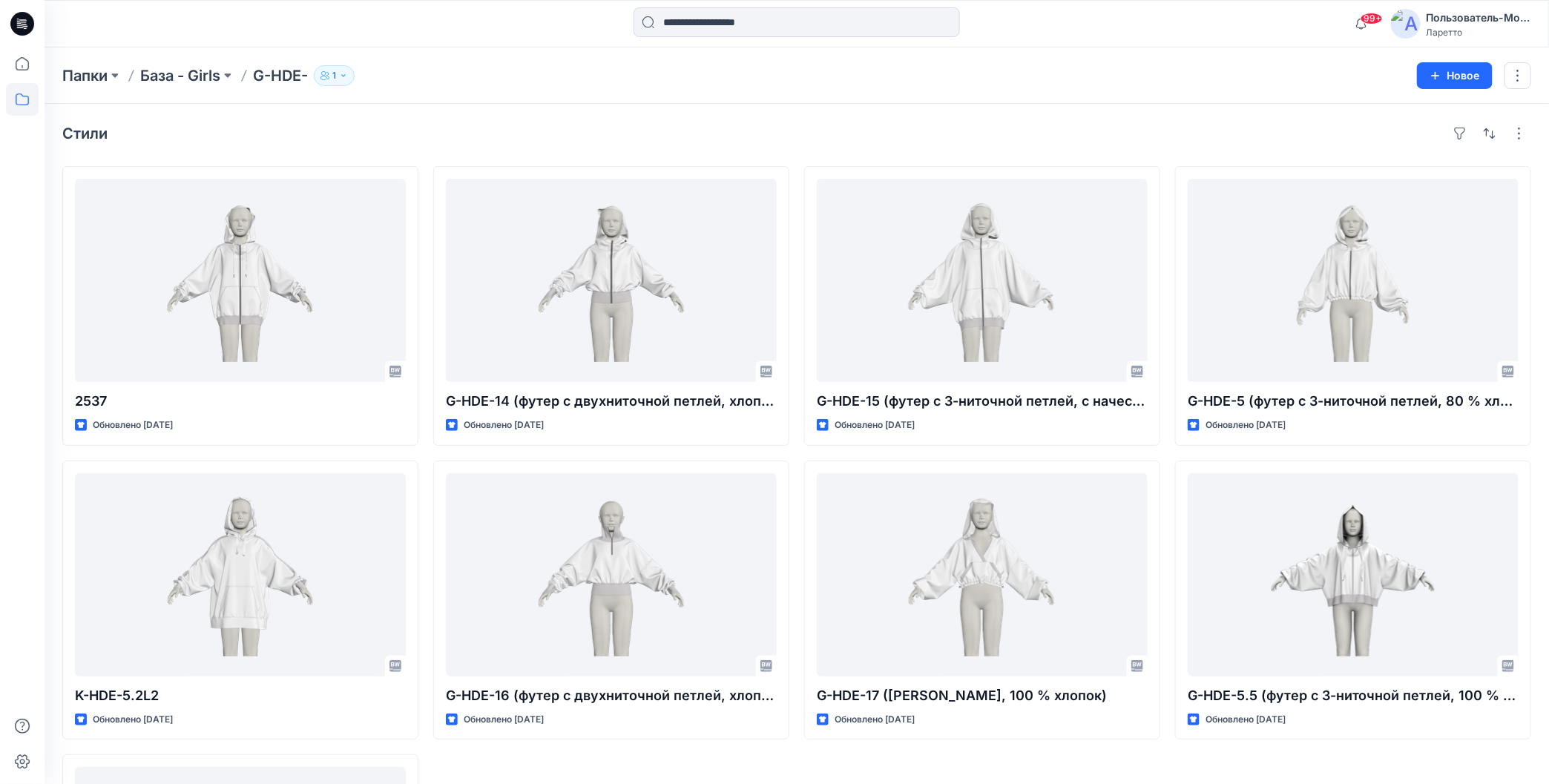
click at [745, 78] on div "Папки База - Girls G-HDE- 1" at bounding box center [738, 75] width 1353 height 21
click at [625, 64] on div "Папки База - Girls G-HDE- 1 Новое" at bounding box center [797, 75] width 1505 height 56
drag, startPoint x: 274, startPoint y: 58, endPoint x: 301, endPoint y: 69, distance: 29.2
click at [301, 69] on div "Папки База - Girls G-HDE- 1 Новое" at bounding box center [797, 75] width 1505 height 56
copy ya-tr-span "HDE"
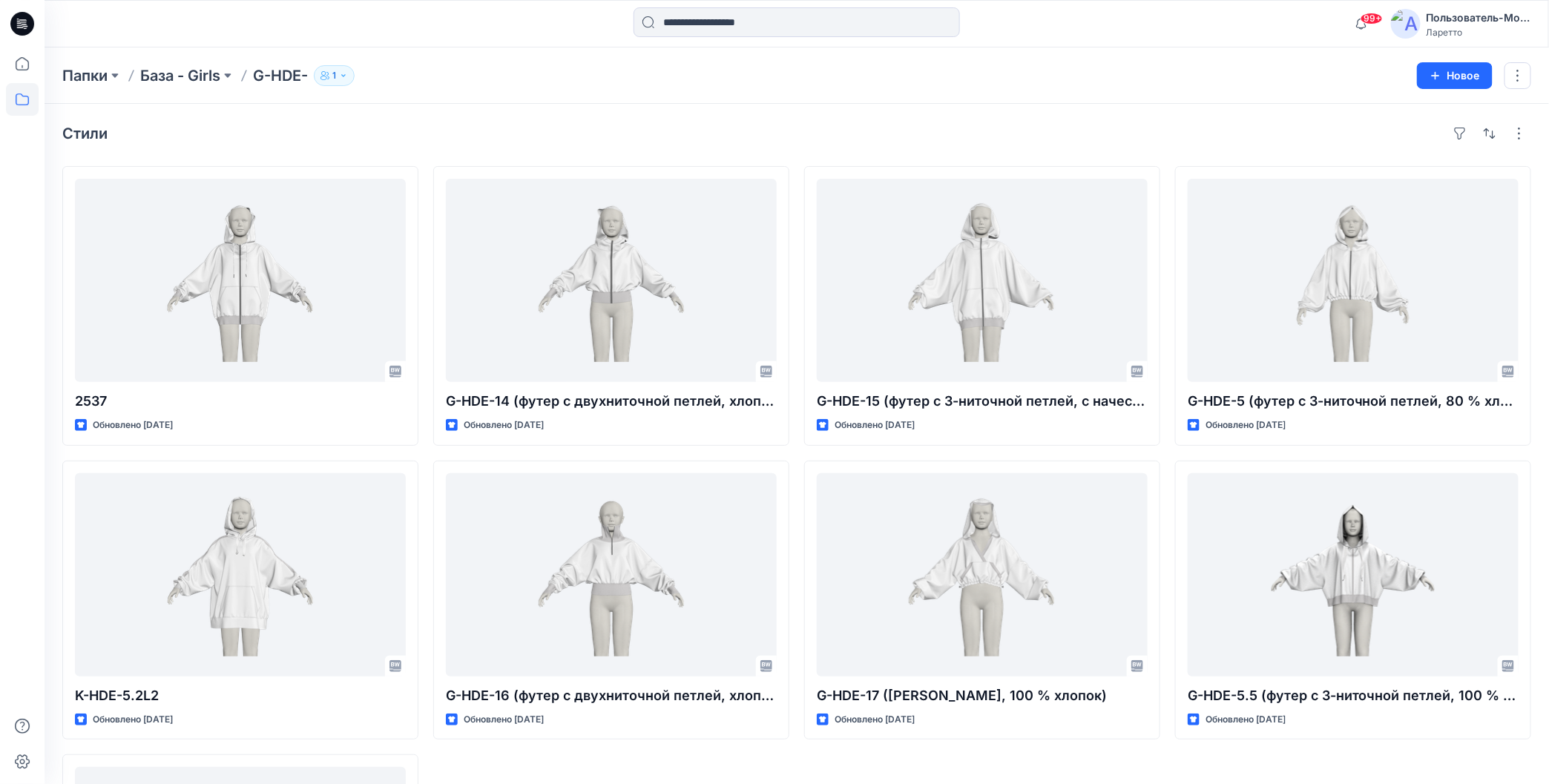
click at [22, 18] on icon at bounding box center [22, 23] width 24 height 24
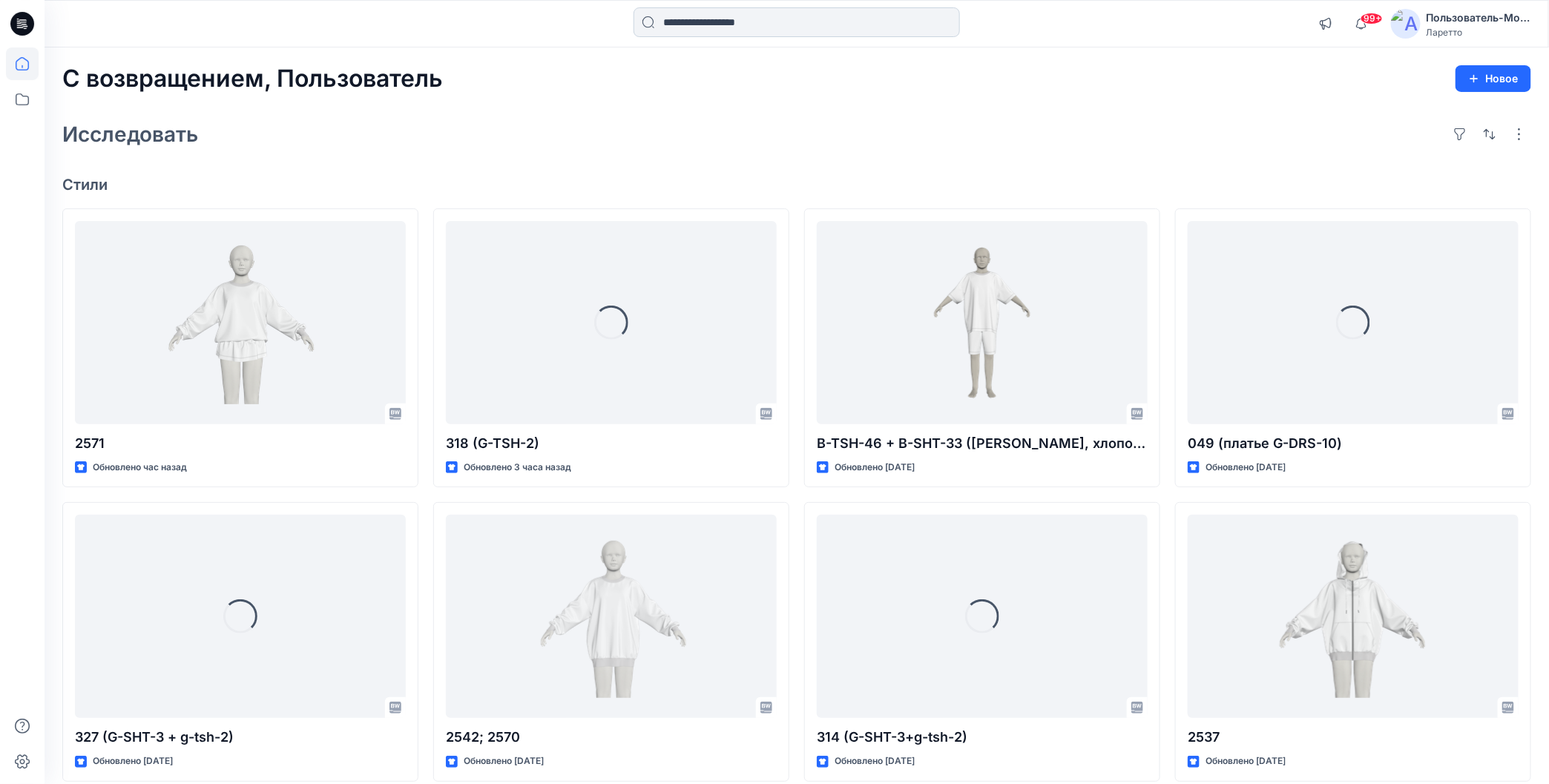
click at [740, 22] on input at bounding box center [796, 22] width 327 height 30
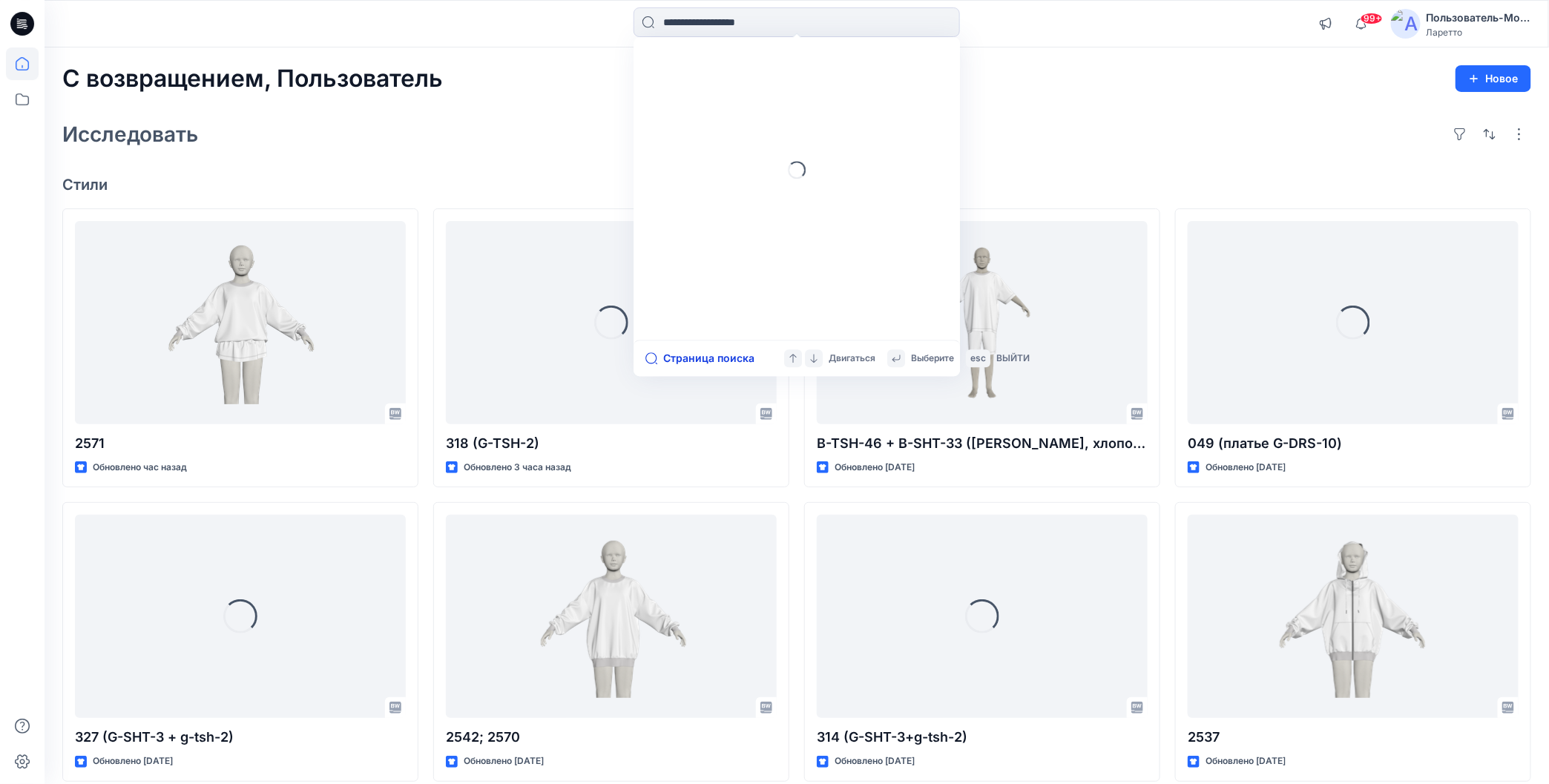
click at [675, 353] on ya-tr-span "Страница поиска" at bounding box center [710, 358] width 92 height 18
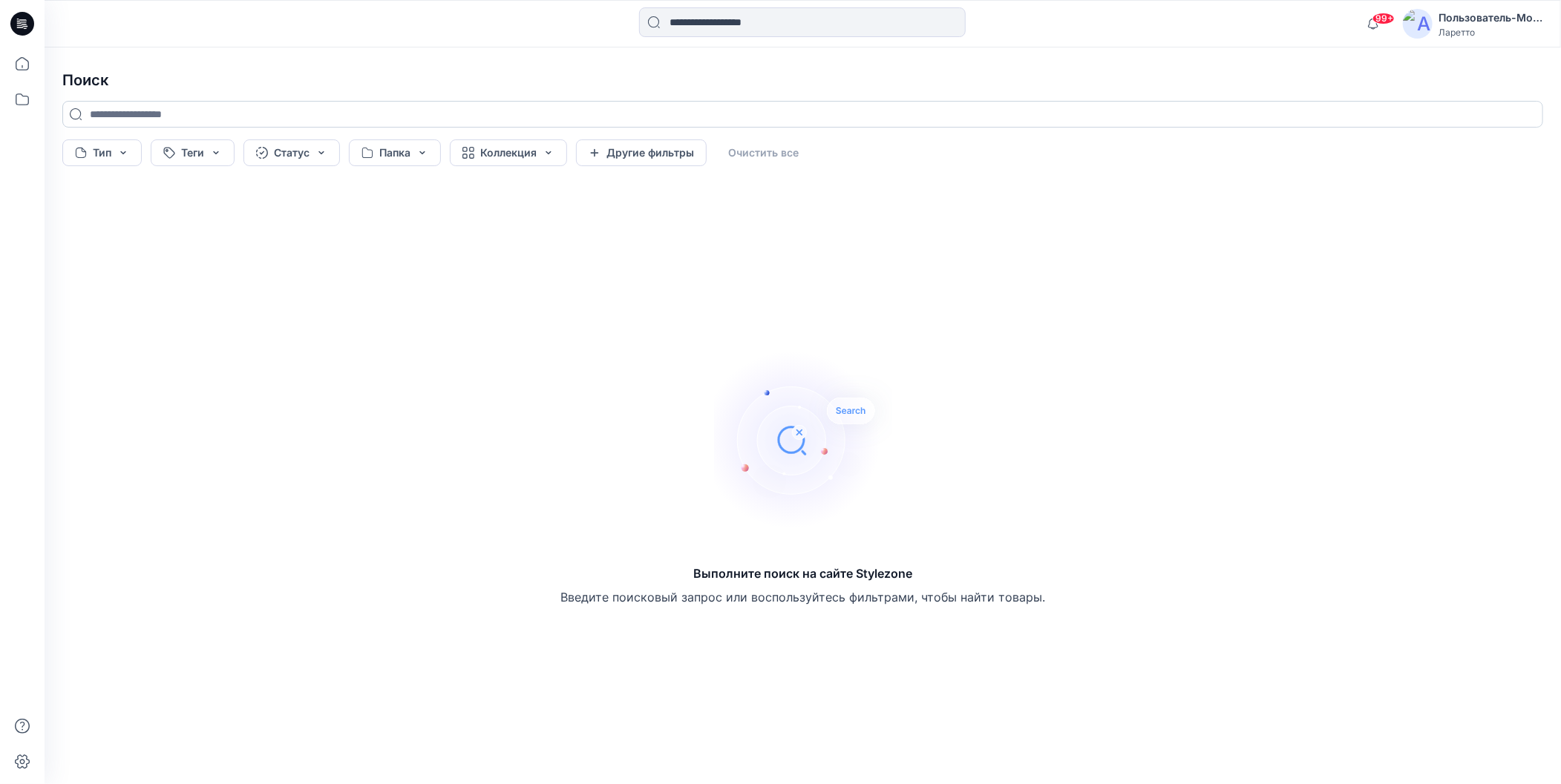
click at [401, 113] on input at bounding box center [802, 115] width 1481 height 27
paste input "***"
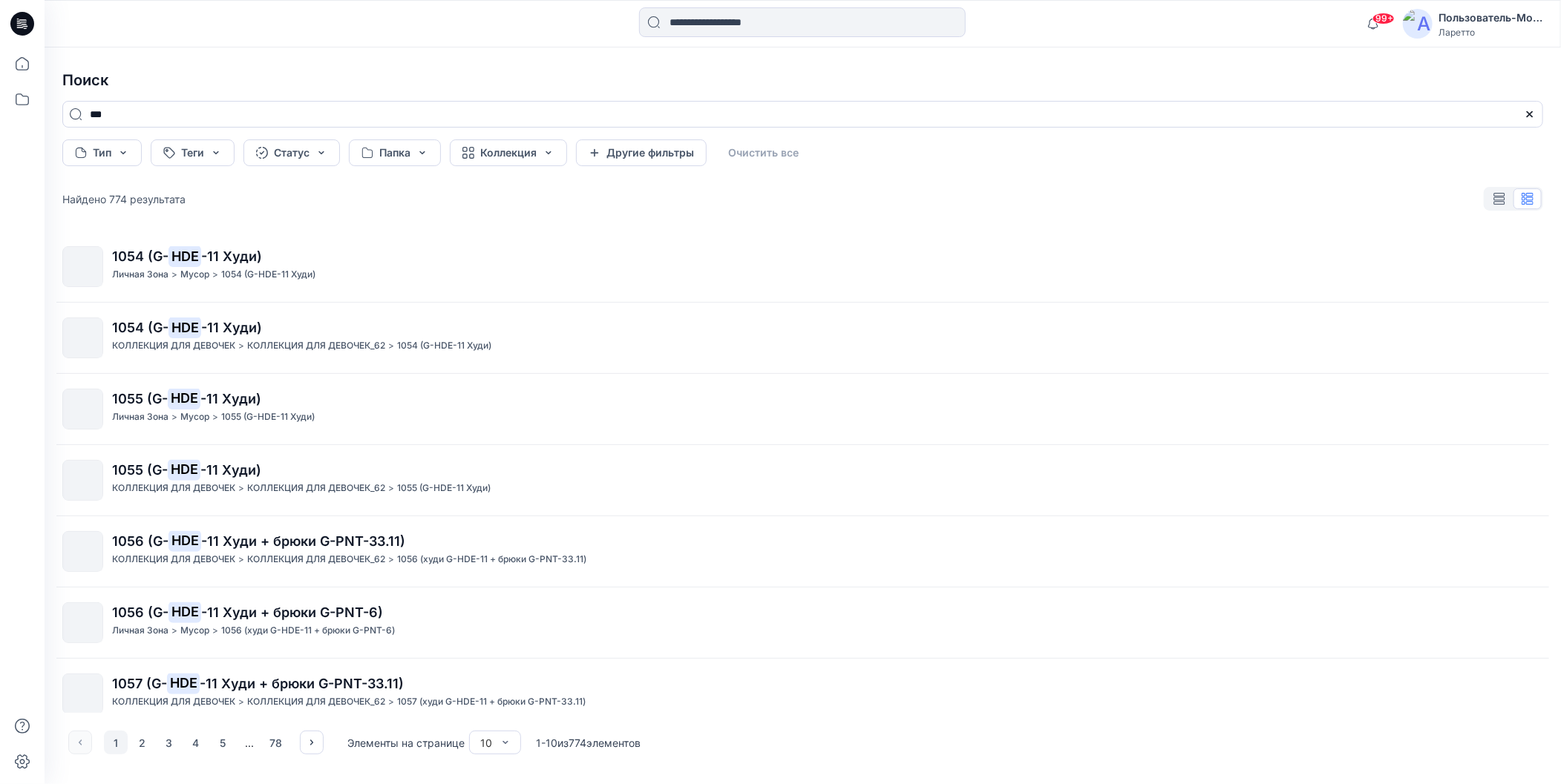
type input "***"
click at [404, 80] on h4 "Поиск" at bounding box center [802, 80] width 1505 height 42
click at [322, 155] on button "Статус" at bounding box center [291, 153] width 96 height 27
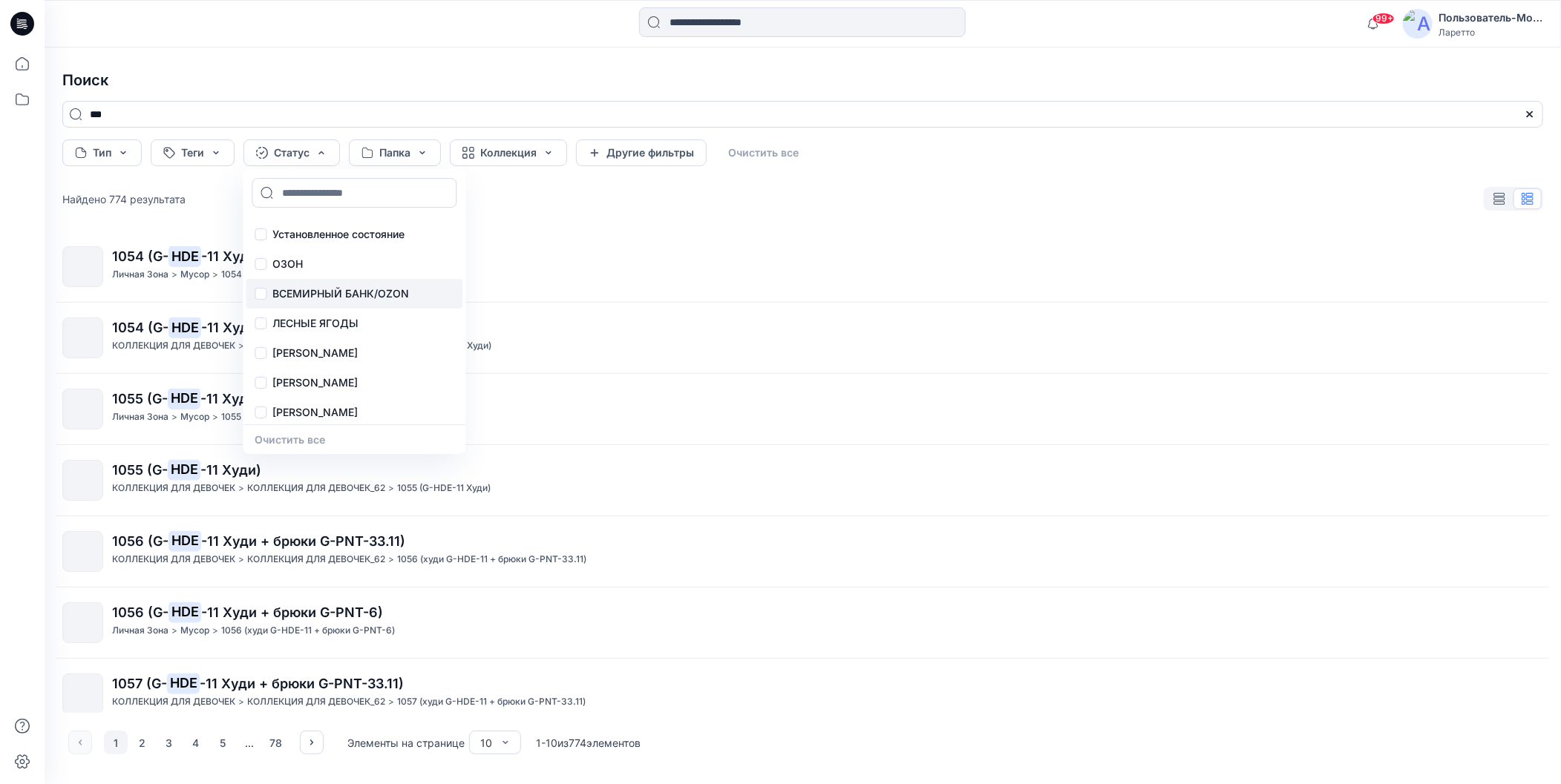
scroll to position [32, 0]
click at [308, 409] on p "Конструктор [PERSON_NAME]" at bounding box center [350, 410] width 155 height 18
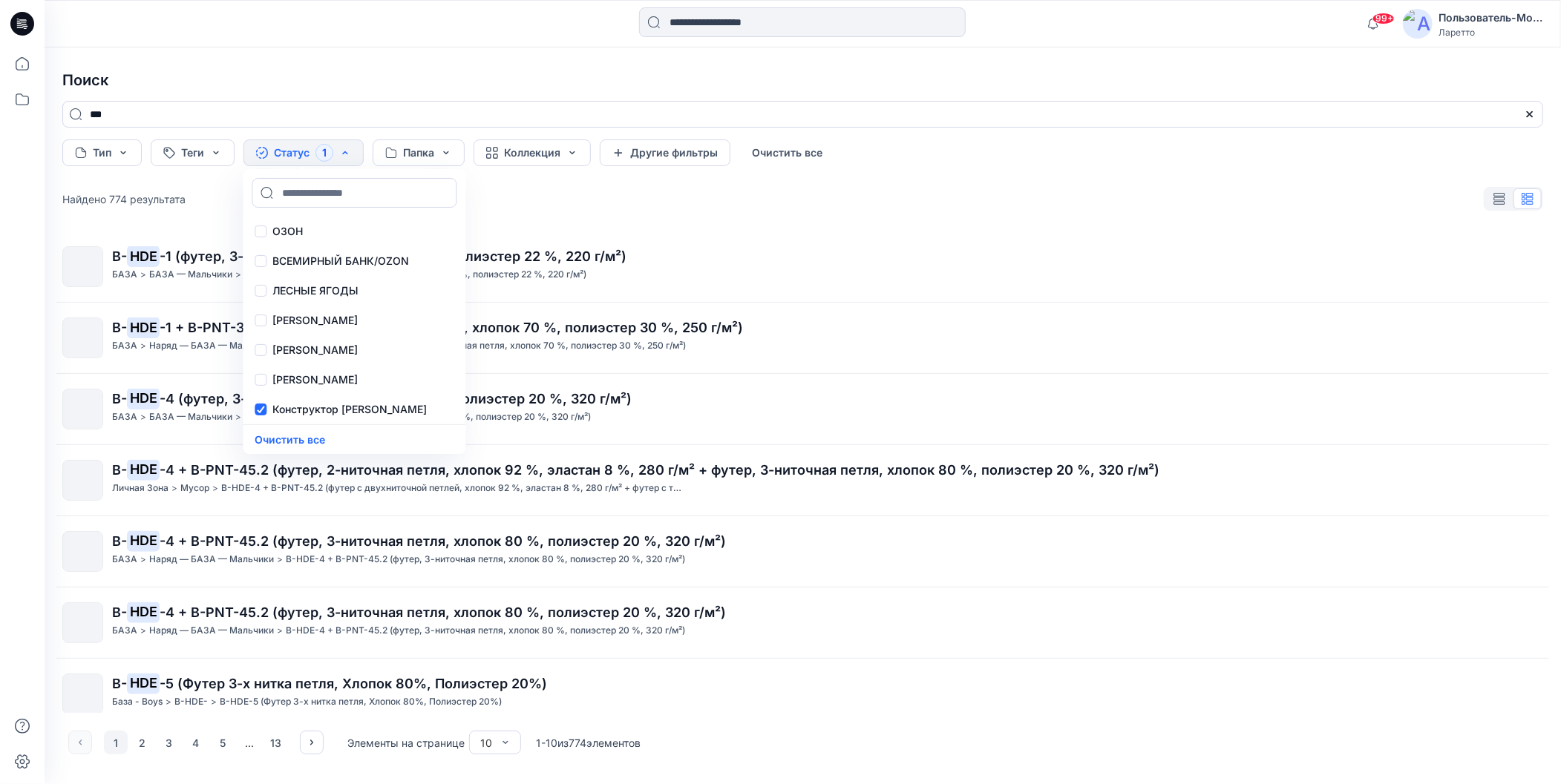
click at [481, 61] on h4 "Поиск" at bounding box center [802, 80] width 1505 height 42
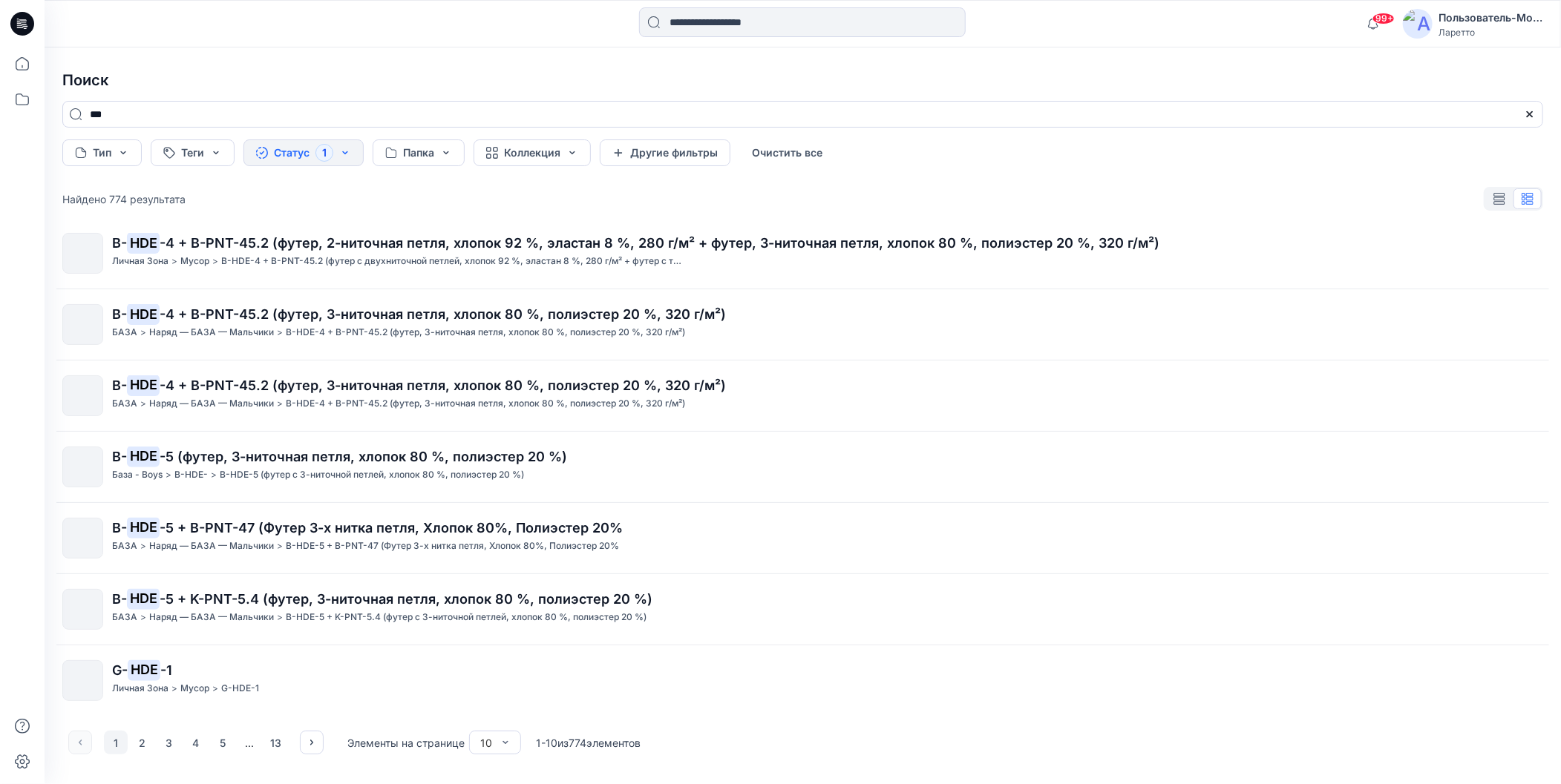
scroll to position [227, 0]
click at [310, 747] on icon "button" at bounding box center [311, 742] width 11 height 11
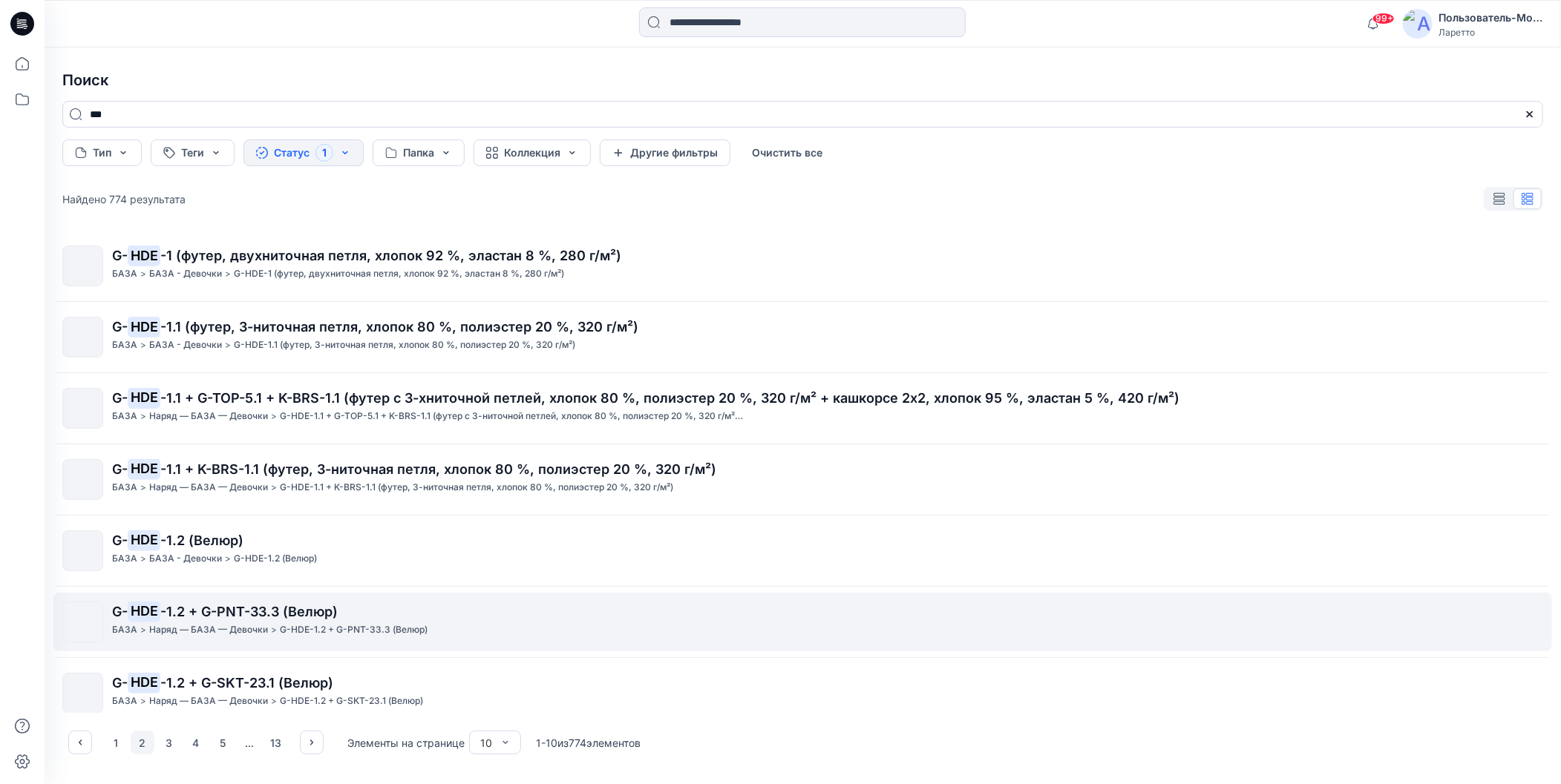
scroll to position [0, 0]
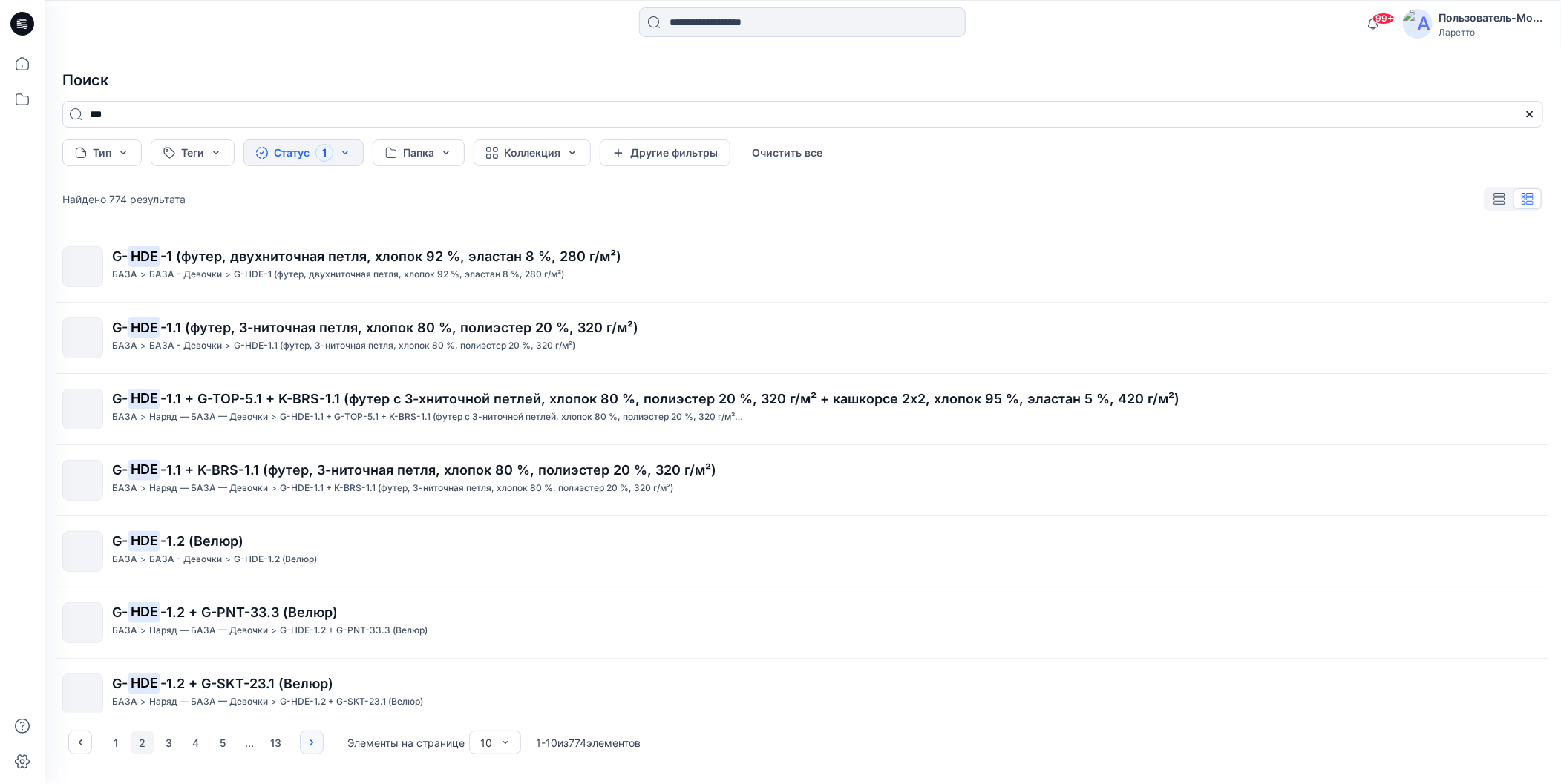
click at [308, 740] on icon "button" at bounding box center [311, 742] width 11 height 11
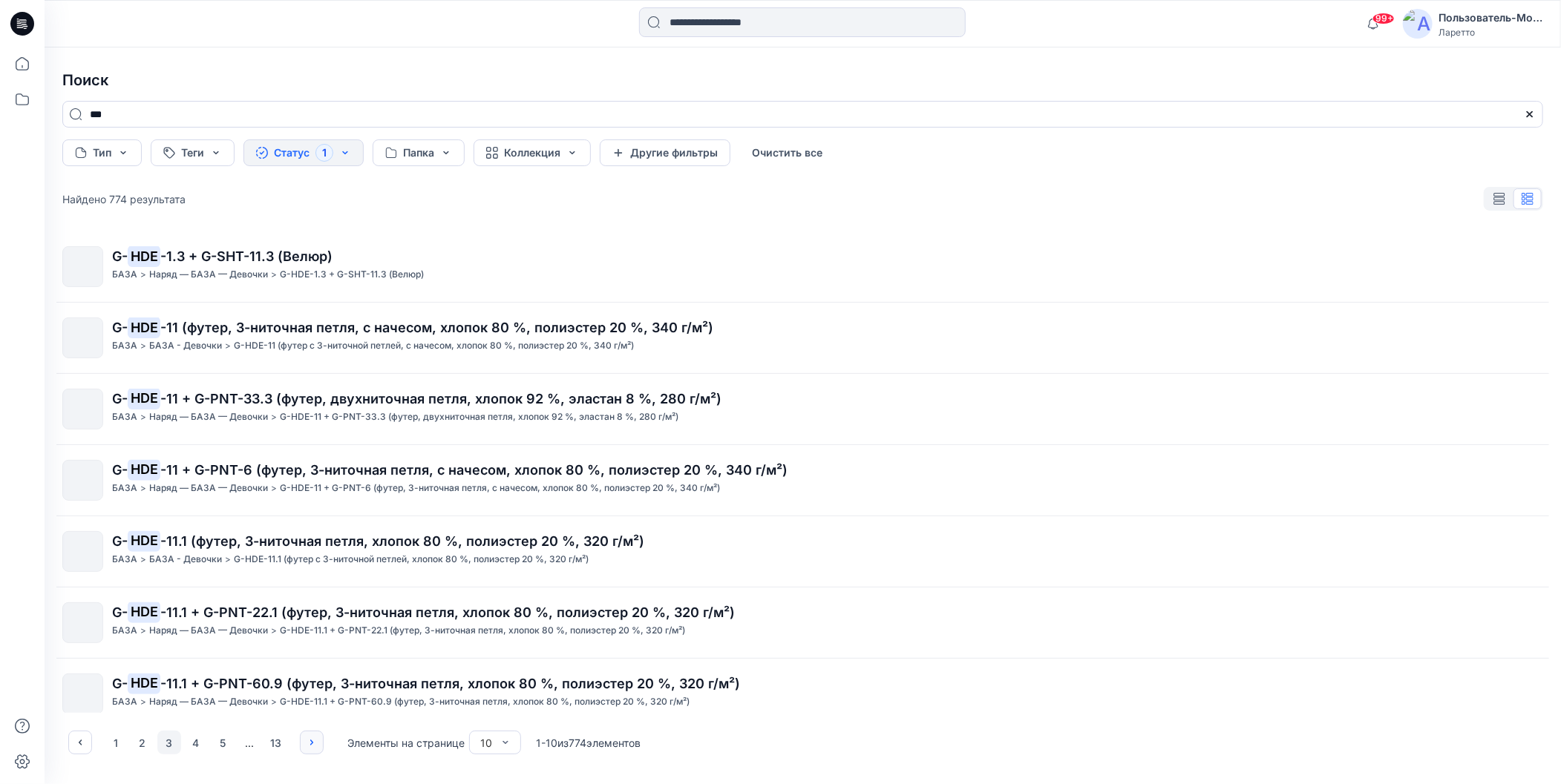
click at [311, 743] on icon "button" at bounding box center [311, 742] width 3 height 5
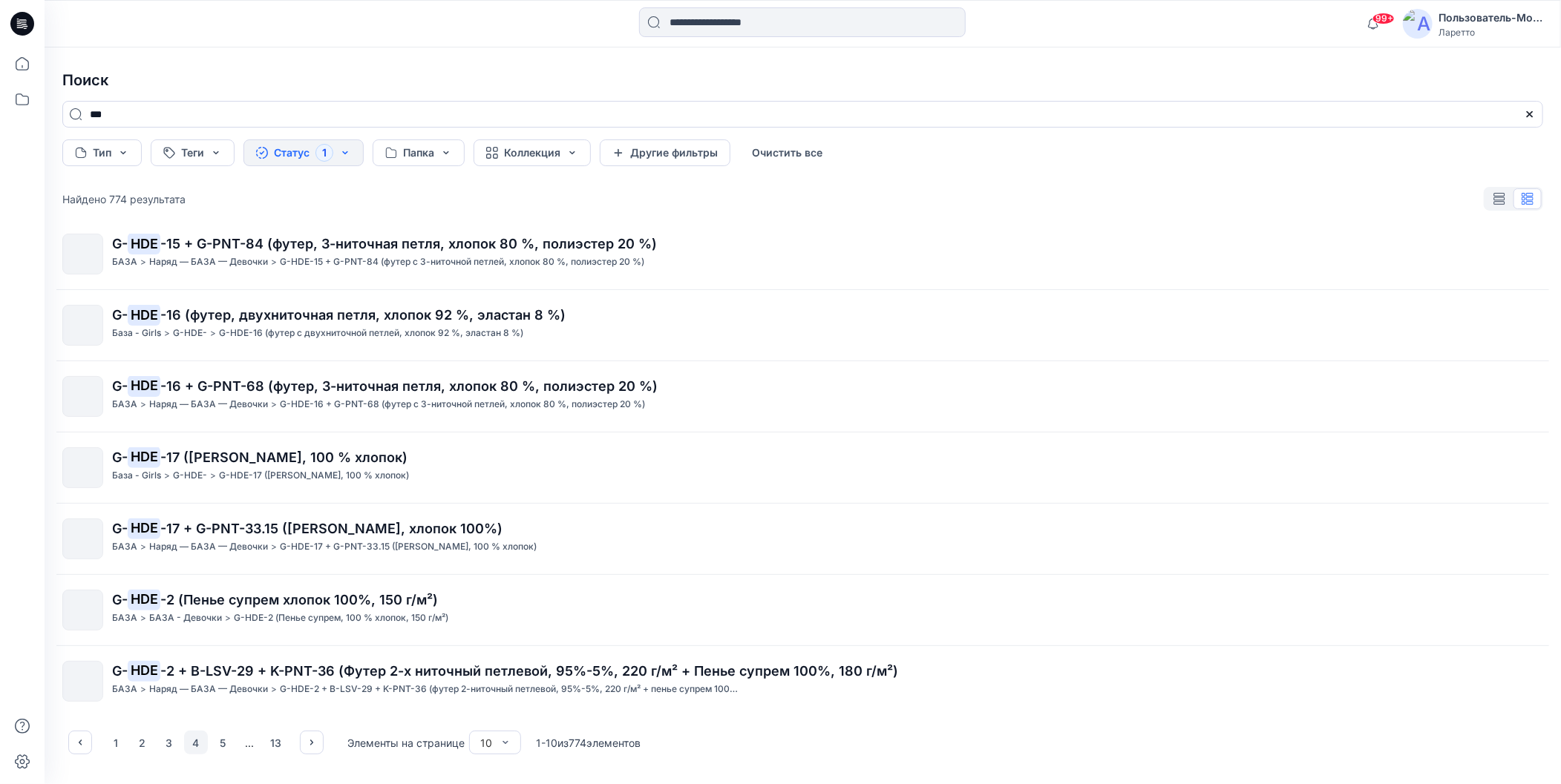
scroll to position [227, 0]
click at [315, 741] on icon "button" at bounding box center [311, 742] width 11 height 11
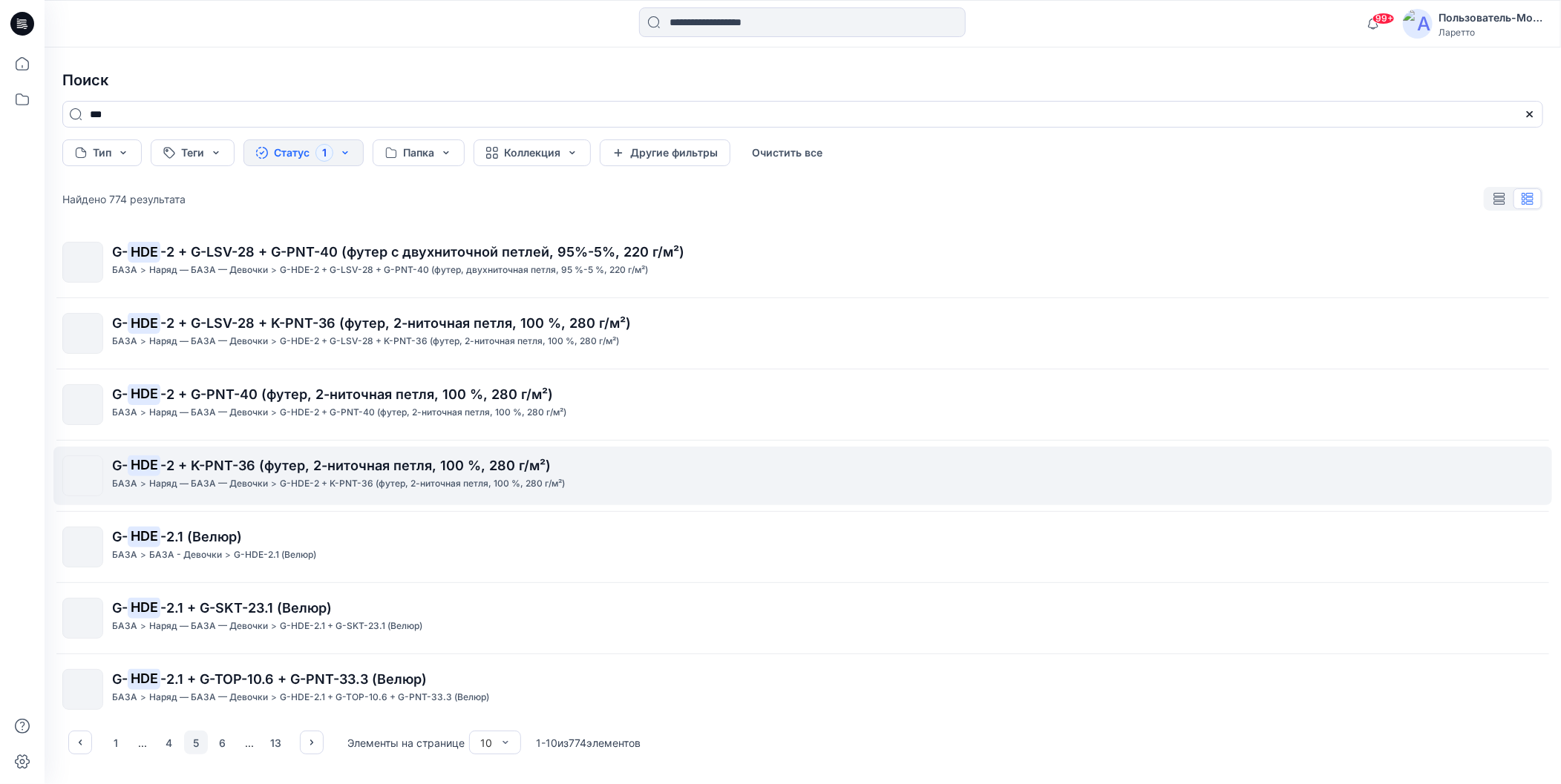
scroll to position [0, 0]
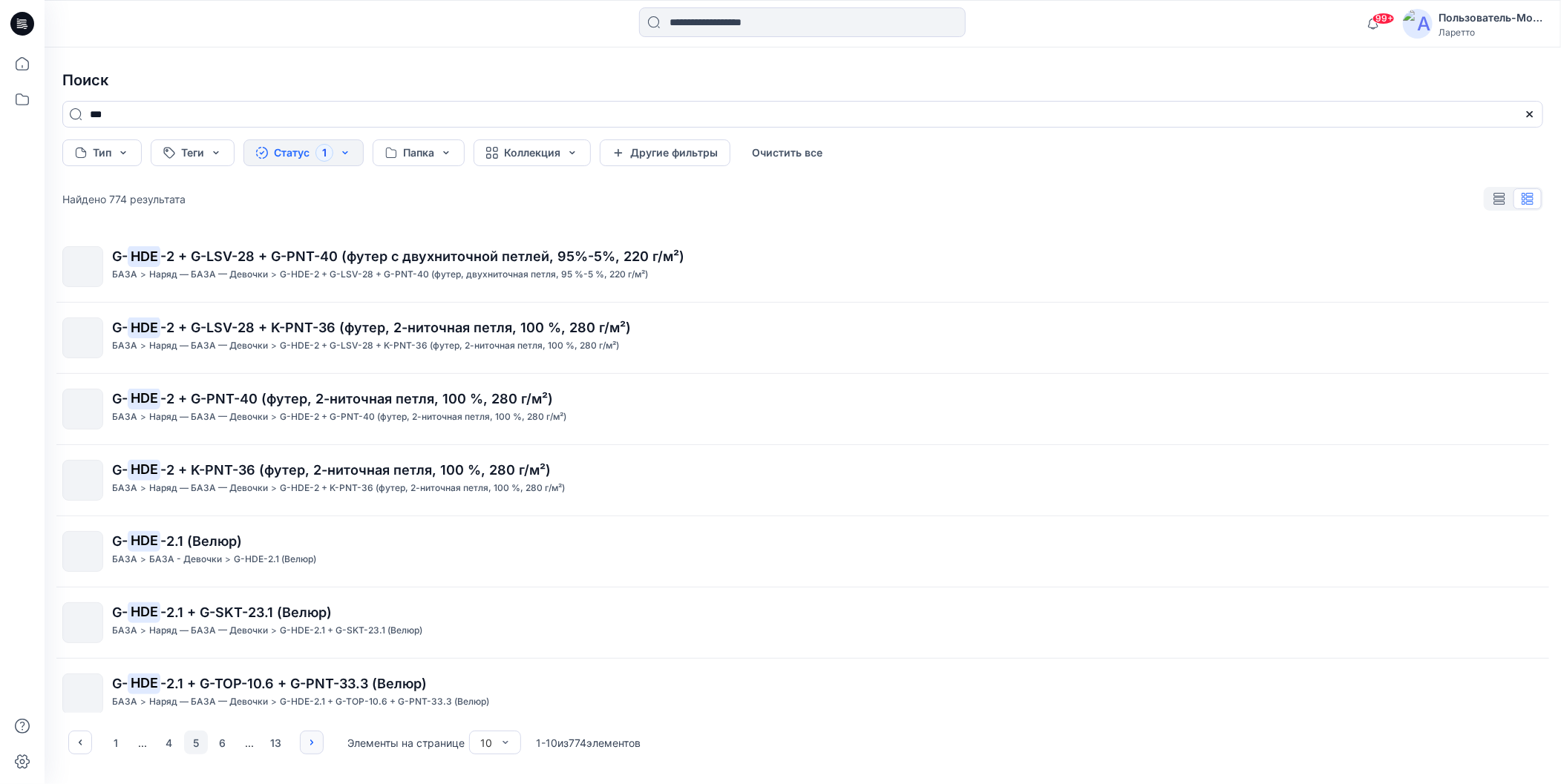
click at [313, 744] on icon "button" at bounding box center [311, 742] width 11 height 11
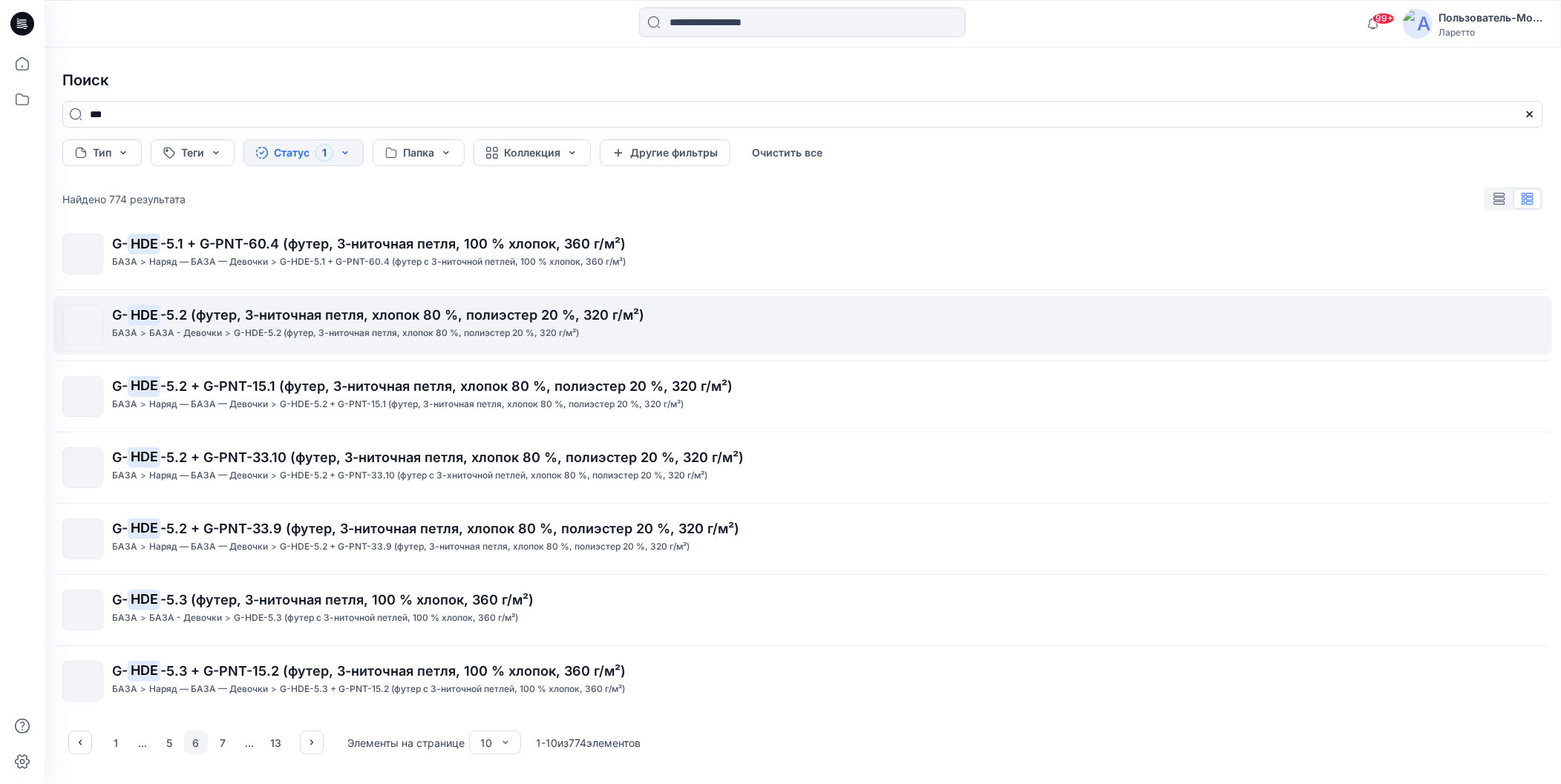
scroll to position [227, 0]
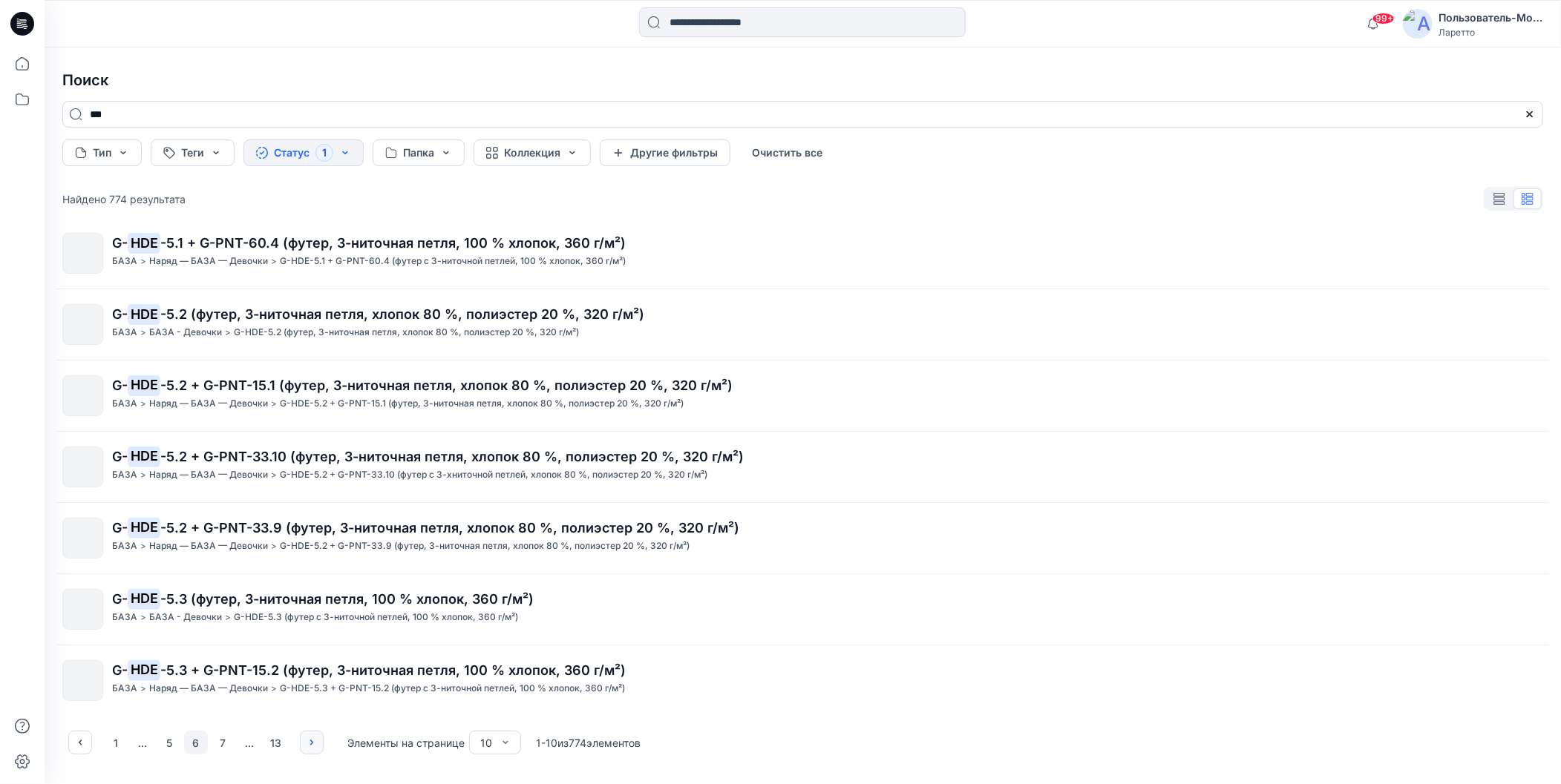
click at [319, 745] on button "button" at bounding box center [311, 742] width 24 height 24
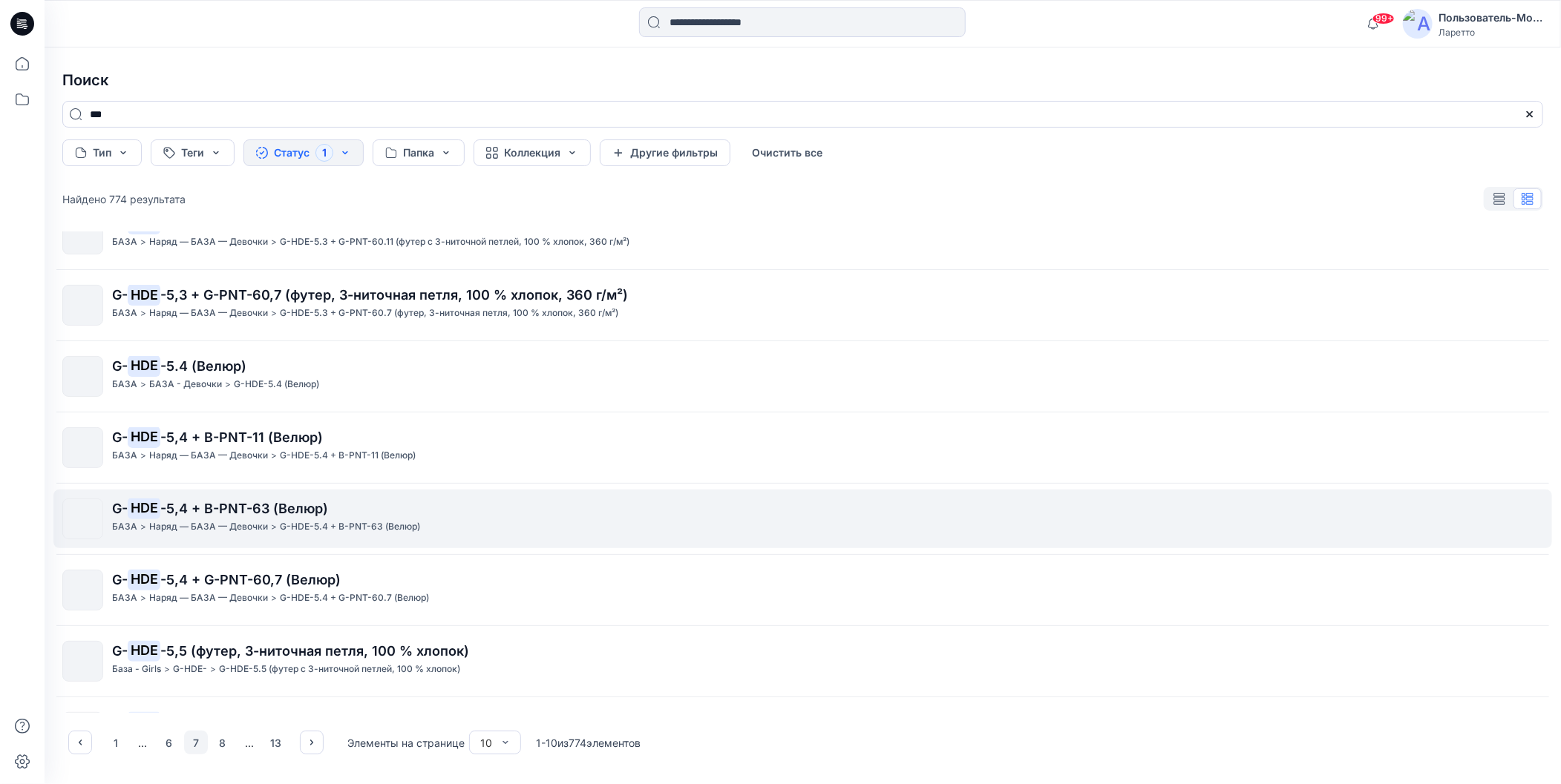
scroll to position [0, 0]
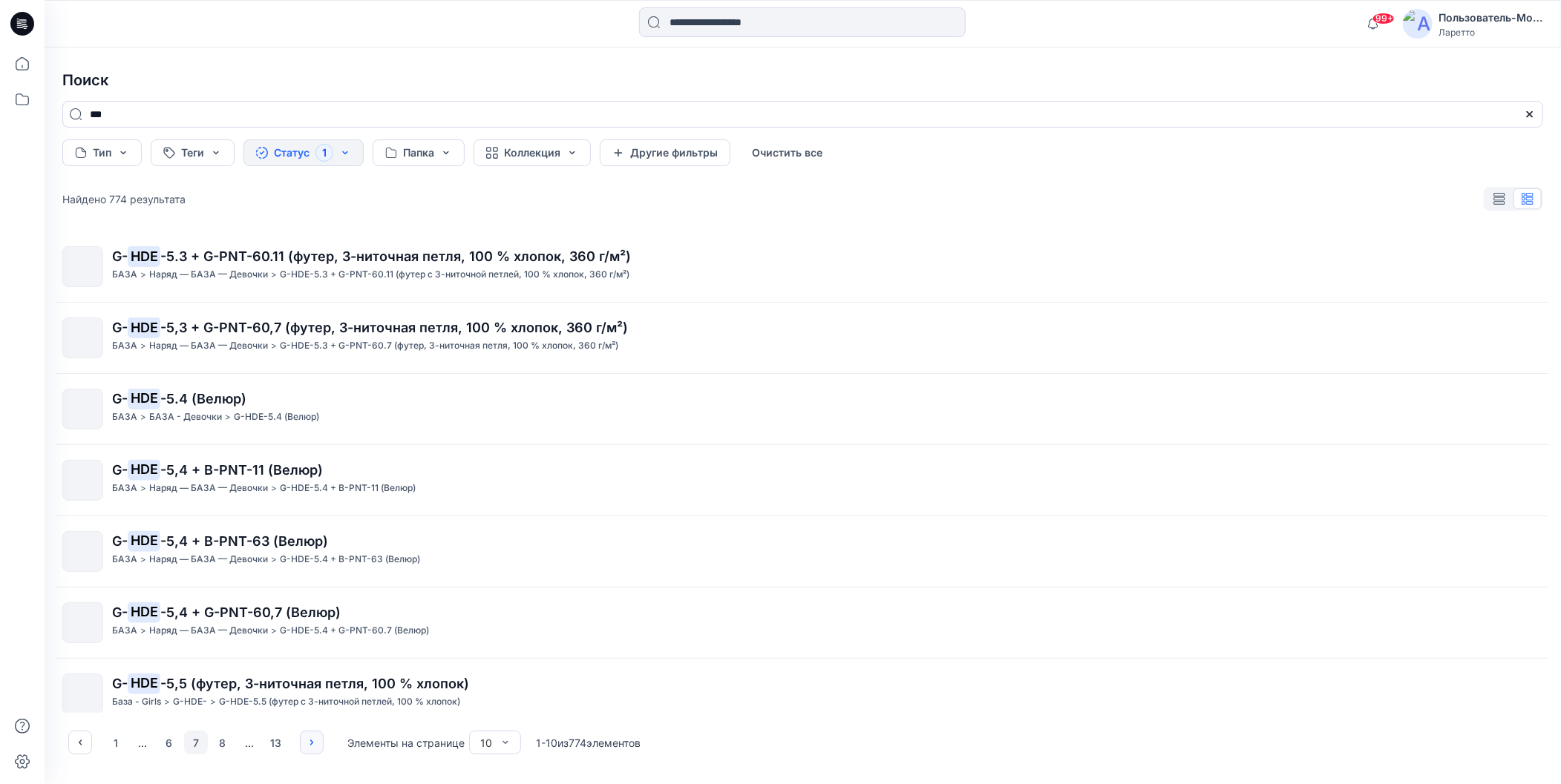
click at [313, 739] on icon "button" at bounding box center [311, 742] width 11 height 11
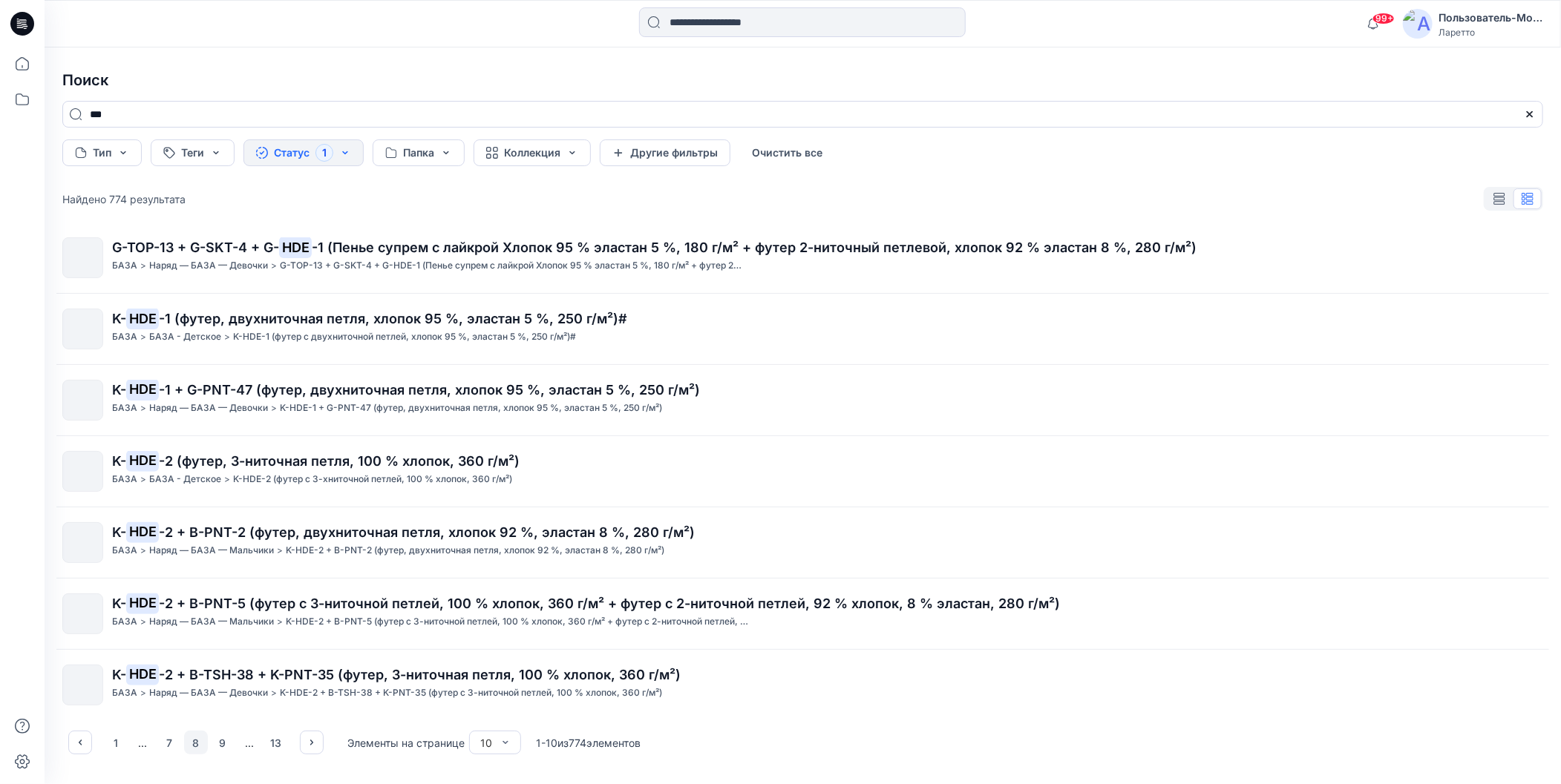
scroll to position [227, 0]
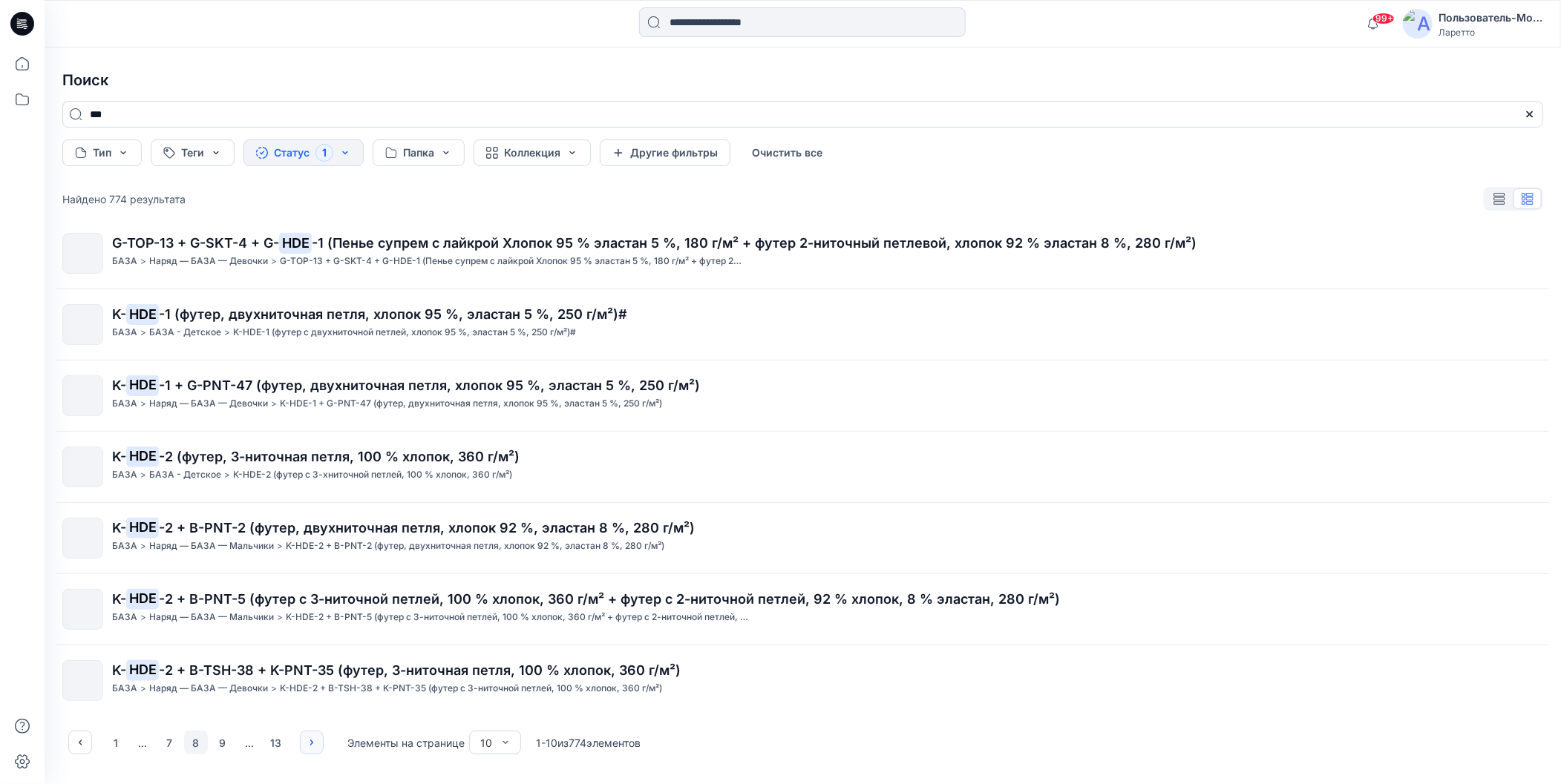
click at [312, 736] on icon "button" at bounding box center [311, 742] width 11 height 11
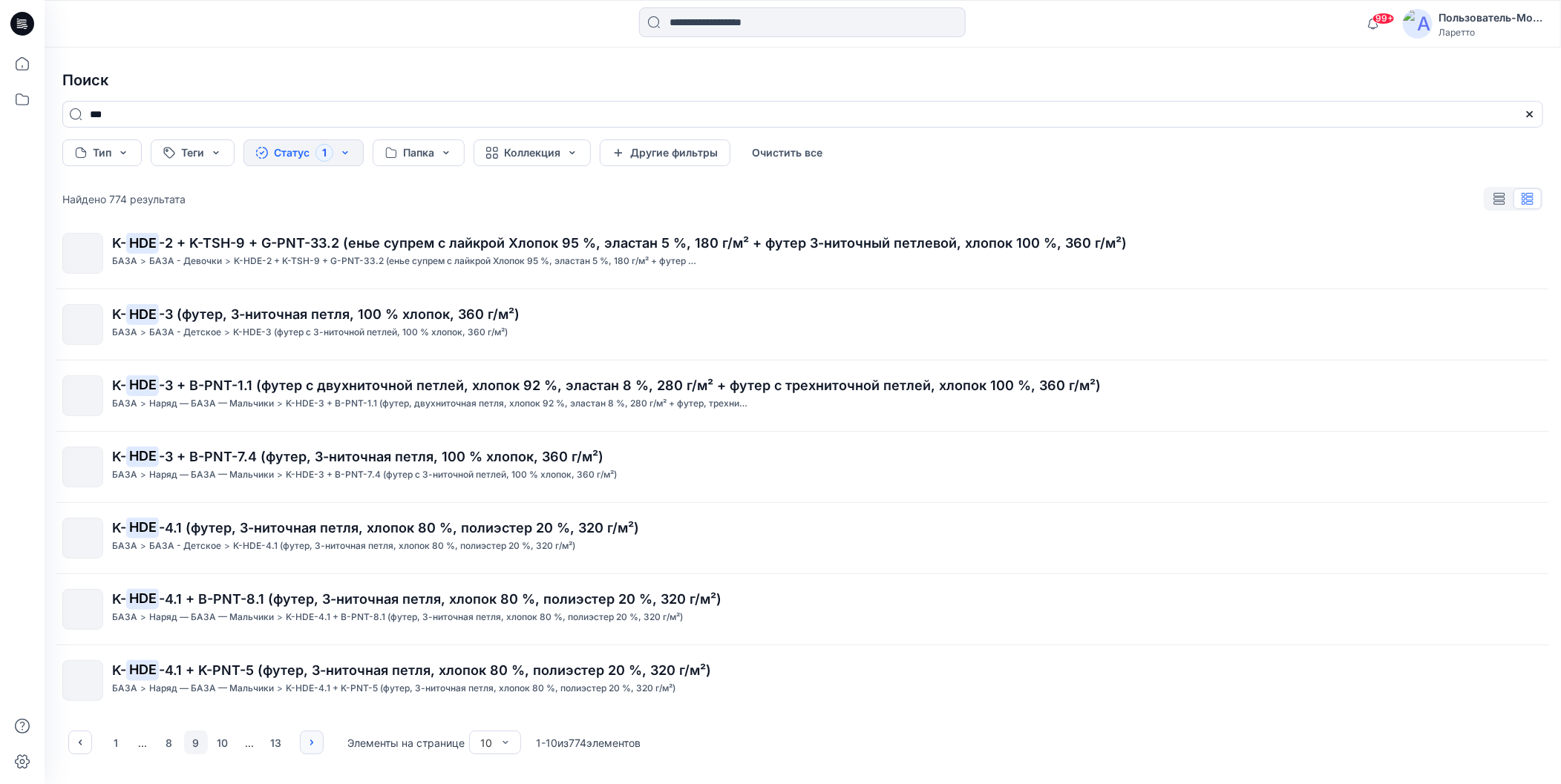
click at [311, 743] on icon "button" at bounding box center [311, 742] width 3 height 5
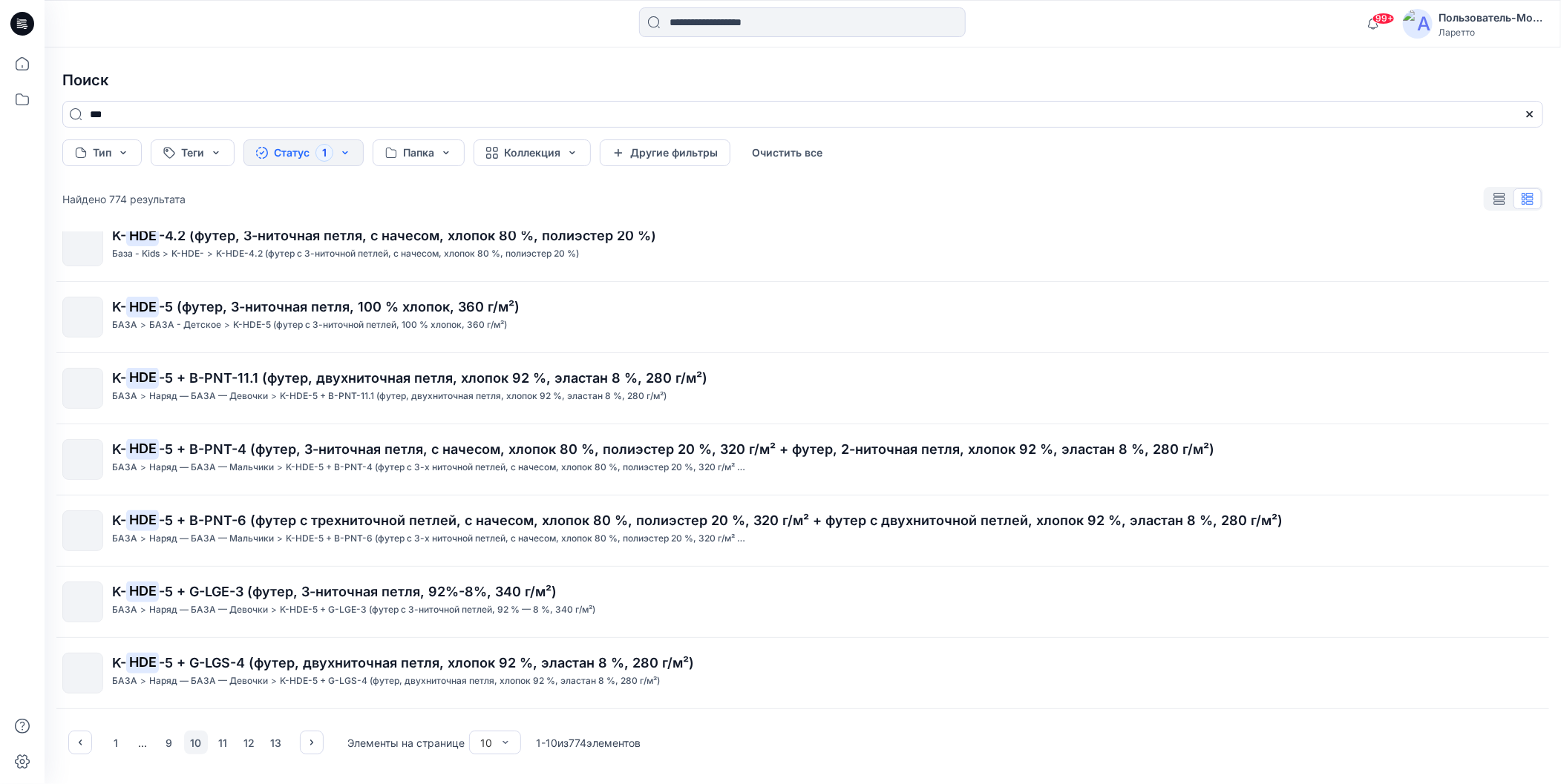
scroll to position [0, 0]
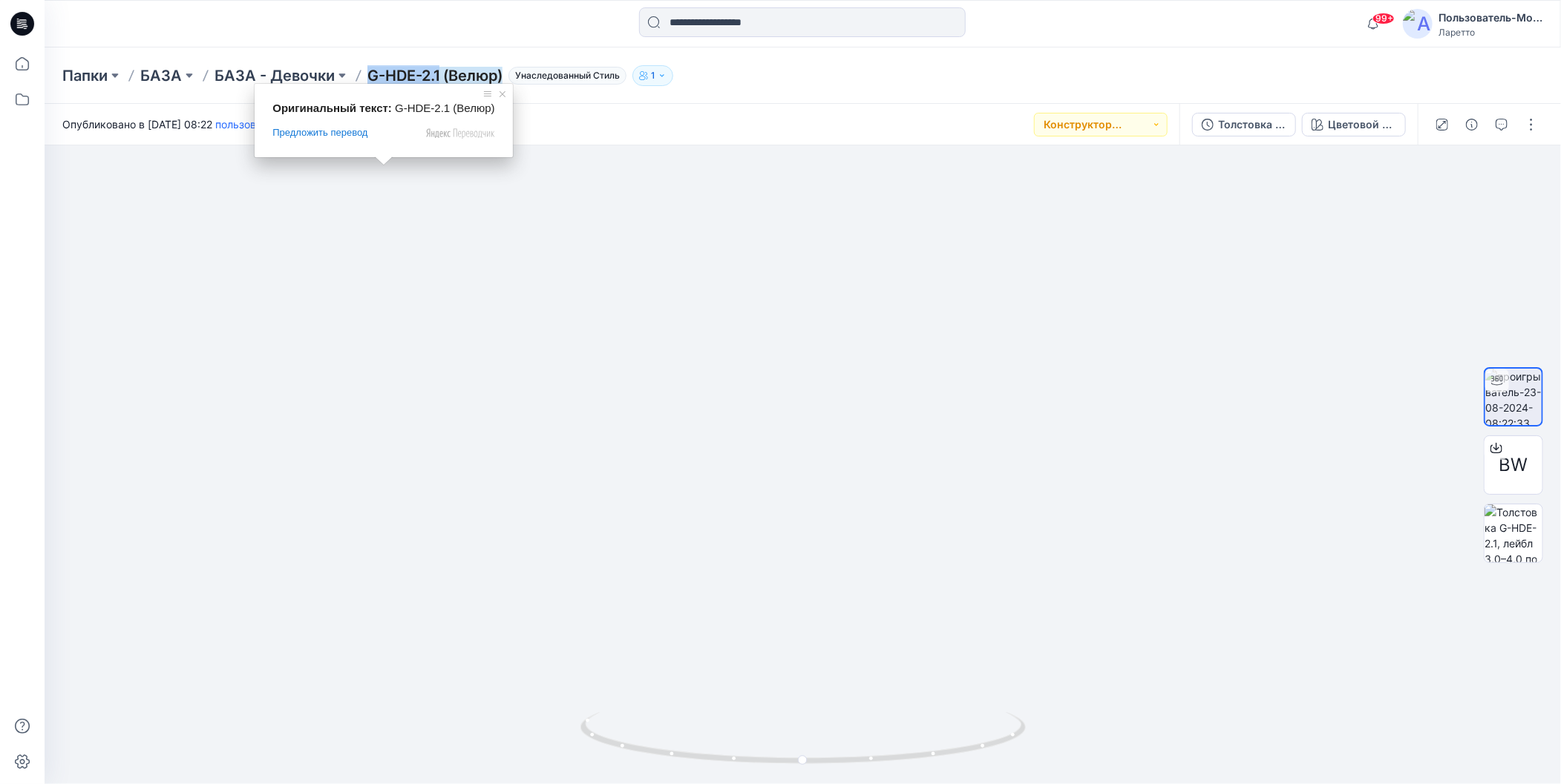
drag, startPoint x: 368, startPoint y: 61, endPoint x: 439, endPoint y: 79, distance: 73.2
click at [439, 79] on div "Папки БАЗА БАЗА - Девочки G-HDE-2.1 (Велюр) Унаследованный Стиль 1" at bounding box center [802, 75] width 1516 height 56
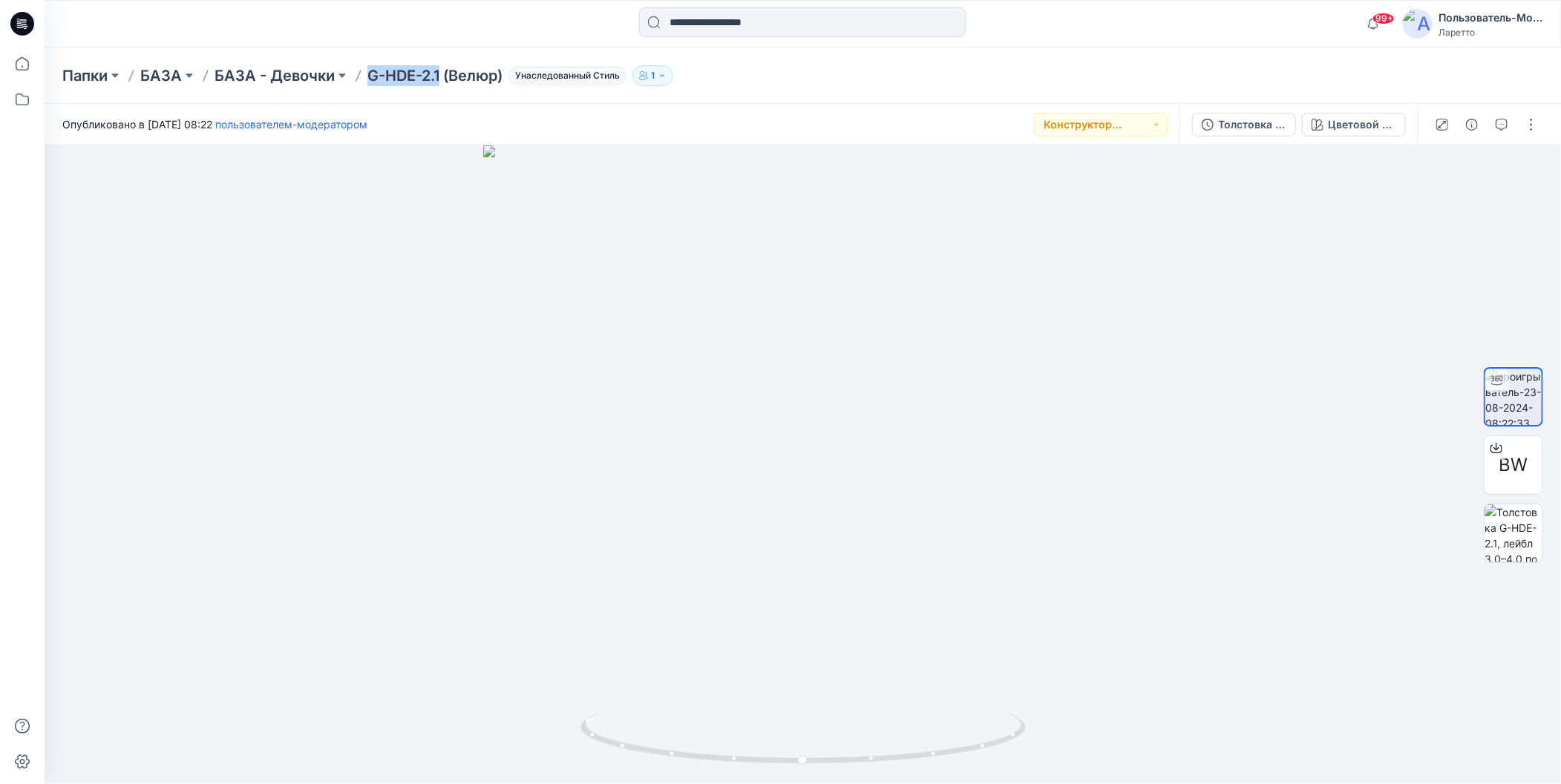
copy ya-tr-span "G-HDE-2.1"
click at [1069, 61] on div "Папки БАЗА БАЗА - Девочки G-HDE-2.1 (Велюр) Унаследованный Стиль 1" at bounding box center [802, 75] width 1516 height 56
click at [820, 80] on div "Папки БАЗА БАЗА - Девочки G-HDE-2.1 (Велюр) Унаследованный Стиль 1" at bounding box center [744, 75] width 1365 height 21
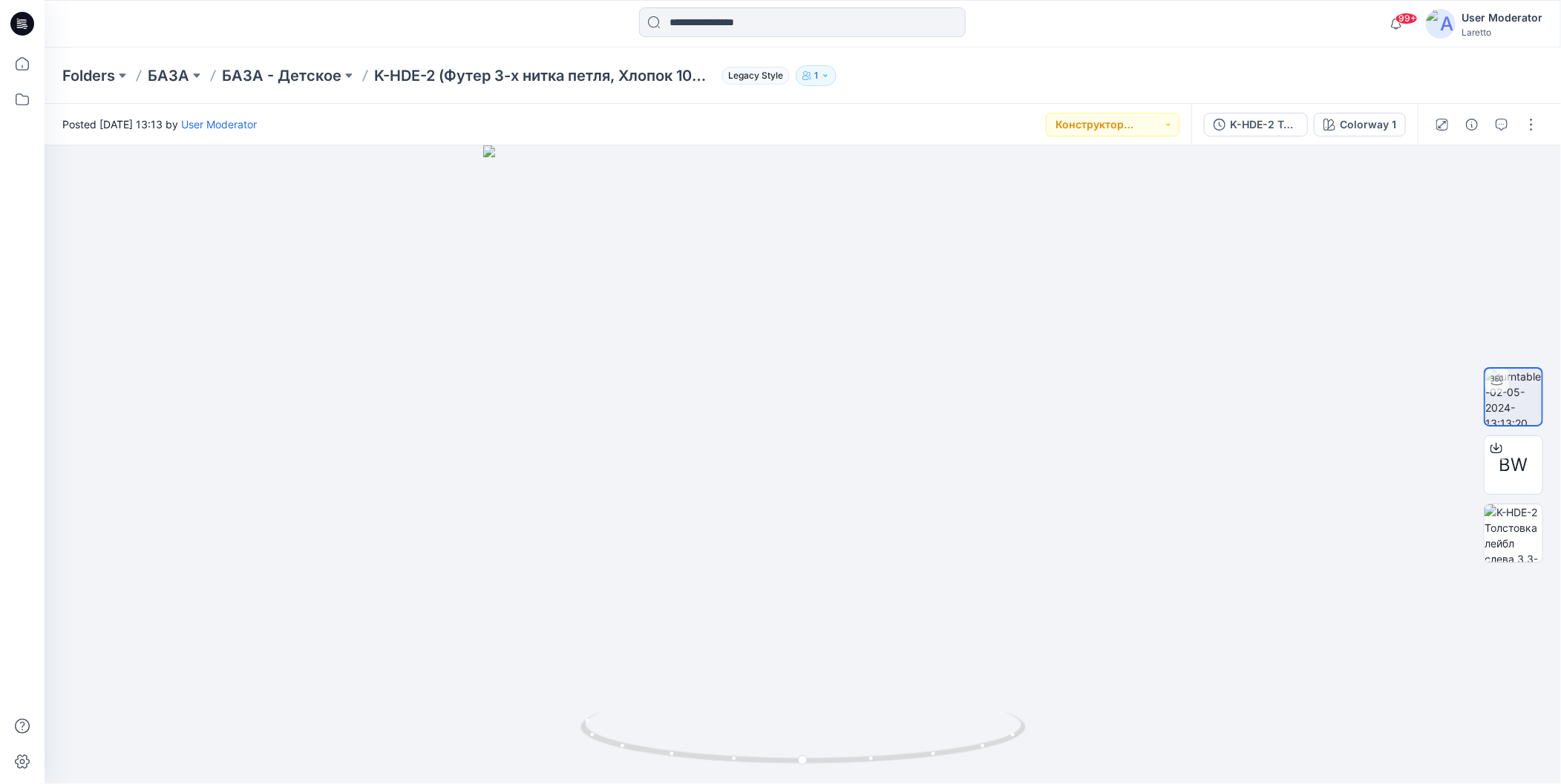
click at [1023, 68] on div "Folders БАЗА БАЗА - Детское K-HDE-2 (Футер 3-х нитка петля, Хлопок 100%, 360г/м…" at bounding box center [744, 75] width 1365 height 21
click at [1025, 8] on div at bounding box center [802, 24] width 758 height 32
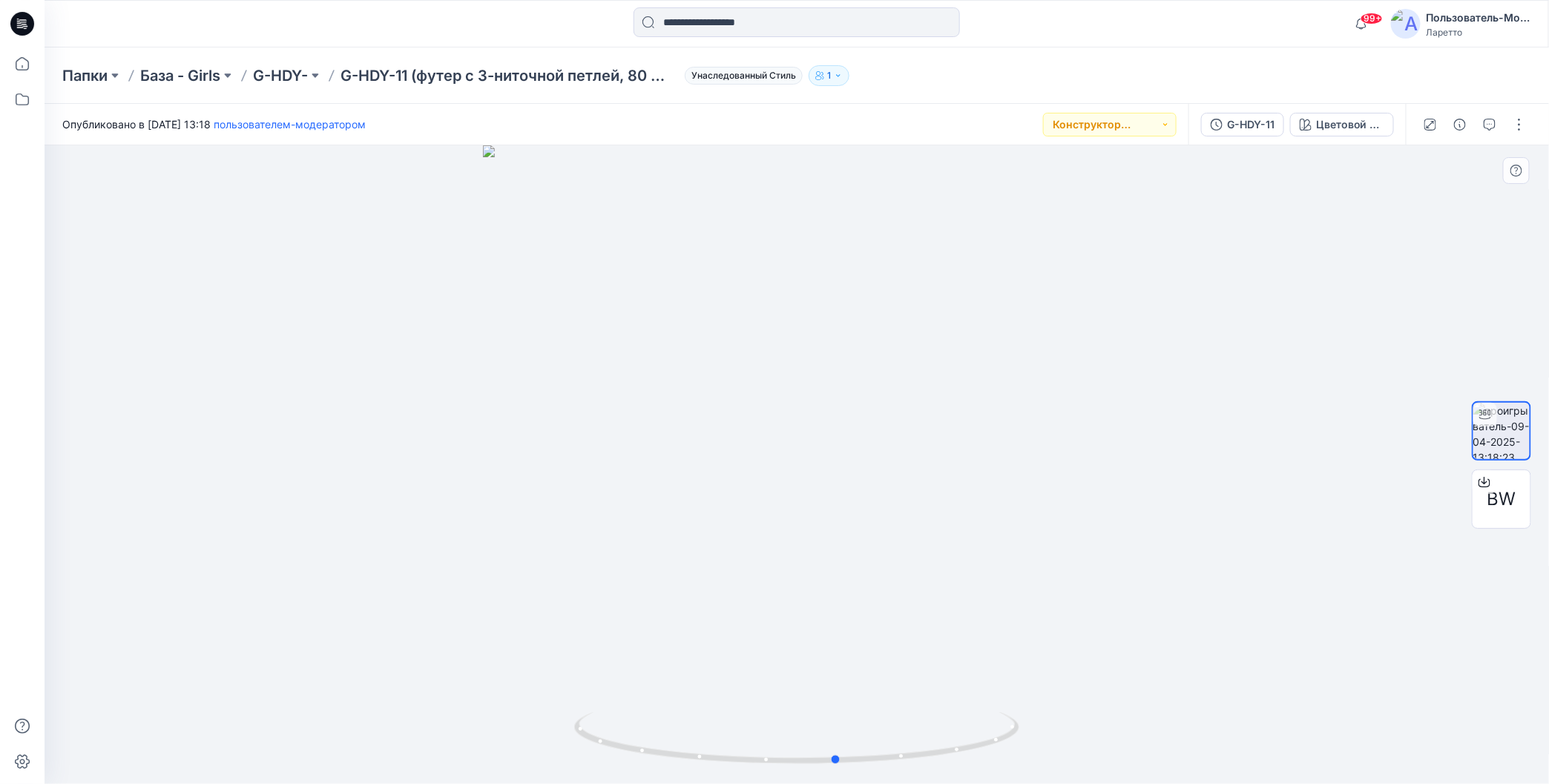
drag, startPoint x: 1085, startPoint y: 457, endPoint x: 1126, endPoint y: 576, distance: 125.9
click at [1126, 576] on div at bounding box center [797, 464] width 1505 height 639
click at [1028, 84] on div "Папки База - Girls G-HDY- G-HDY-11 (футер с 3-ниточной петлей, 80 % хлопок, 20 …" at bounding box center [738, 75] width 1353 height 21
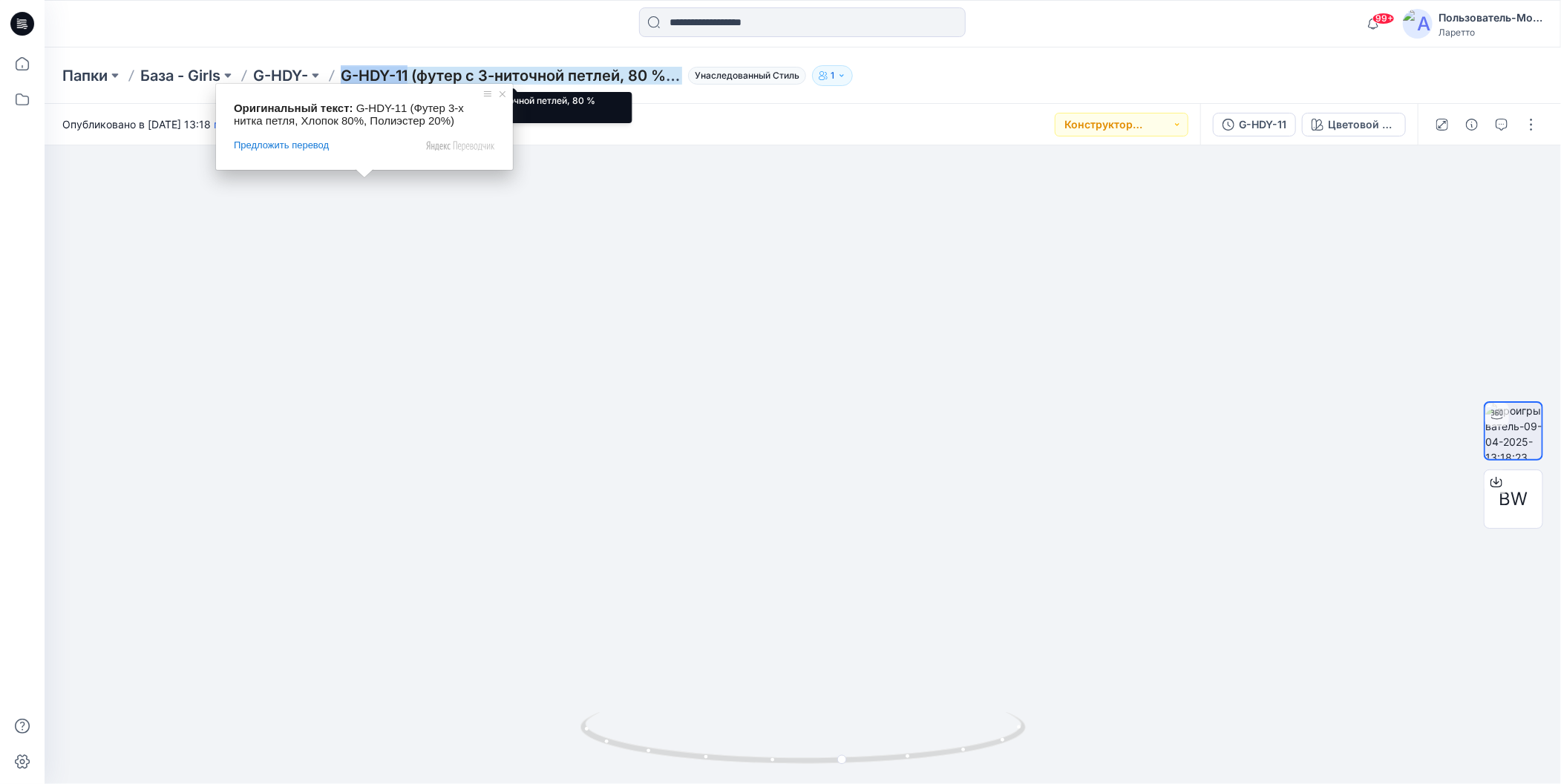
drag, startPoint x: 344, startPoint y: 60, endPoint x: 412, endPoint y: 74, distance: 69.4
click at [412, 74] on div "Папки База - Girls G-HDY- G-HDY-11 (футер с 3-ниточной петлей, 80 % хлопок, 20 …" at bounding box center [802, 75] width 1516 height 56
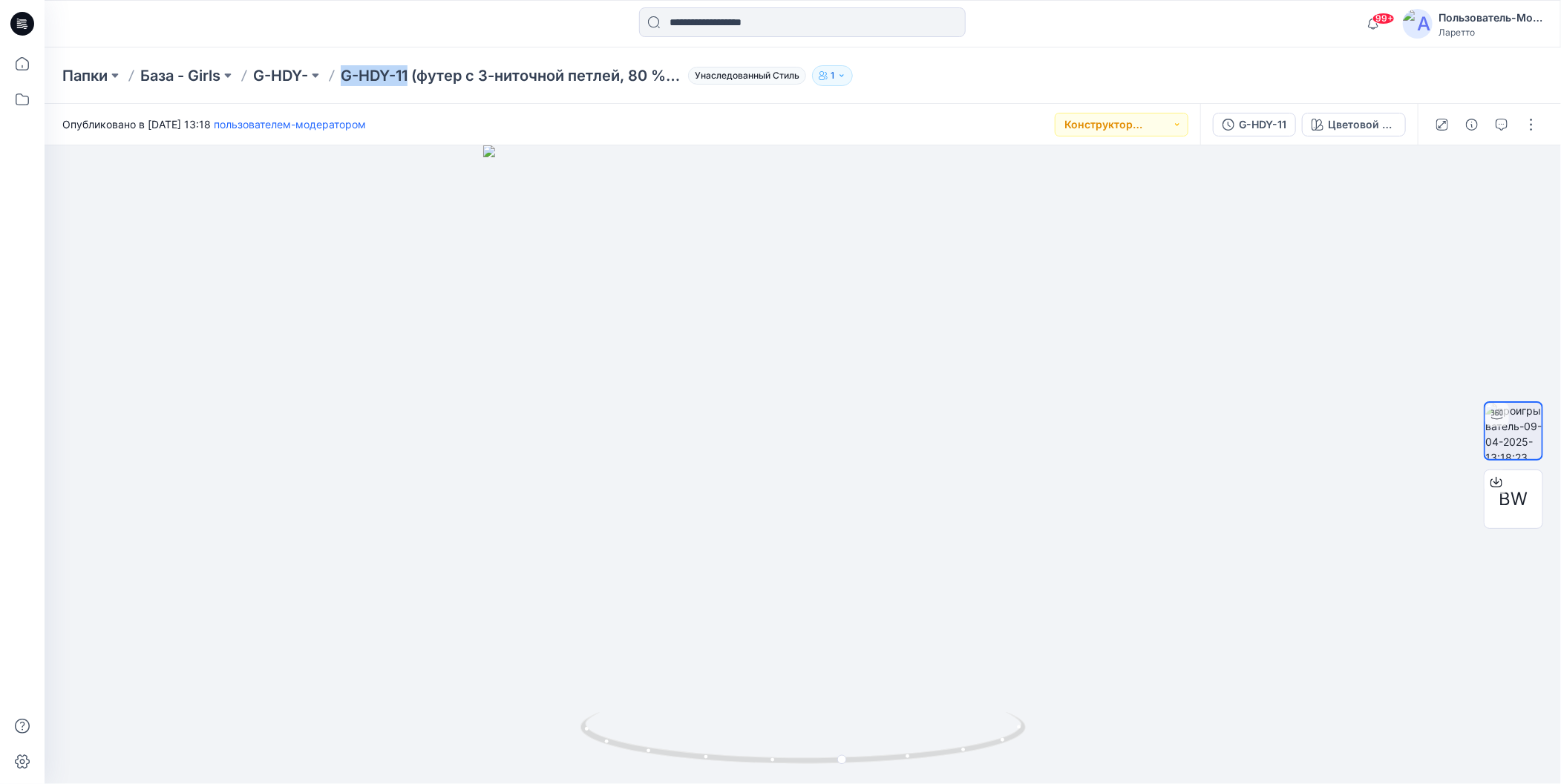
copy ya-tr-span "G-HDY-11"
click at [1087, 74] on div "Папки База - Girls G-HDY- G-HDY-11 (футер с 3-ниточной петлей, 80 % хлопок, 20 …" at bounding box center [744, 75] width 1365 height 21
click at [1077, 65] on div "Папки База - Girls G-HDY- G-HDY-11 (футер с 3-ниточной петлей, 80 % хлопок, 20 …" at bounding box center [802, 75] width 1516 height 56
drag, startPoint x: 844, startPoint y: 757, endPoint x: 878, endPoint y: 763, distance: 34.5
click at [878, 763] on icon at bounding box center [805, 740] width 449 height 55
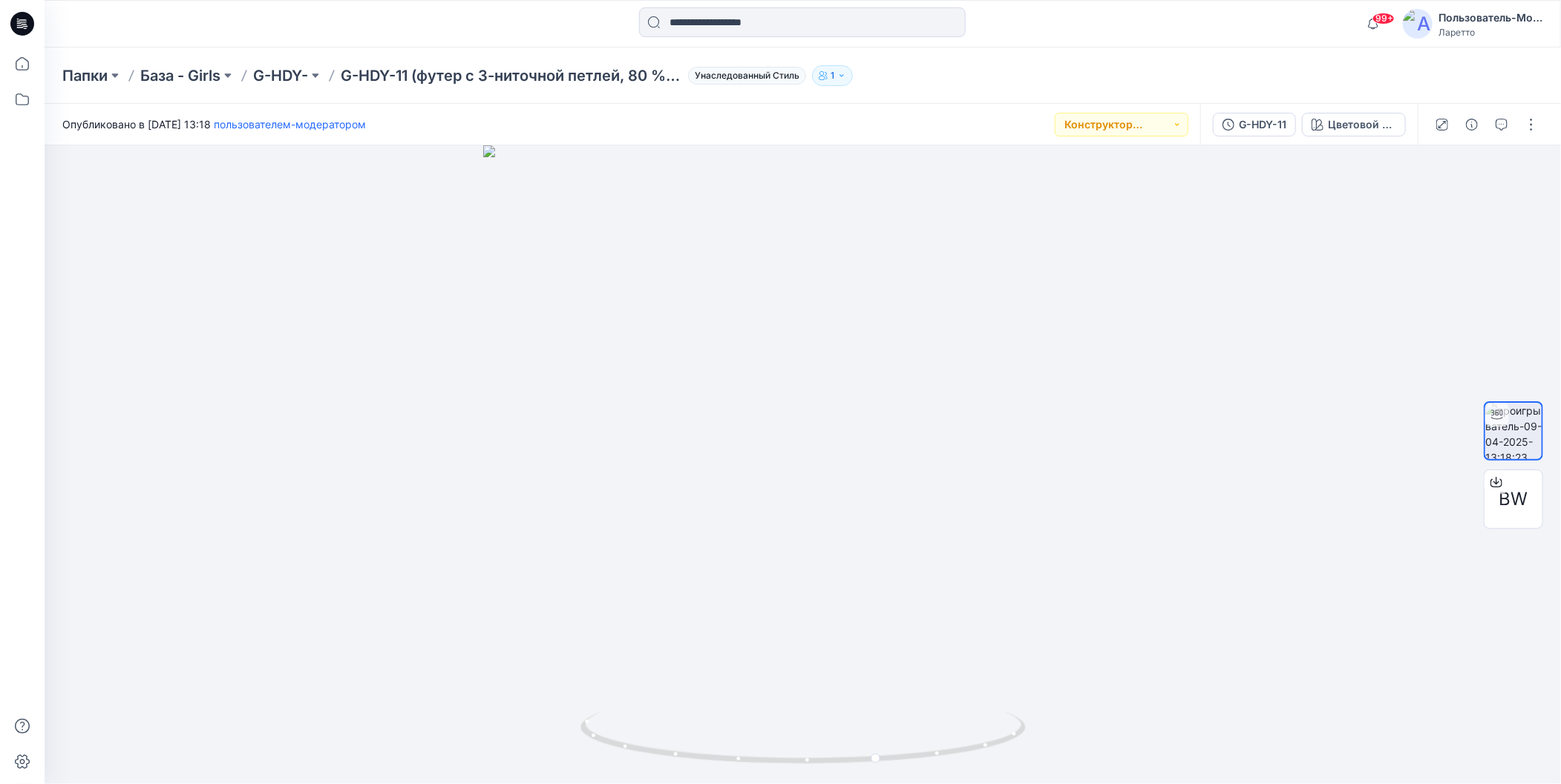
click at [1070, 66] on div "Папки База - Girls G-HDY- G-HDY-11 (футер с 3-ниточной петлей, 80 % хлопок, 20 …" at bounding box center [744, 75] width 1365 height 21
click at [970, 73] on div "Папки База - Girls G-HDY- G-HDY-11 (футер с 3-ниточной петлей, 80 % хлопок, 20 …" at bounding box center [744, 75] width 1365 height 21
